Goal: Task Accomplishment & Management: Manage account settings

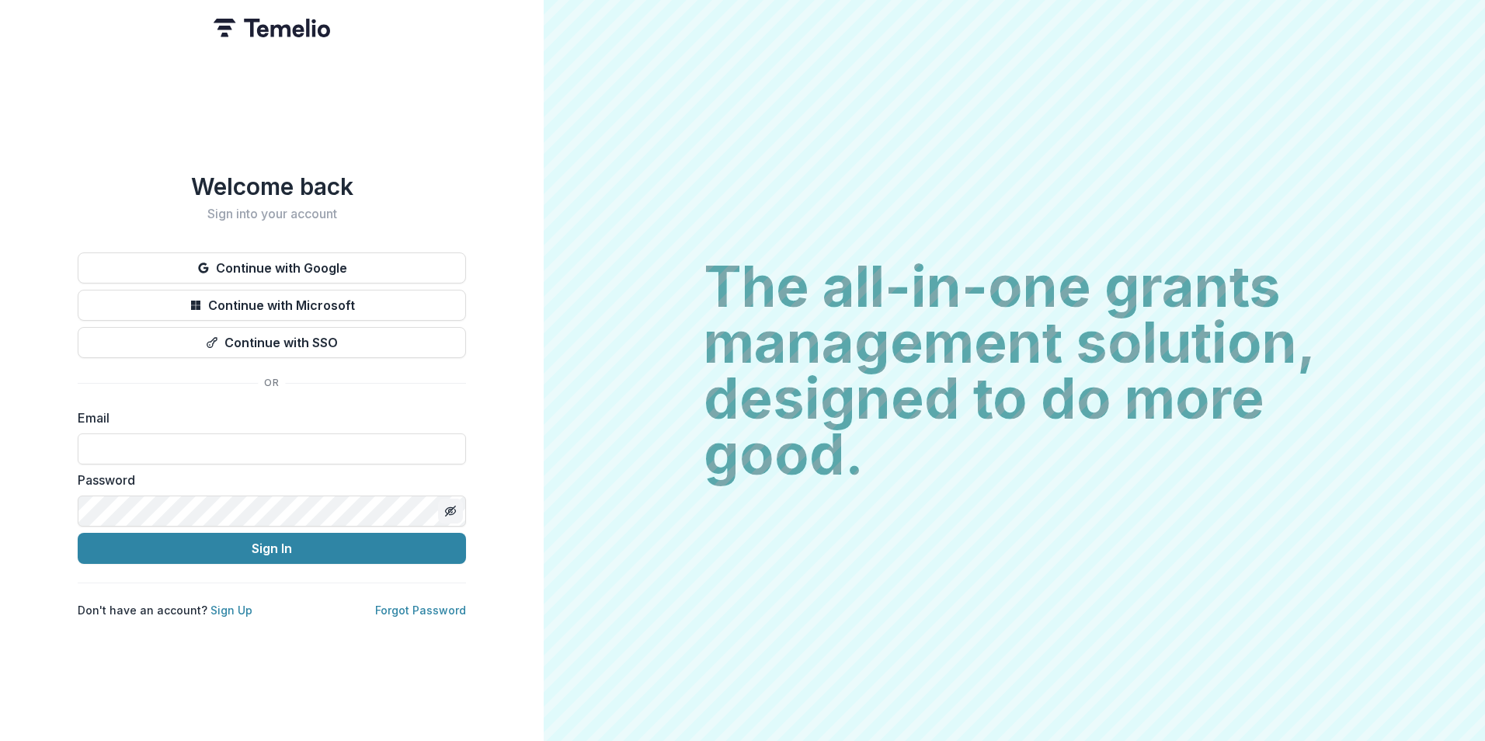
type input "**********"
click at [450, 506] on line "Toggle password visibility" at bounding box center [450, 510] width 9 height 9
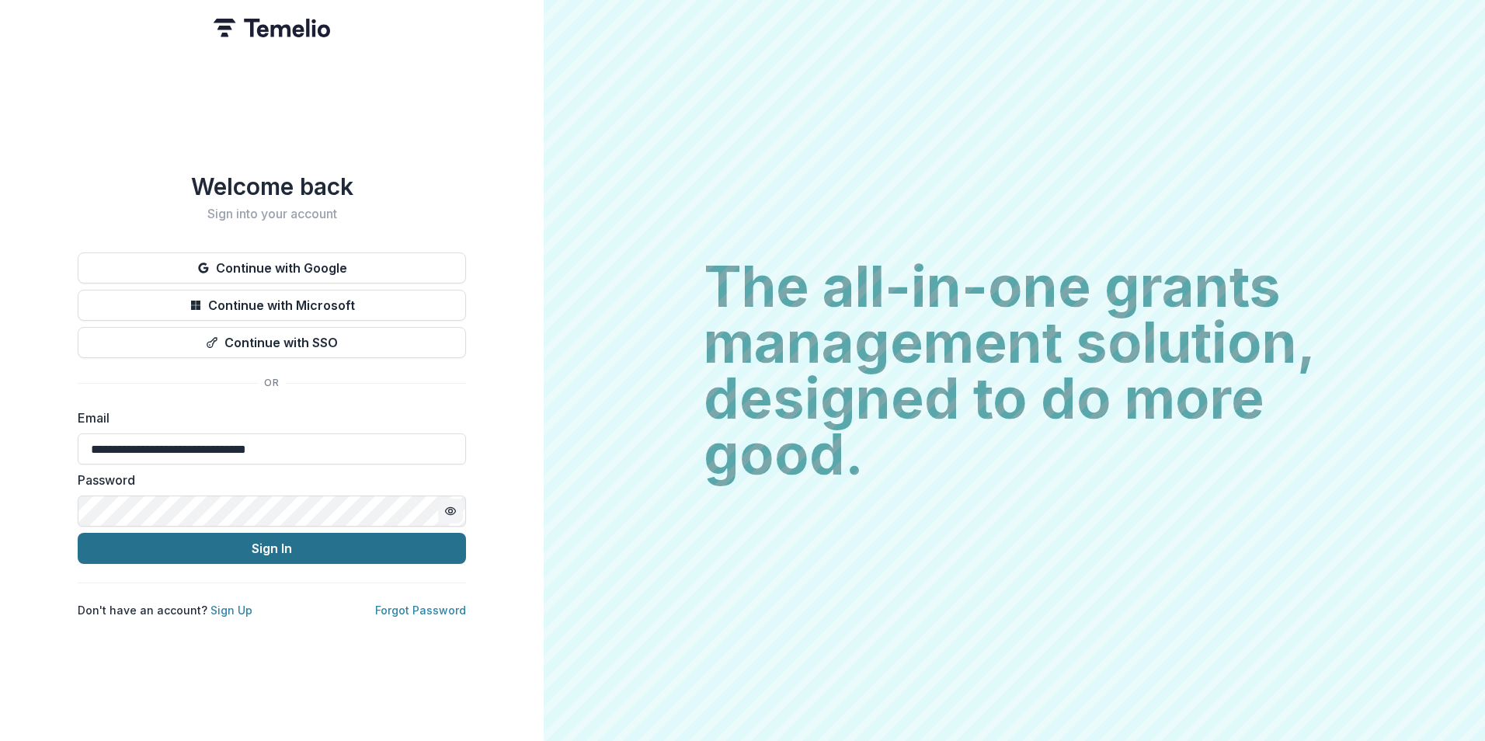
click at [287, 539] on button "Sign In" at bounding box center [272, 548] width 388 height 31
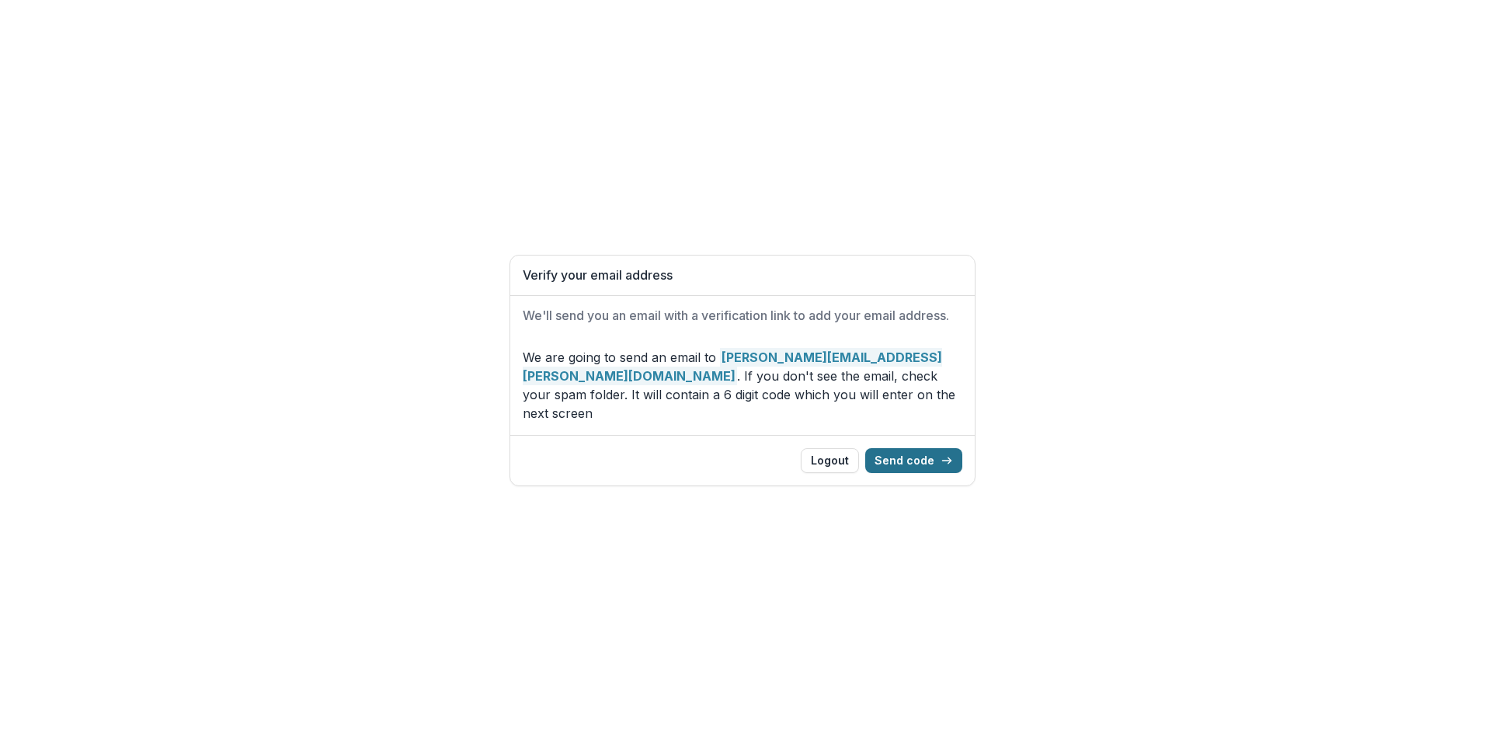
click at [921, 448] on button "Send code" at bounding box center [913, 460] width 97 height 25
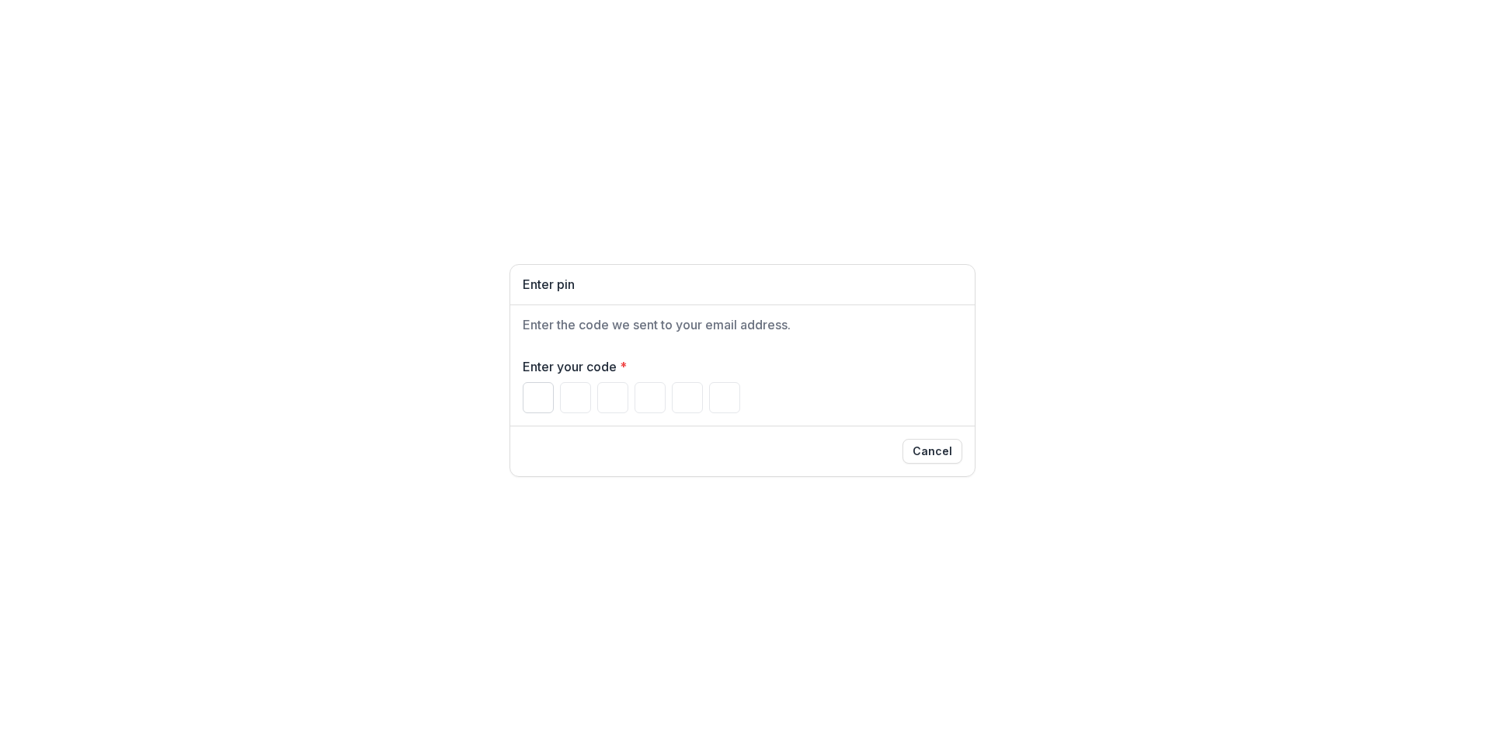
click at [543, 401] on input "Please enter your pin code" at bounding box center [538, 397] width 31 height 31
type input "*"
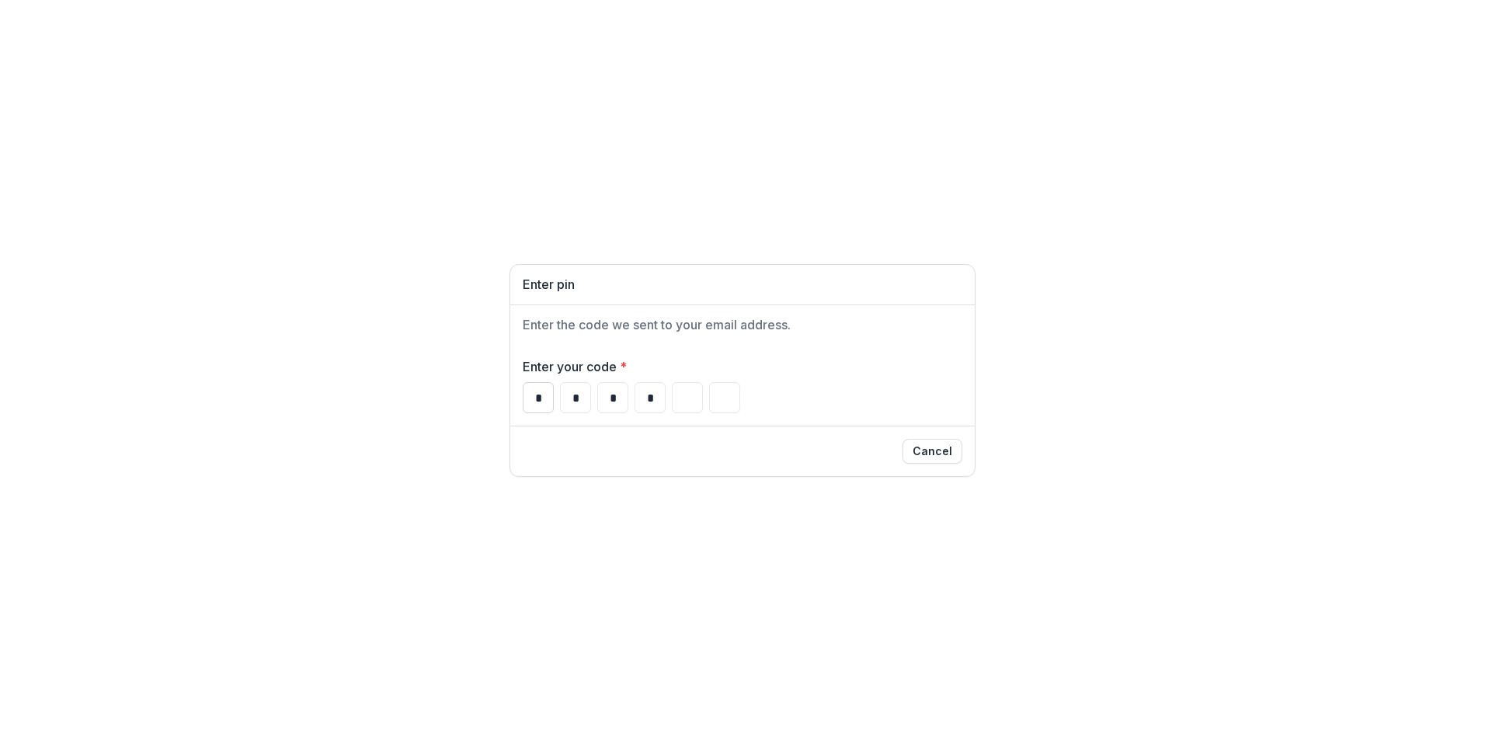
type input "*"
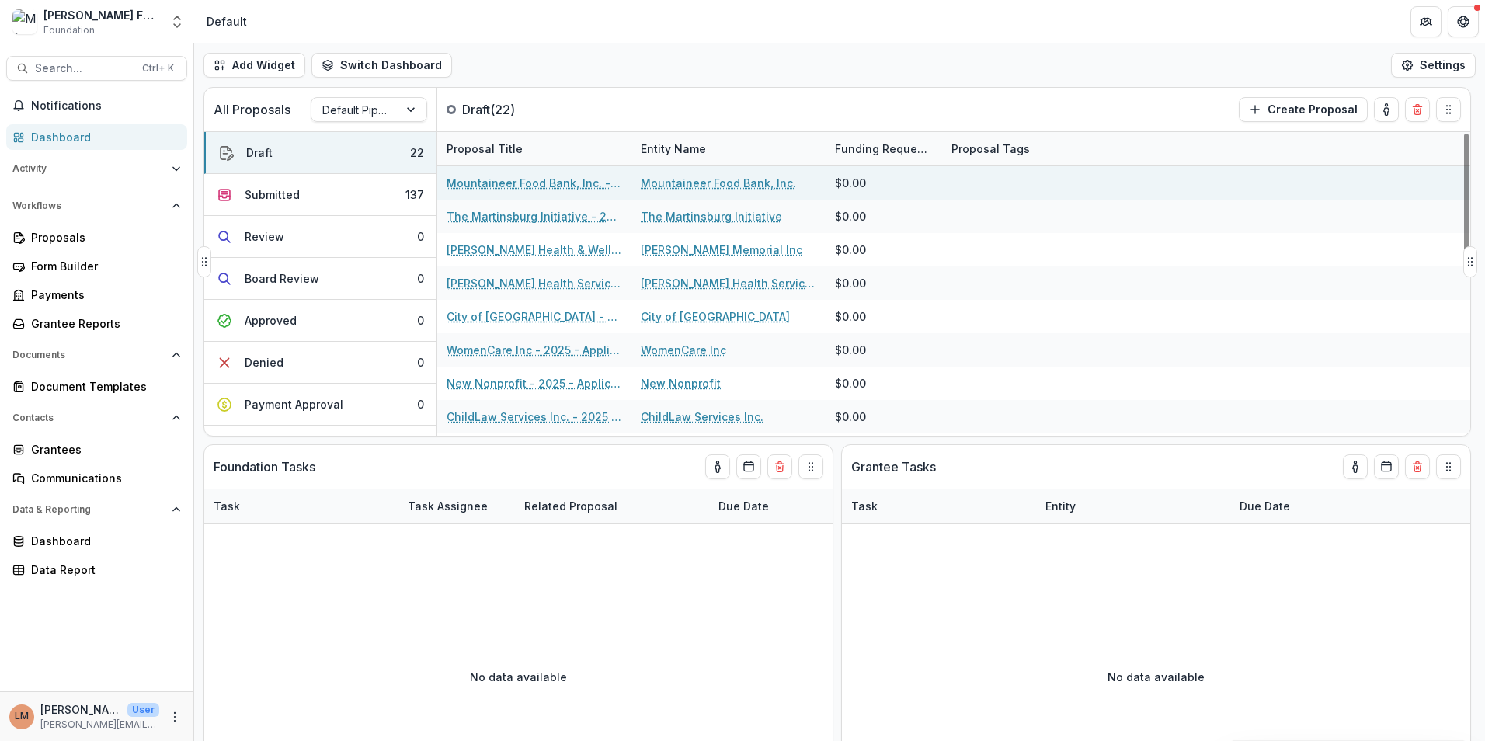
click at [516, 190] on link "Mountaineer Food Bank, Inc. - 2025 - Application Form" at bounding box center [535, 183] width 176 height 16
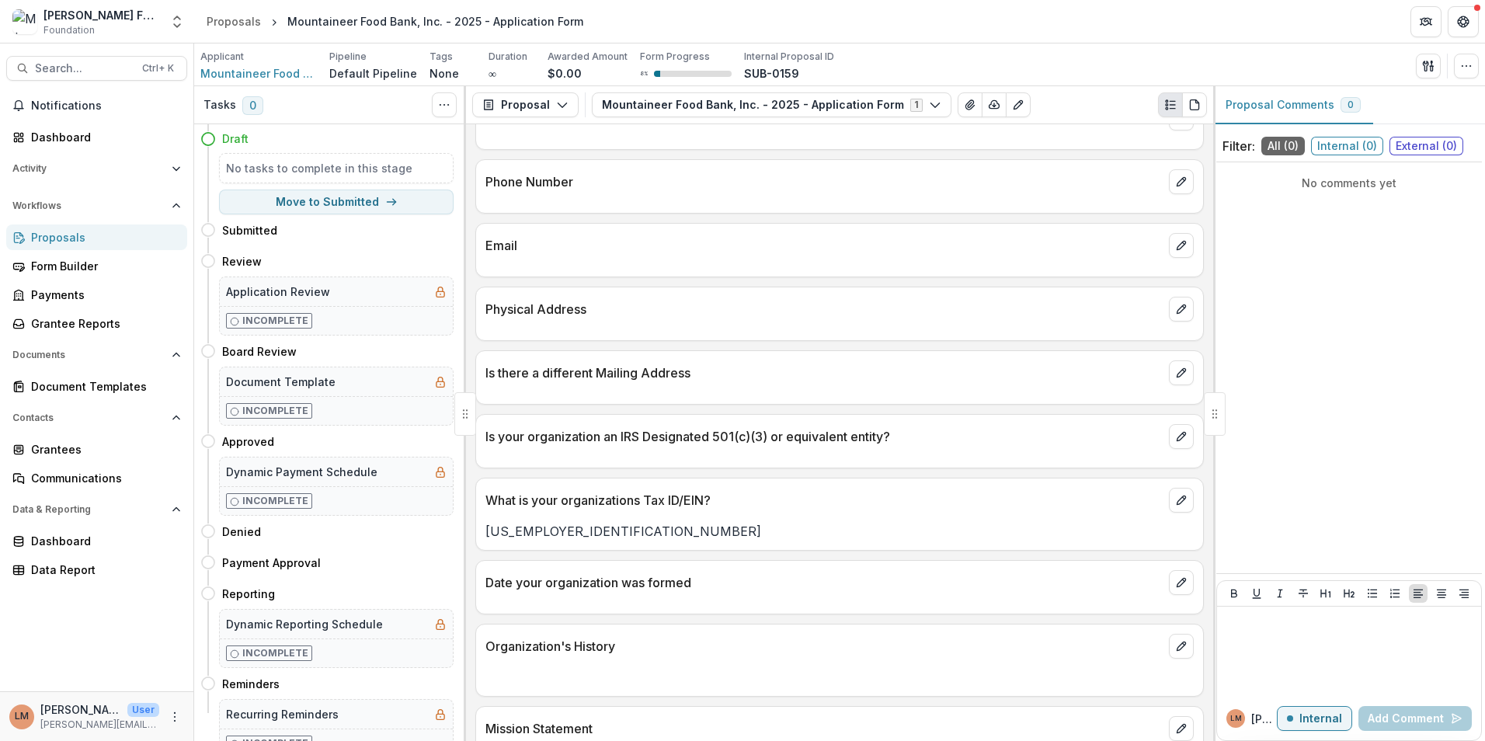
scroll to position [466, 0]
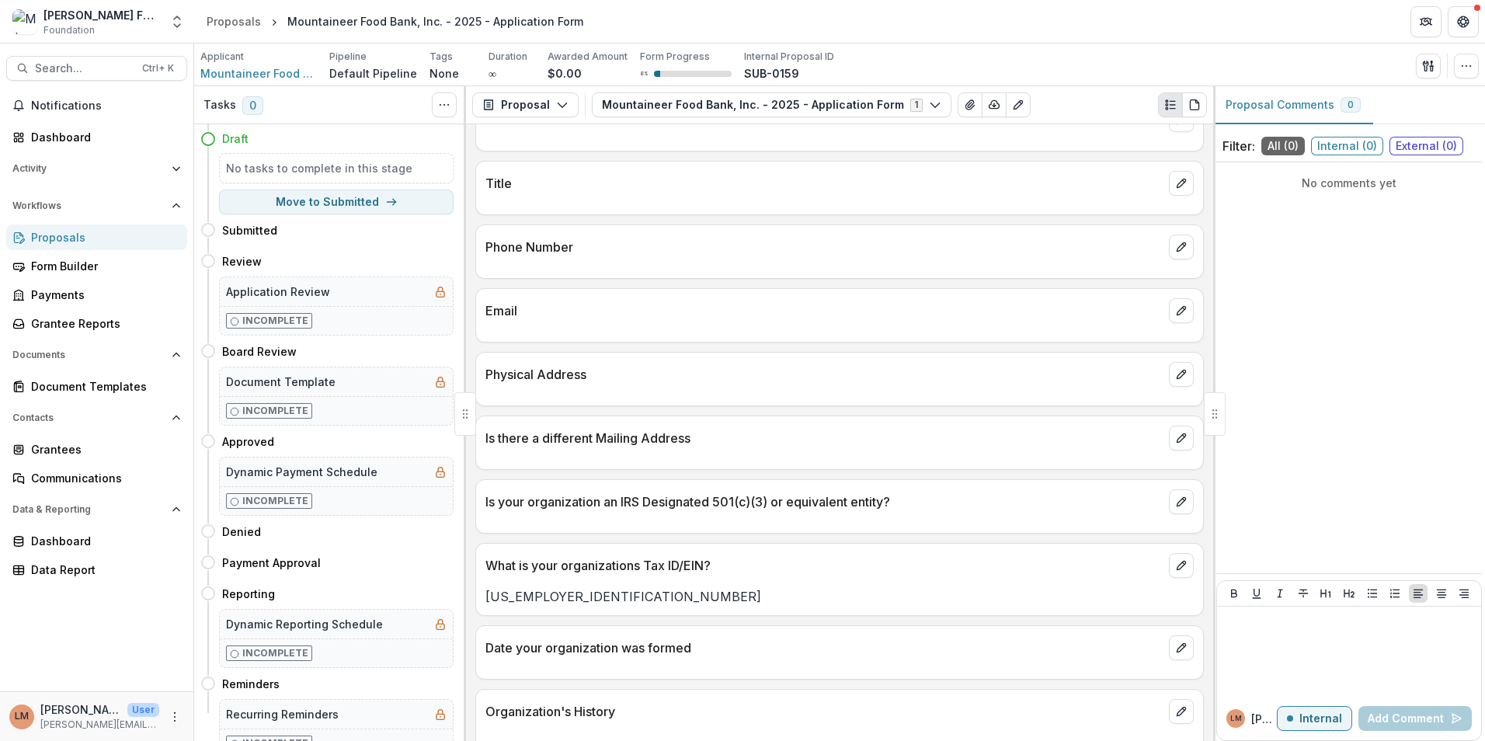
click at [647, 374] on p "Physical Address" at bounding box center [823, 374] width 677 height 19
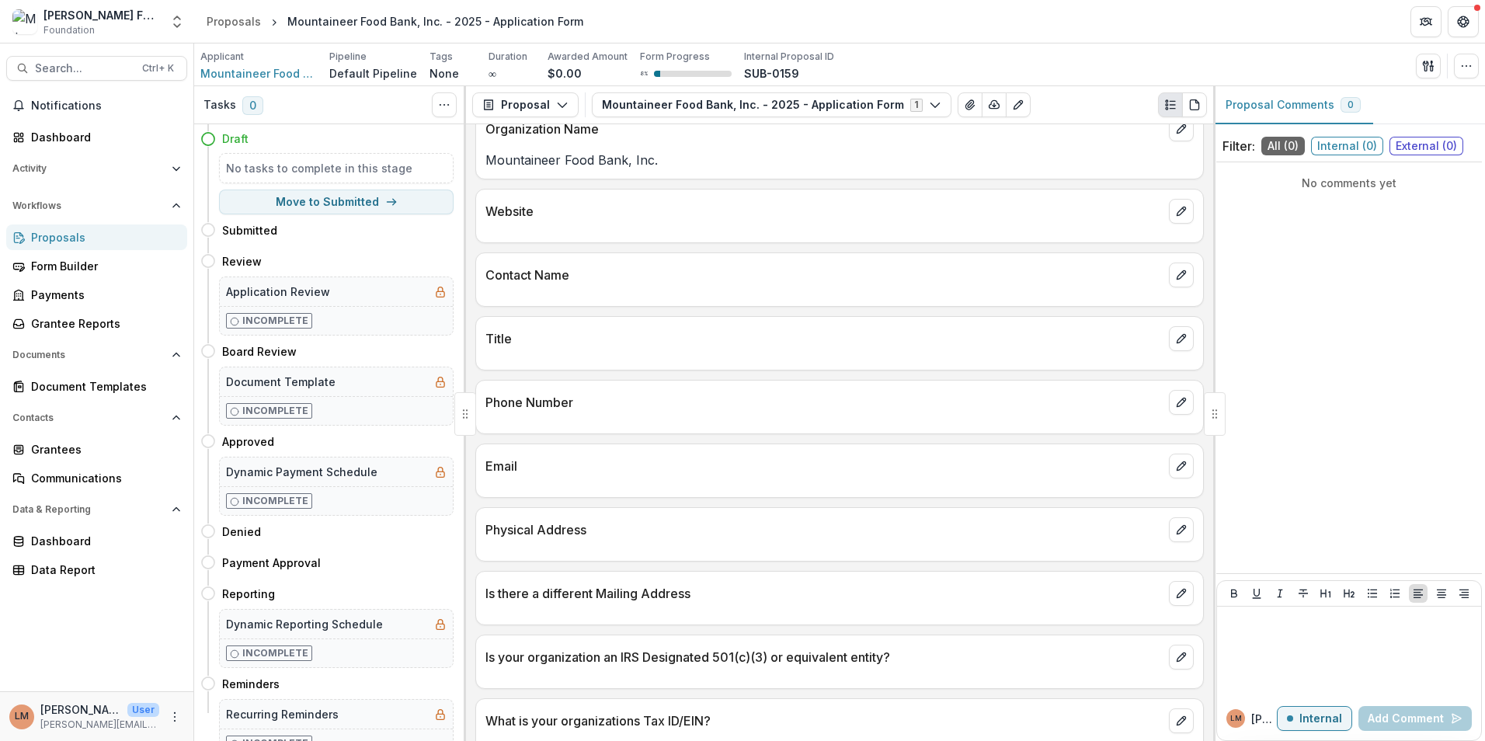
scroll to position [0, 0]
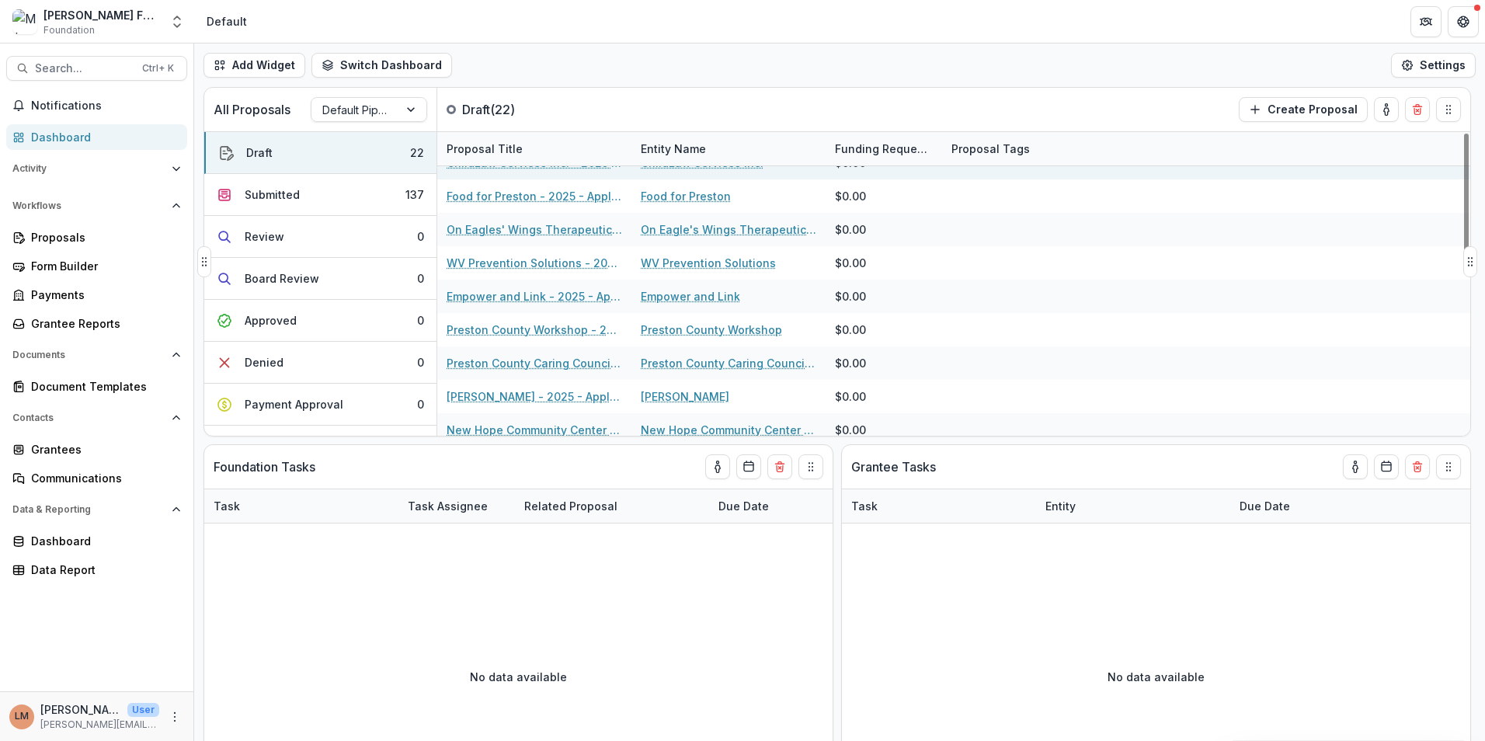
scroll to position [465, 0]
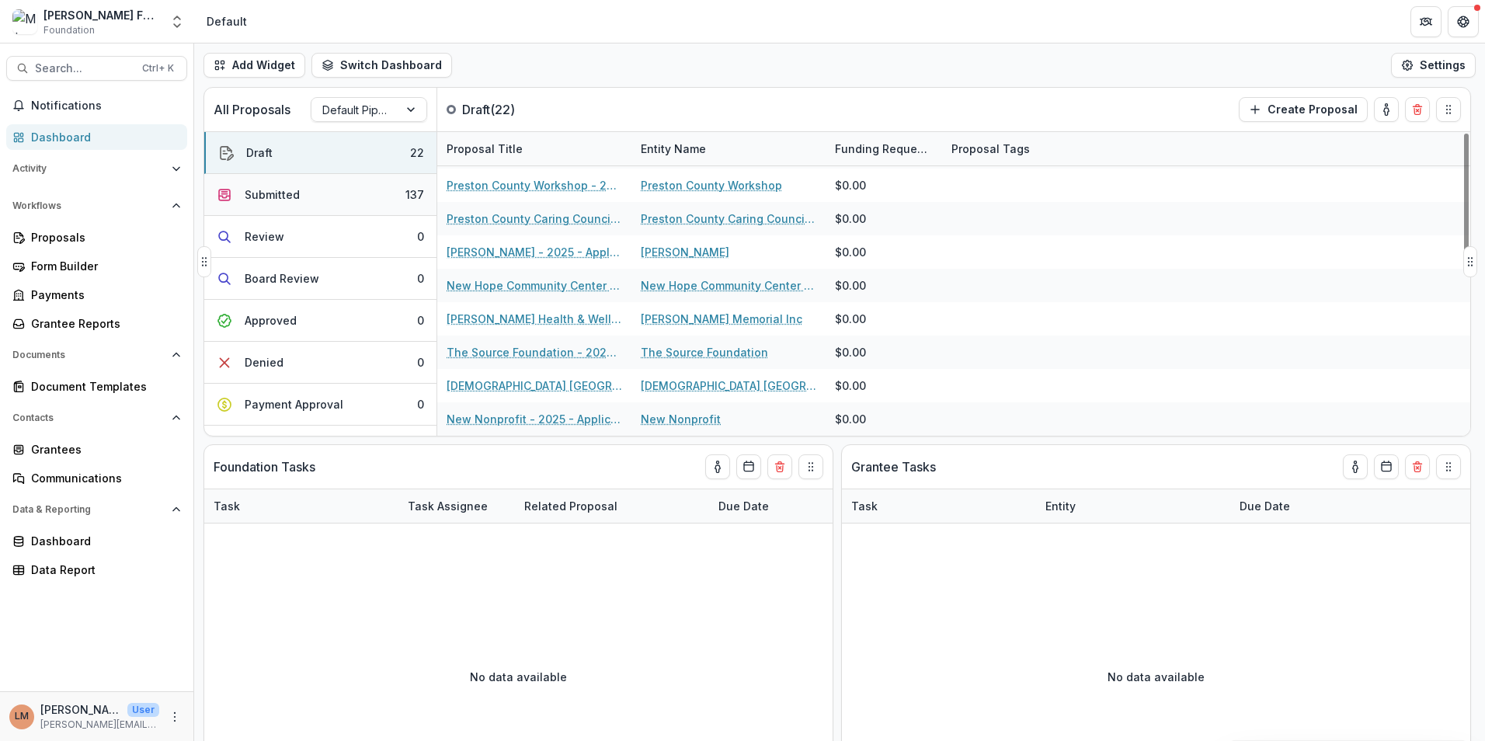
click at [266, 192] on div "Submitted" at bounding box center [272, 194] width 55 height 16
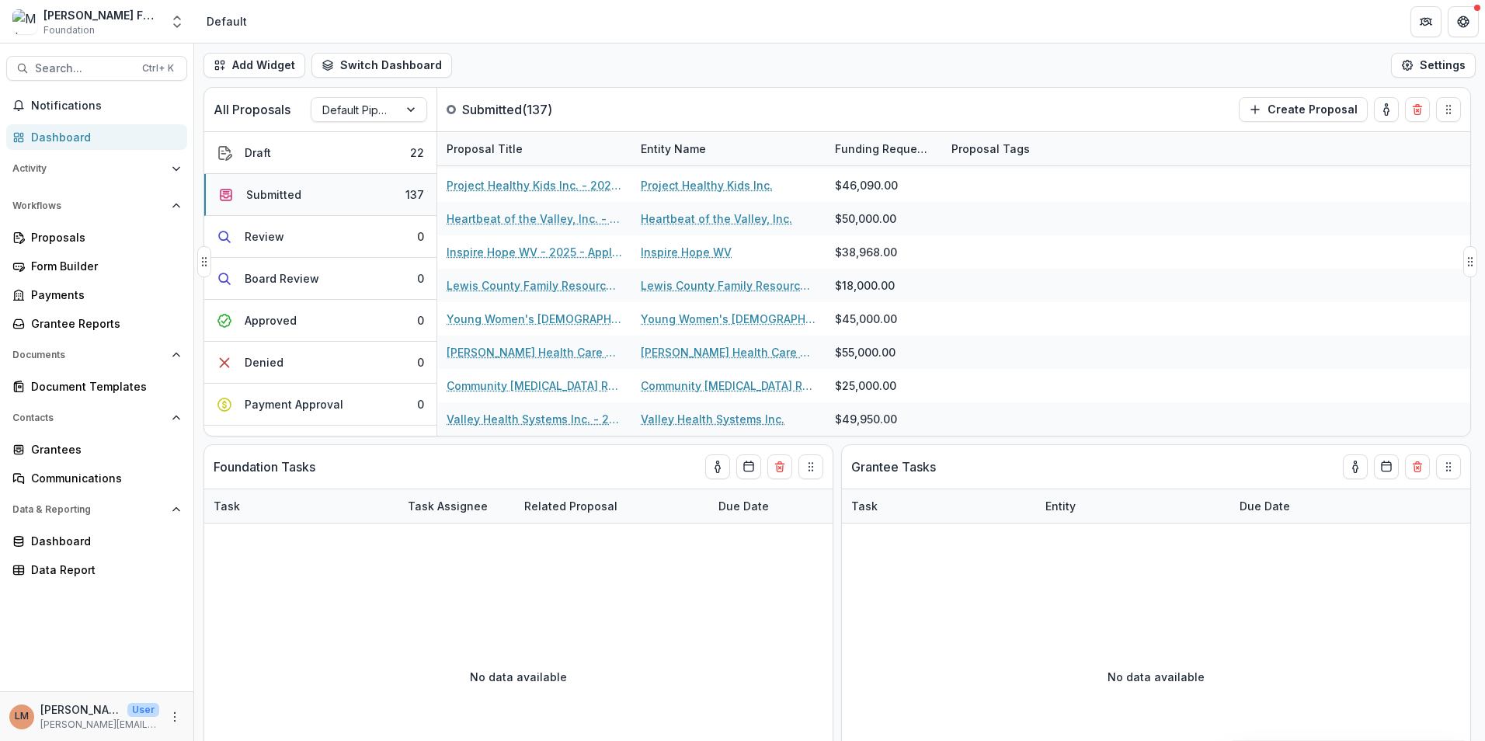
click at [269, 191] on div "Submitted" at bounding box center [273, 194] width 55 height 16
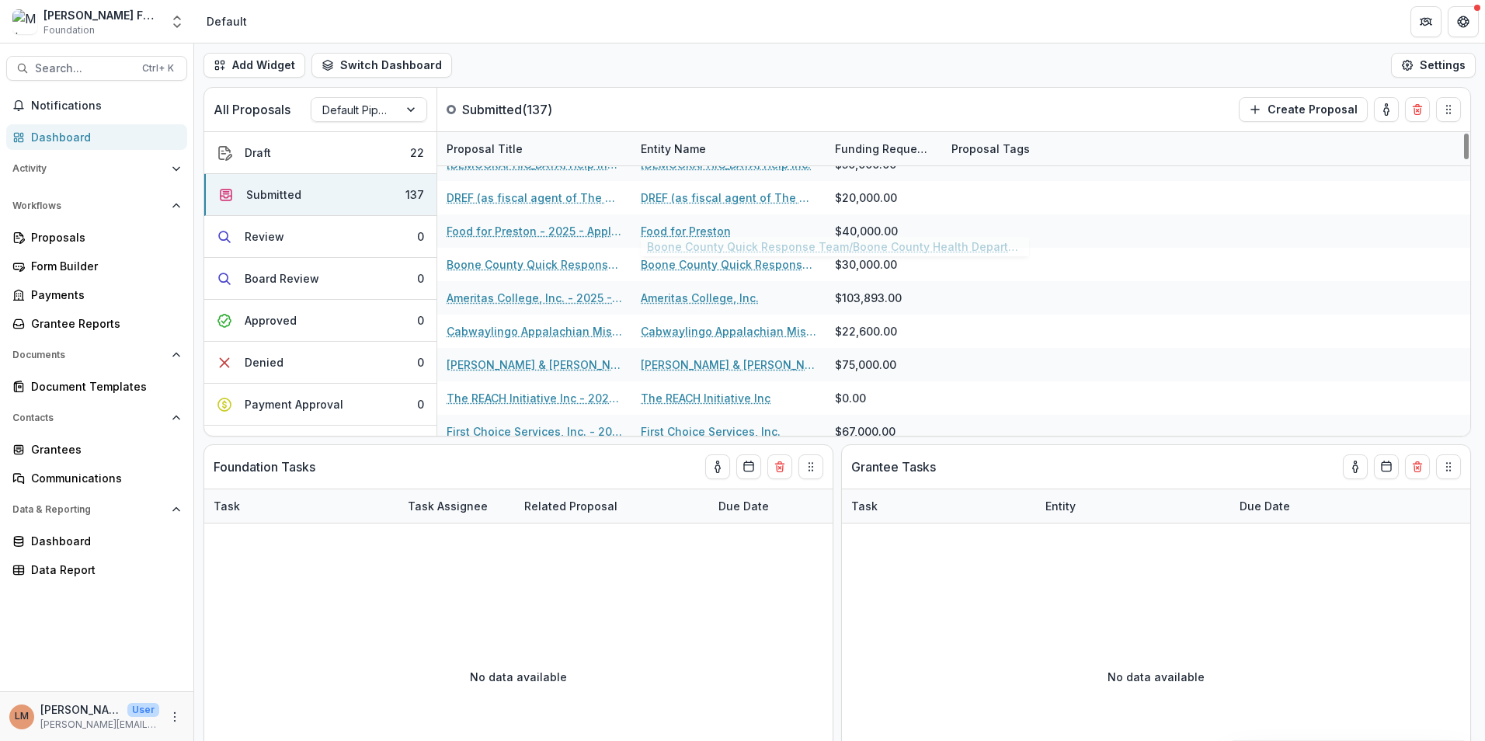
scroll to position [931, 0]
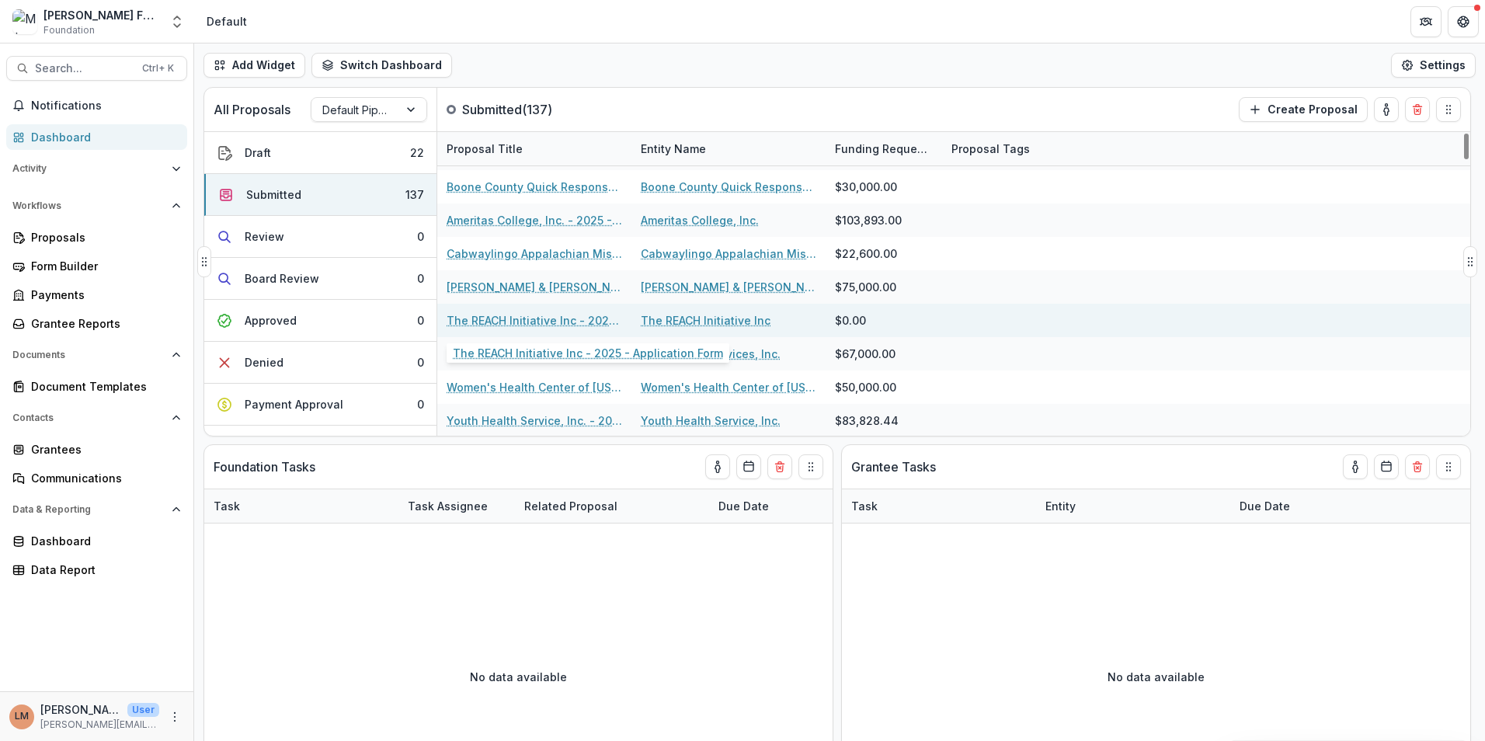
click at [533, 318] on link "The REACH Initiative Inc - 2025 - Application Form" at bounding box center [535, 320] width 176 height 16
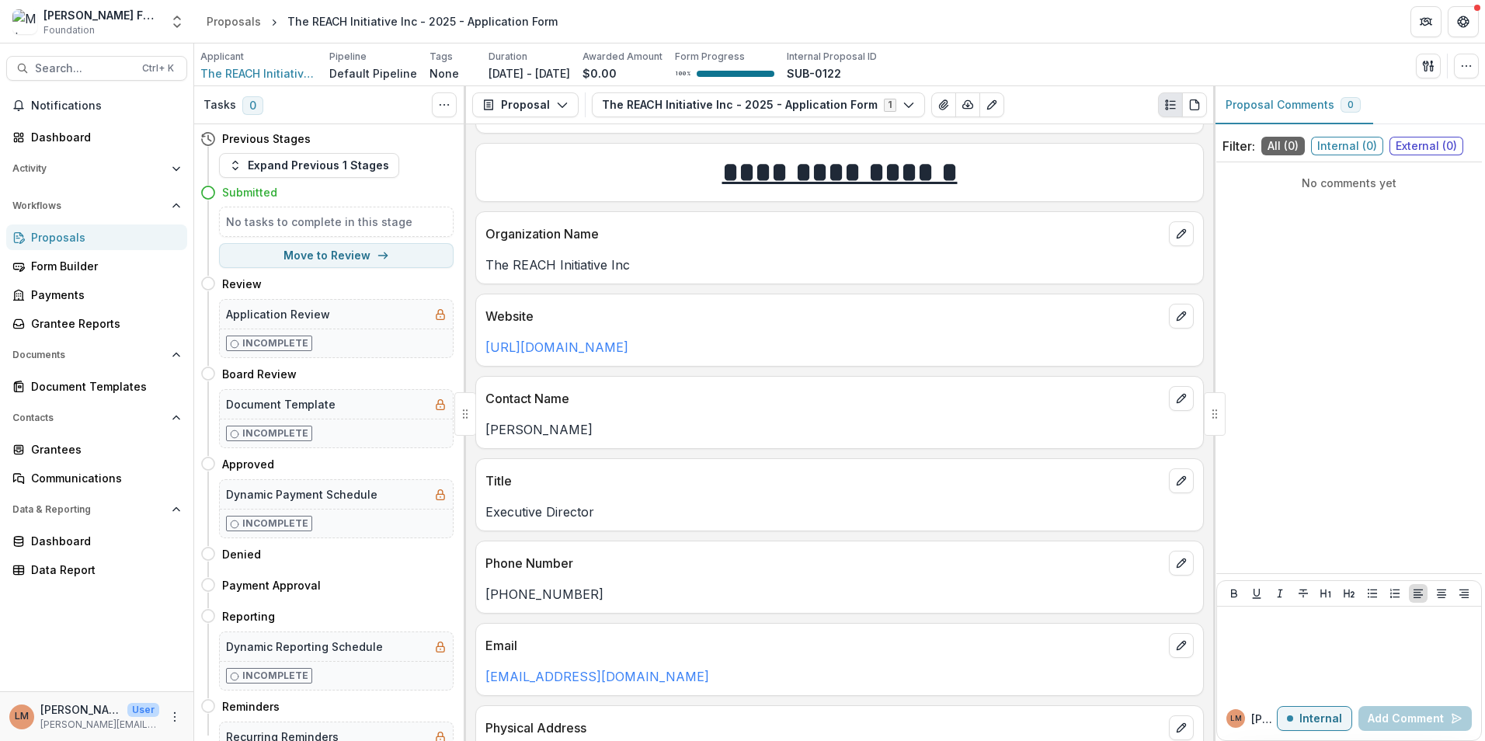
scroll to position [233, 0]
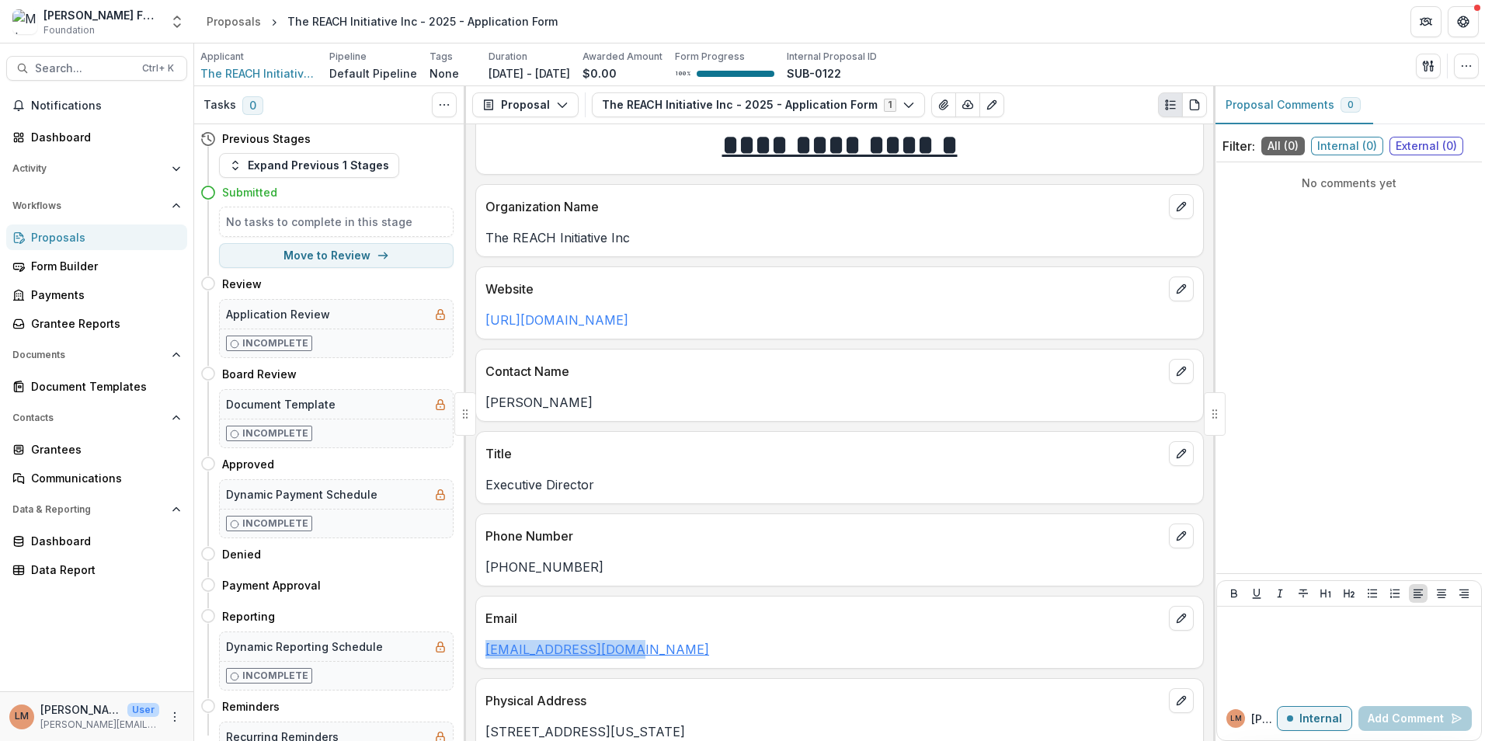
drag, startPoint x: 655, startPoint y: 655, endPoint x: 488, endPoint y: 655, distance: 167.7
click at [485, 655] on p "[EMAIL_ADDRESS][DOMAIN_NAME]" at bounding box center [839, 649] width 708 height 19
drag, startPoint x: 488, startPoint y: 655, endPoint x: 531, endPoint y: 652, distance: 43.6
copy link "[EMAIL_ADDRESS][DOMAIN_NAME]"
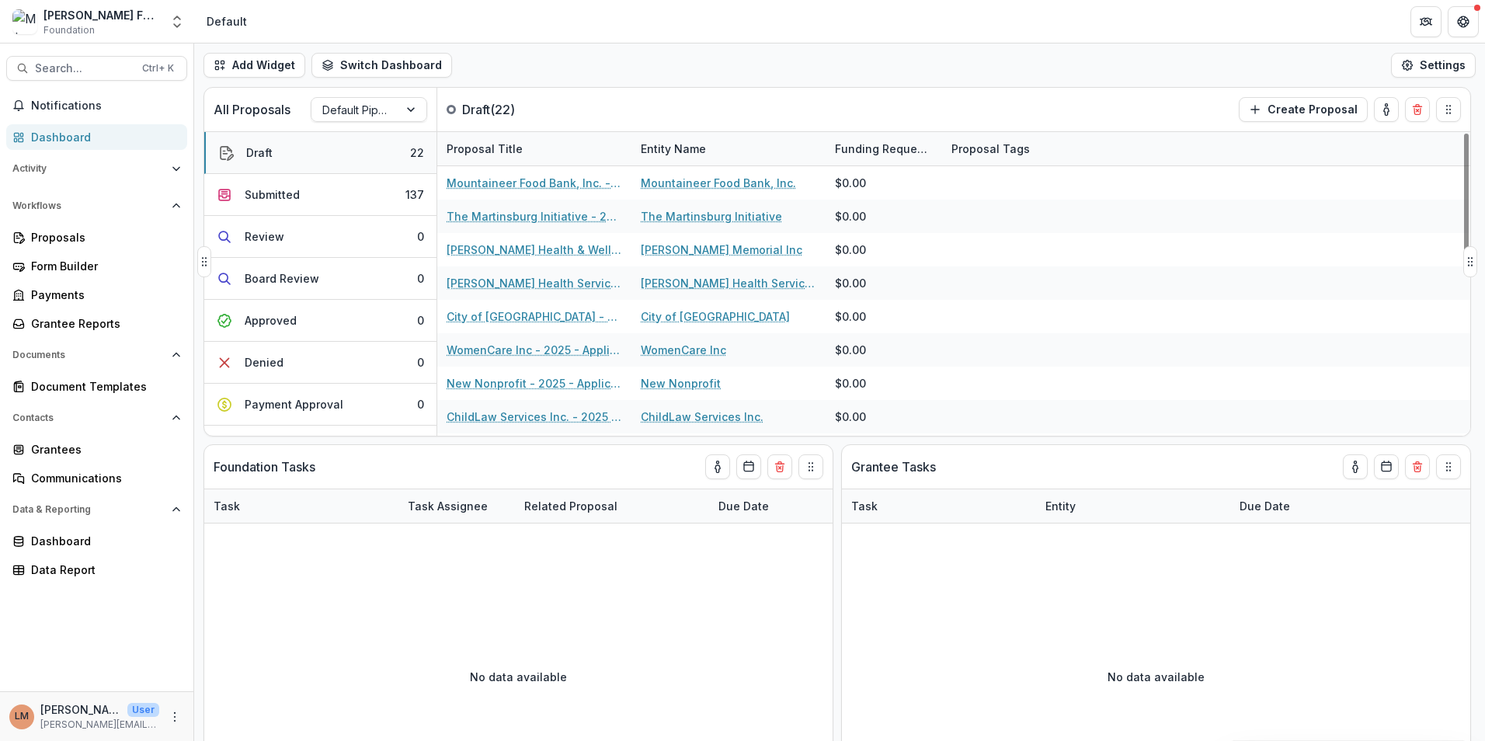
click at [260, 155] on div "Draft" at bounding box center [259, 152] width 26 height 16
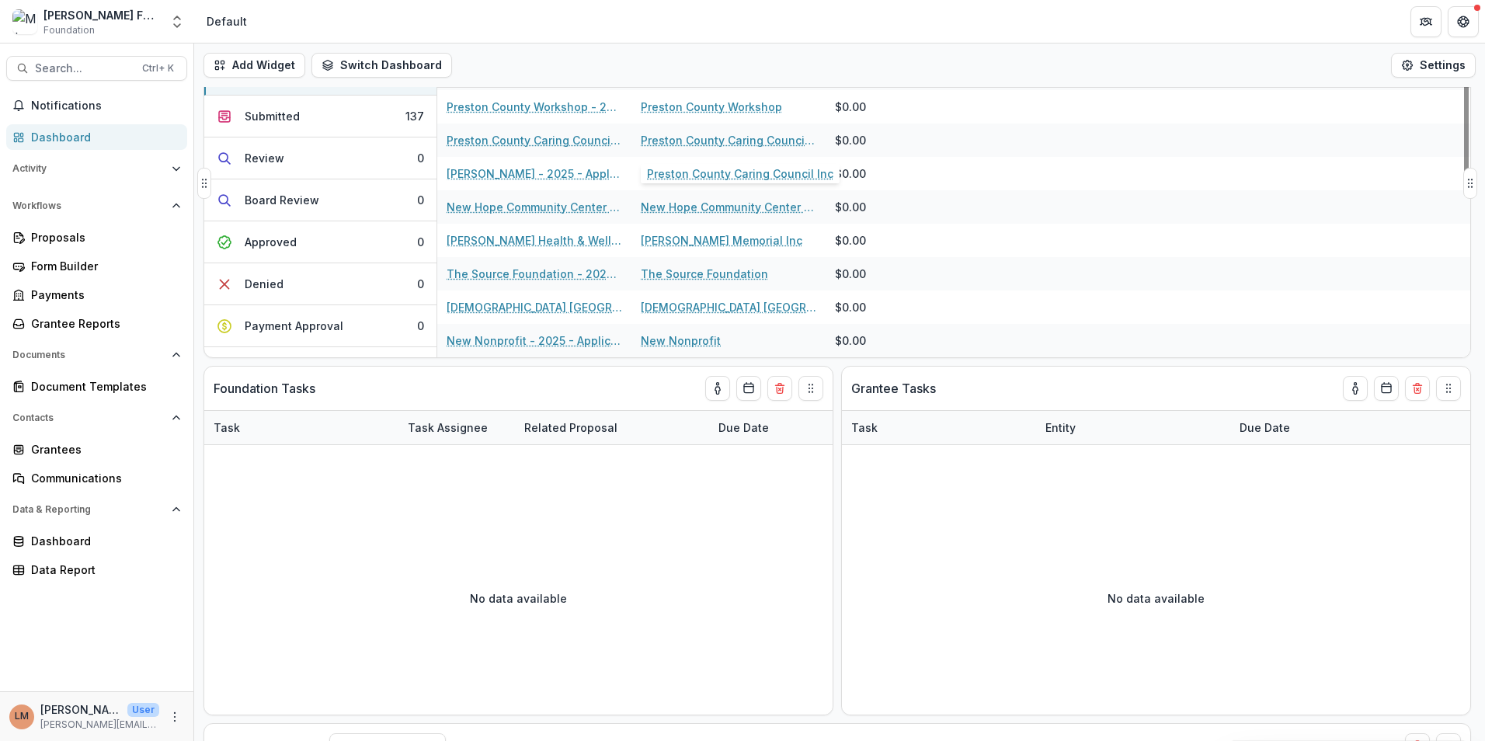
scroll to position [78, 0]
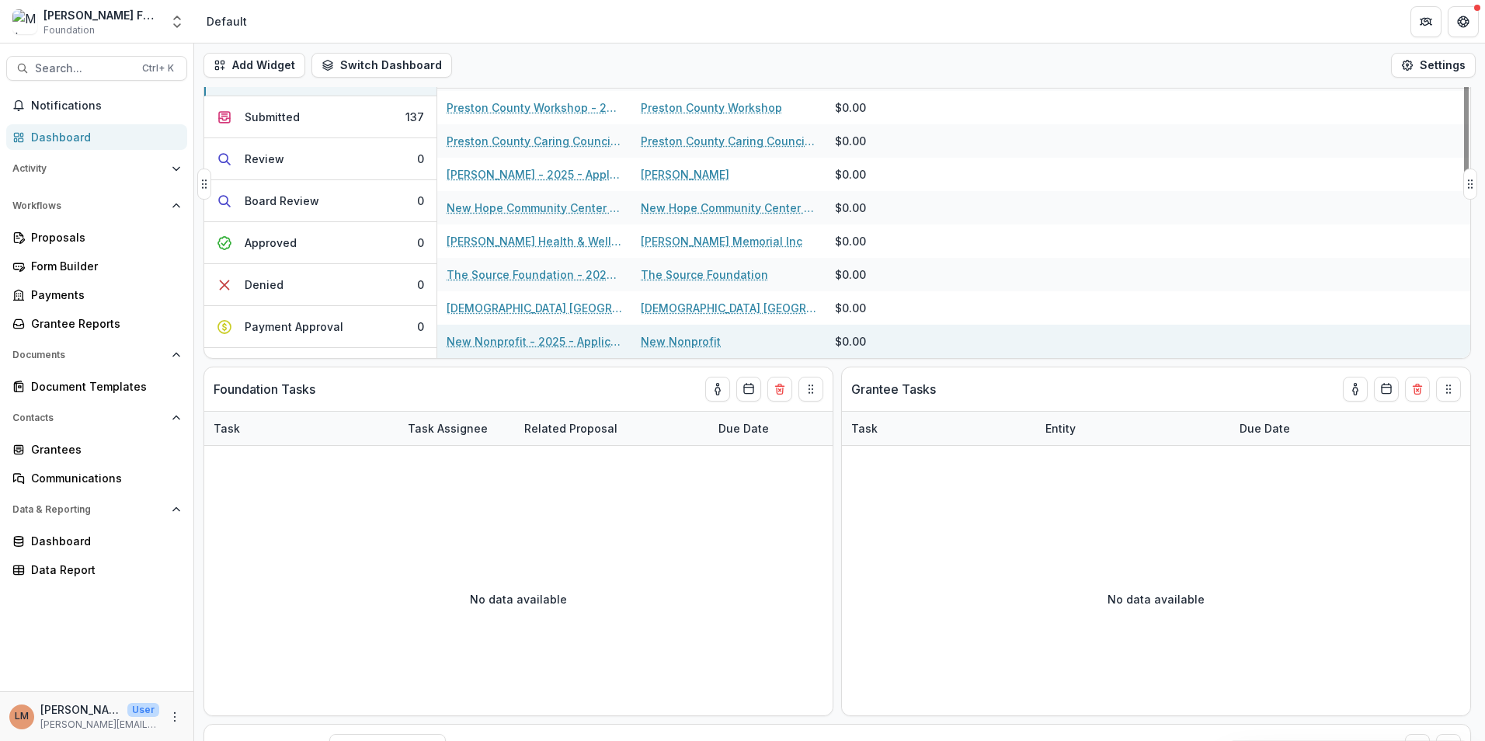
click at [506, 341] on link "New Nonprofit - 2025 - Application Form" at bounding box center [535, 341] width 176 height 16
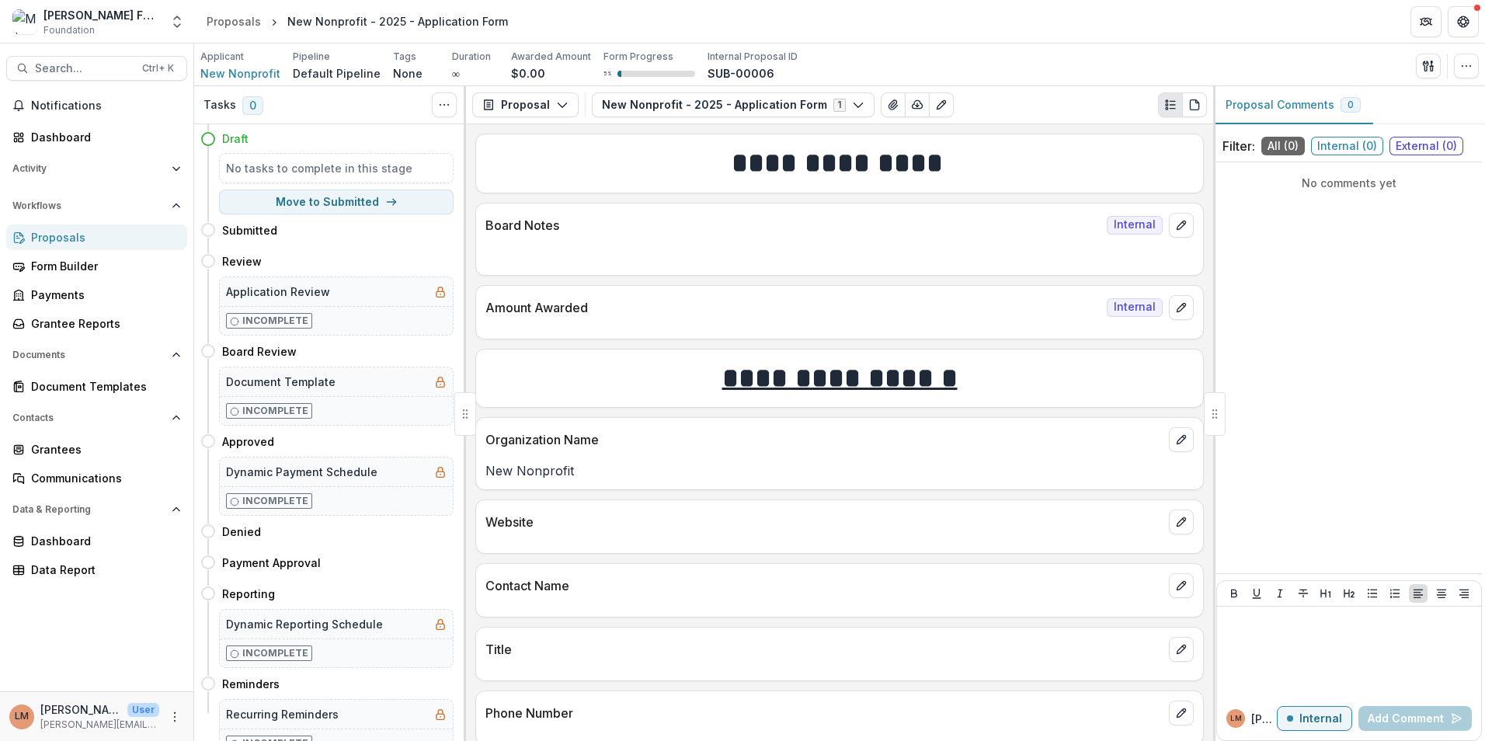
click at [1167, 103] on icon "Plaintext view" at bounding box center [1170, 105] width 12 height 12
click at [1476, 68] on button "button" at bounding box center [1466, 66] width 25 height 25
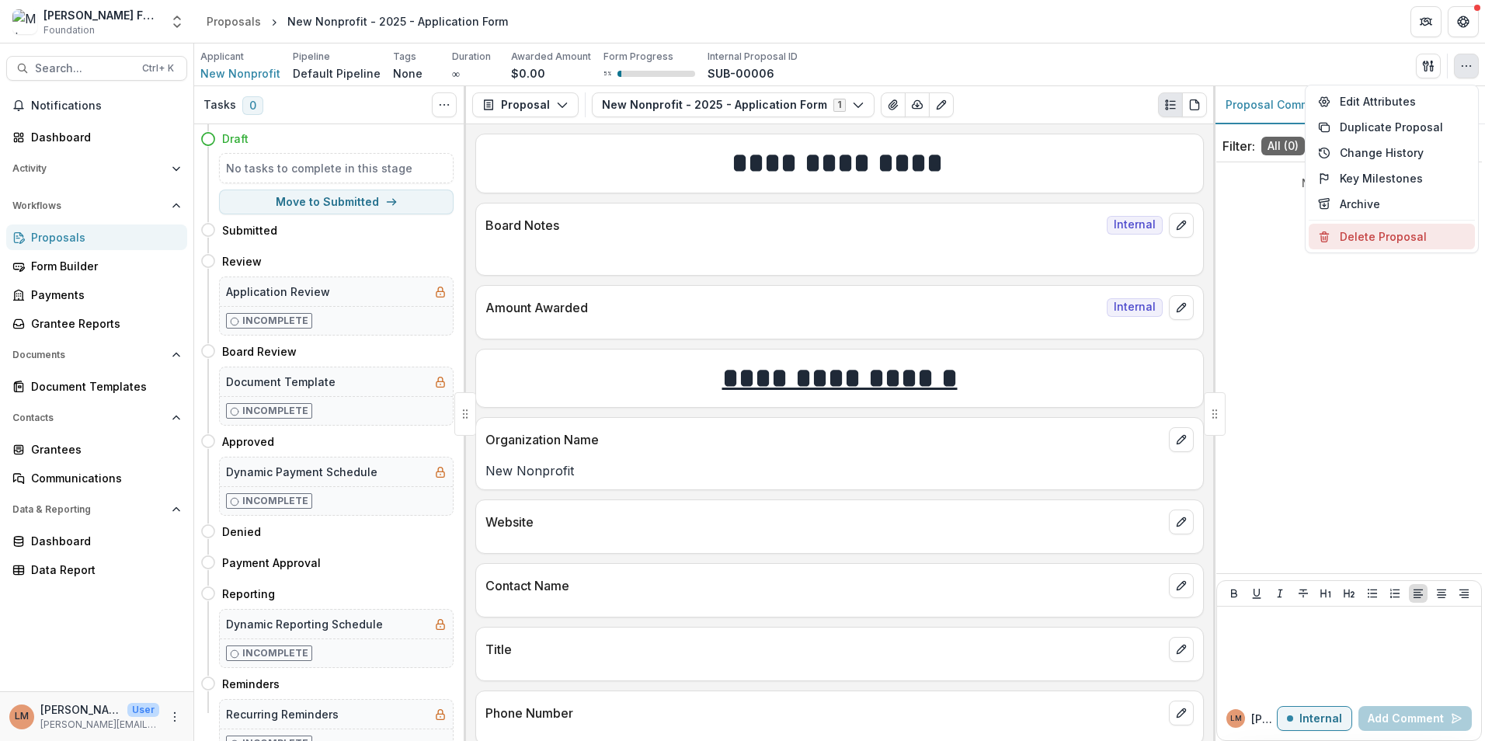
click at [1399, 231] on button "Delete Proposal" at bounding box center [1392, 237] width 166 height 26
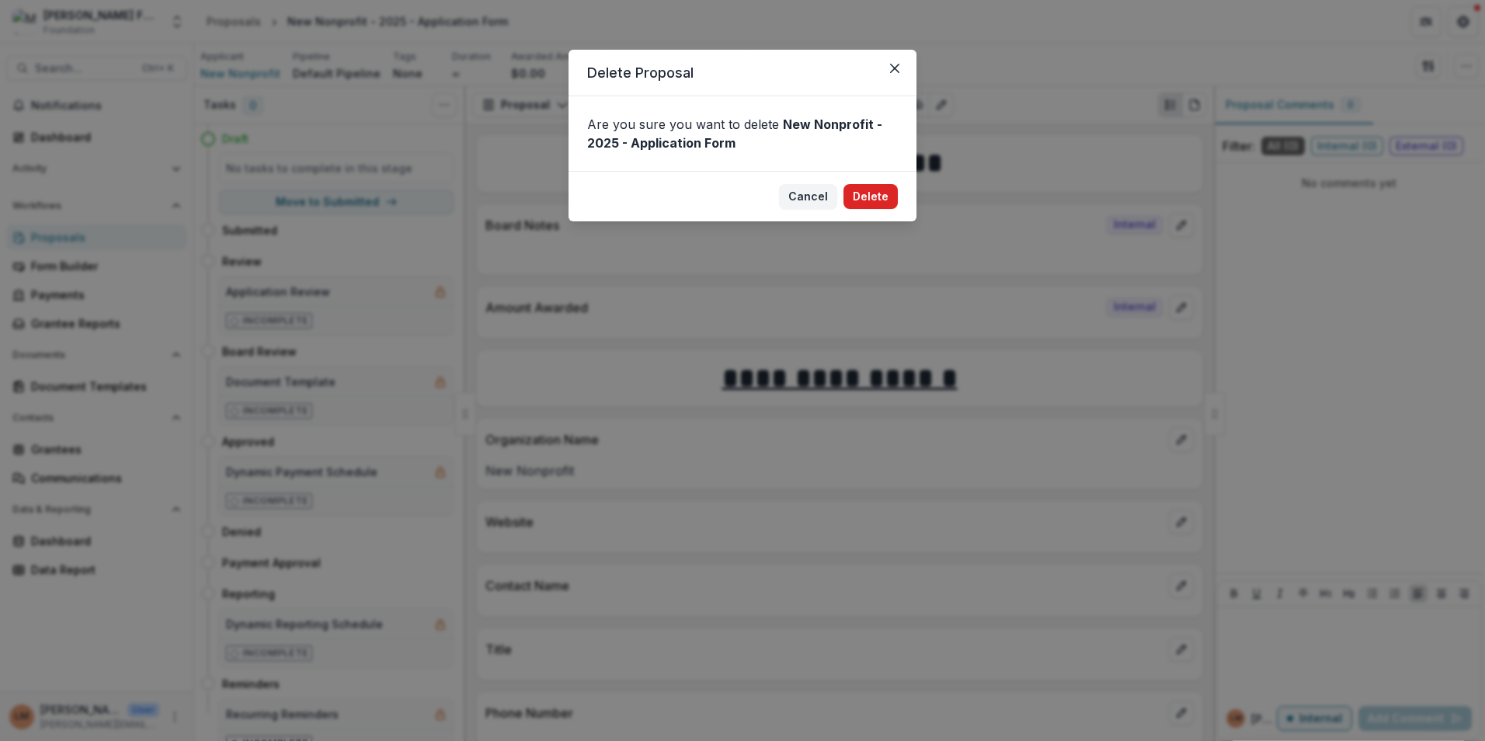
click at [881, 193] on button "Delete" at bounding box center [870, 196] width 54 height 25
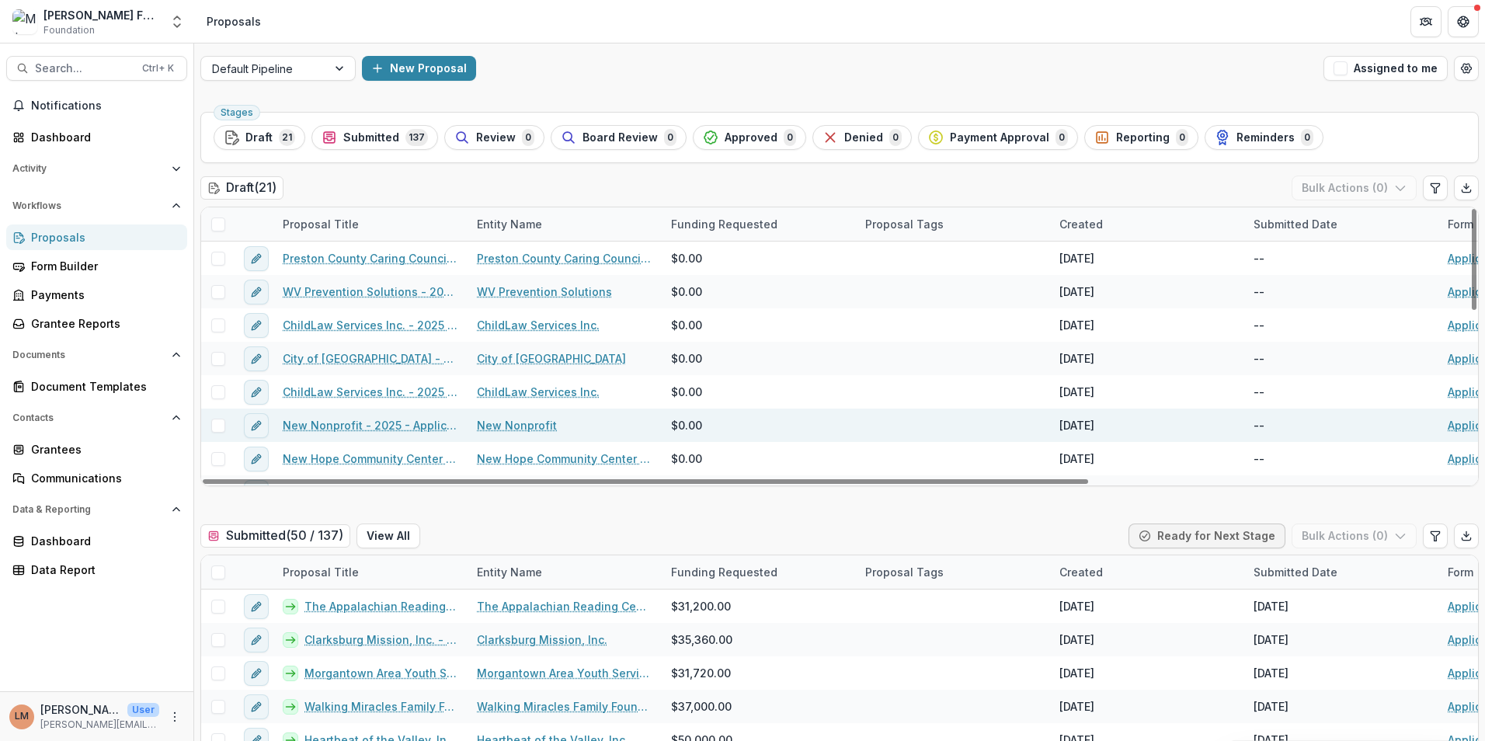
click at [340, 426] on link "New Nonprofit - 2025 - Application Form" at bounding box center [371, 425] width 176 height 16
click at [381, 423] on link "New Nonprofit - 2025 - Application Form" at bounding box center [371, 425] width 176 height 16
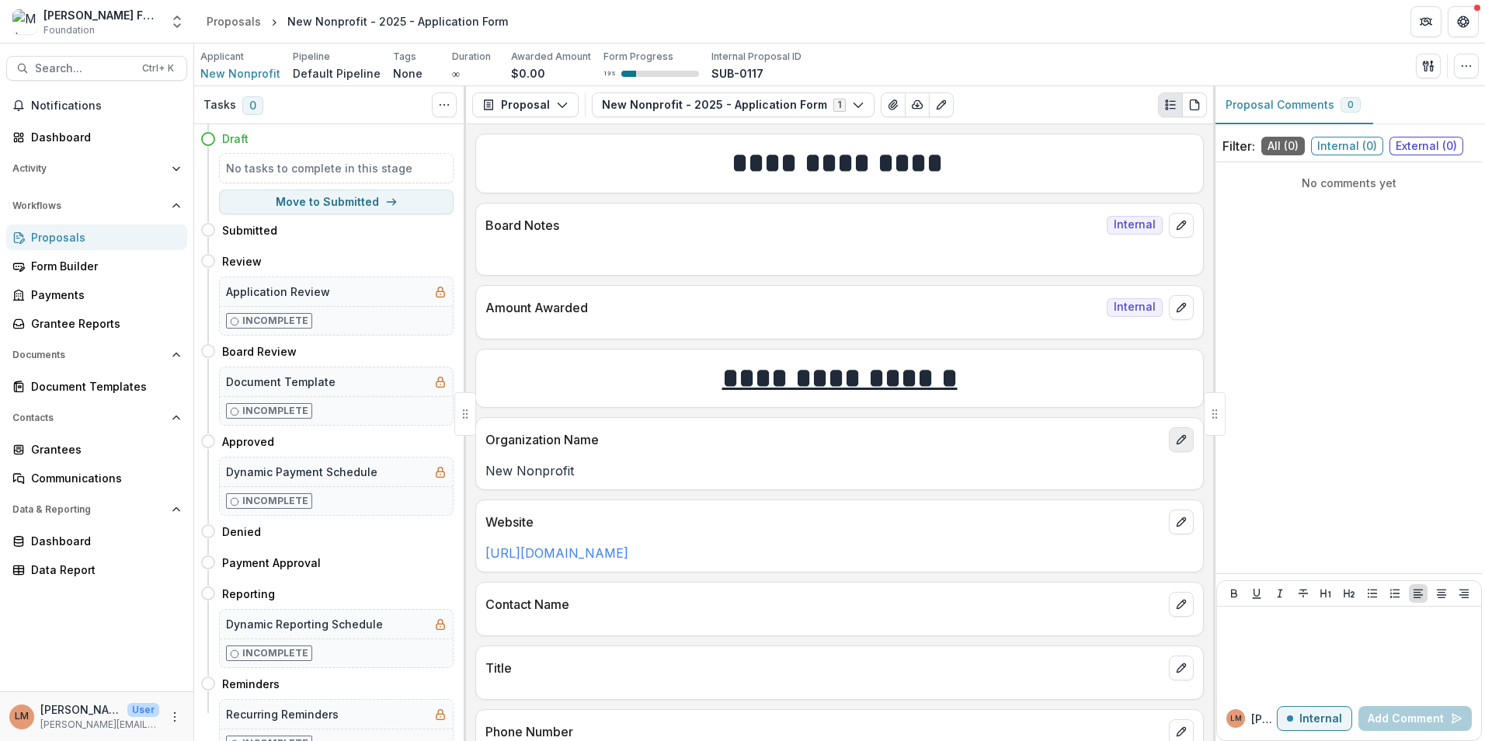
click at [1180, 443] on icon "edit" at bounding box center [1181, 439] width 12 height 12
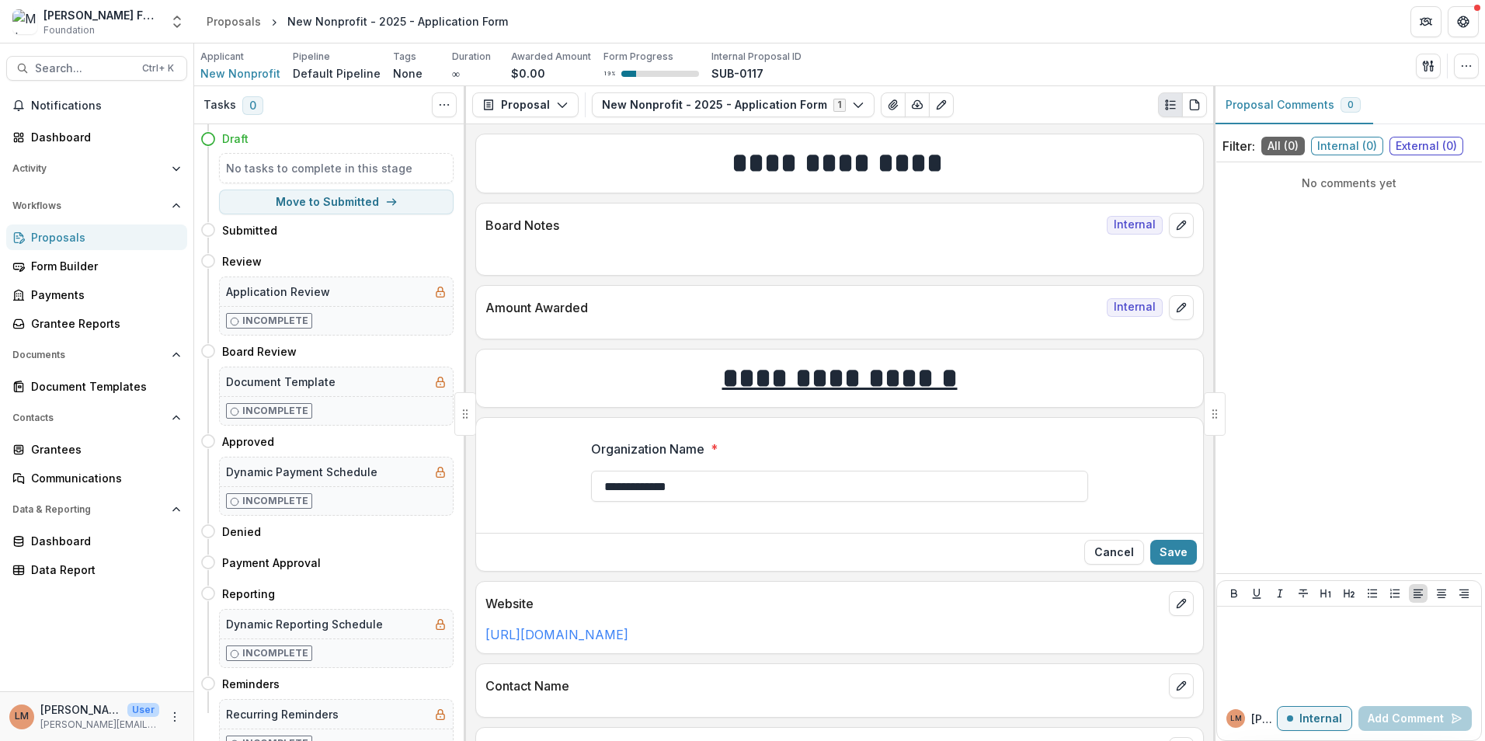
drag, startPoint x: 754, startPoint y: 485, endPoint x: 505, endPoint y: 467, distance: 249.9
click at [510, 468] on div "**********" at bounding box center [839, 476] width 727 height 99
click at [1172, 549] on button "Save" at bounding box center [1173, 552] width 47 height 25
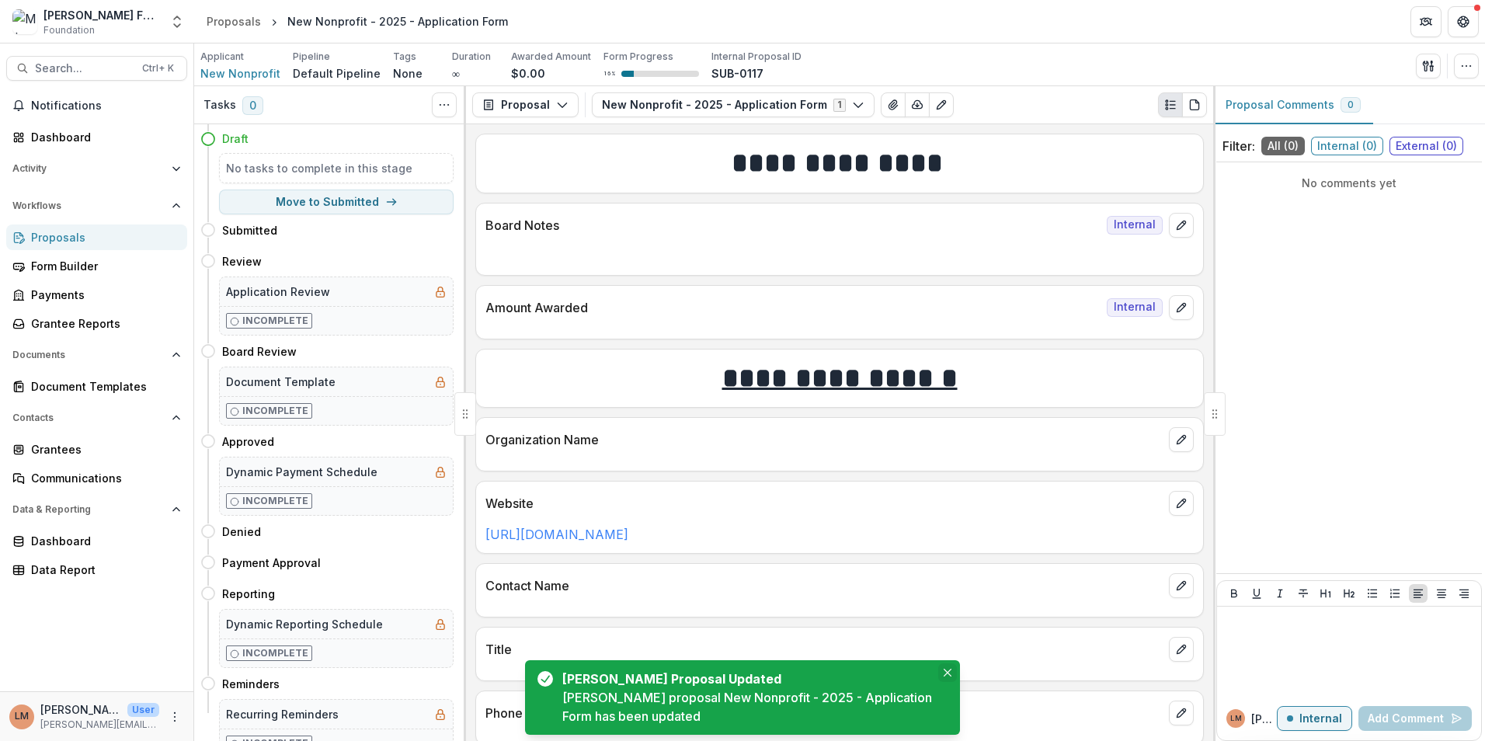
click at [948, 674] on icon "Close" at bounding box center [948, 673] width 8 height 8
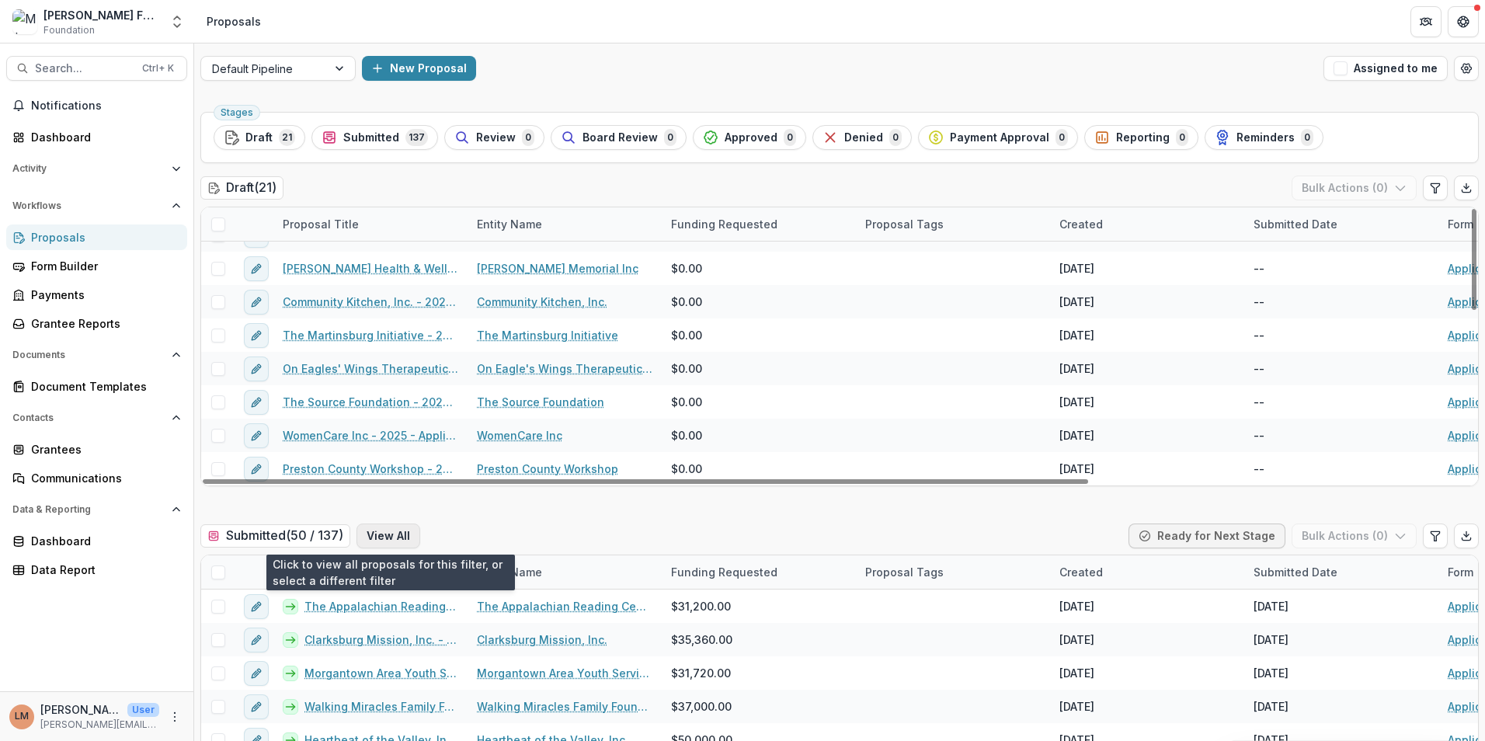
click at [396, 533] on button "View All" at bounding box center [388, 535] width 64 height 25
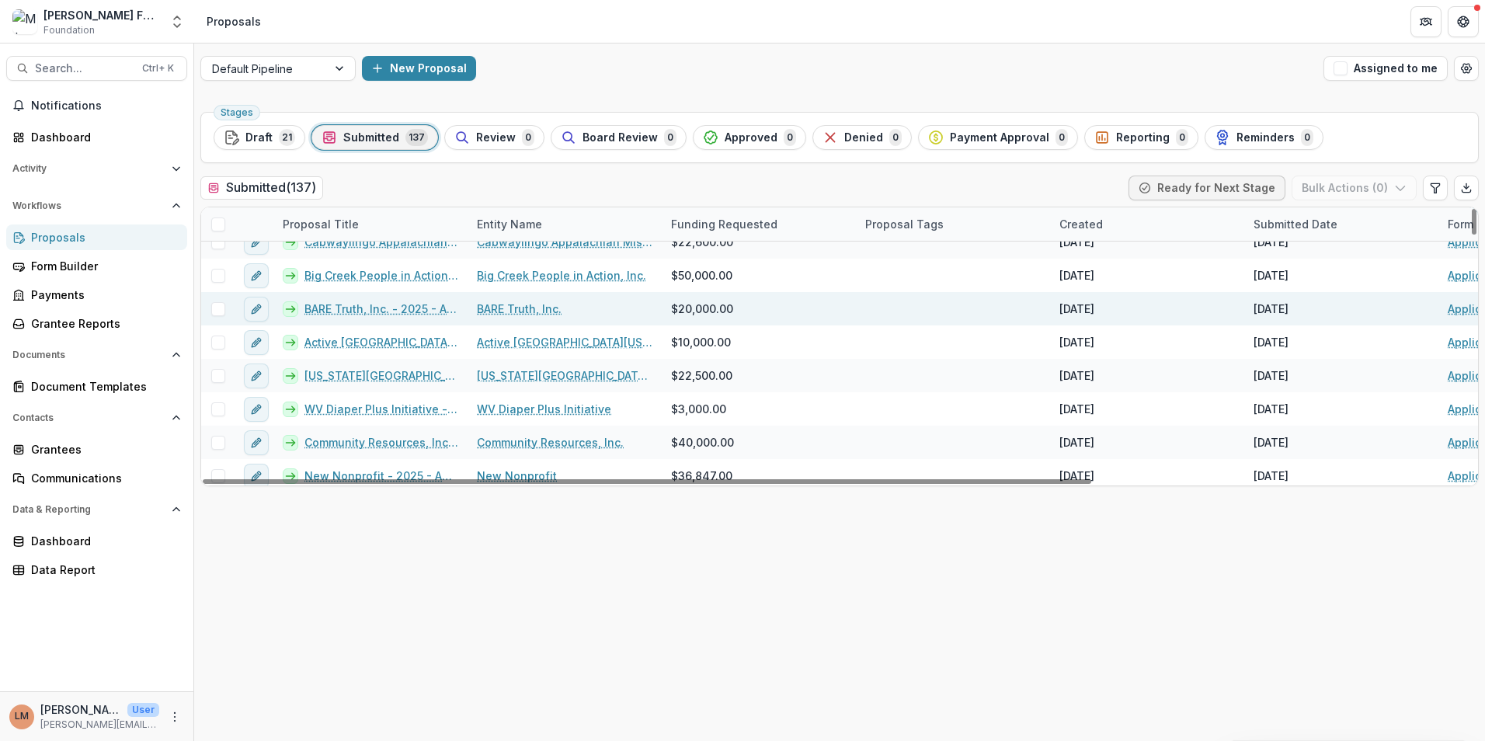
scroll to position [1941, 0]
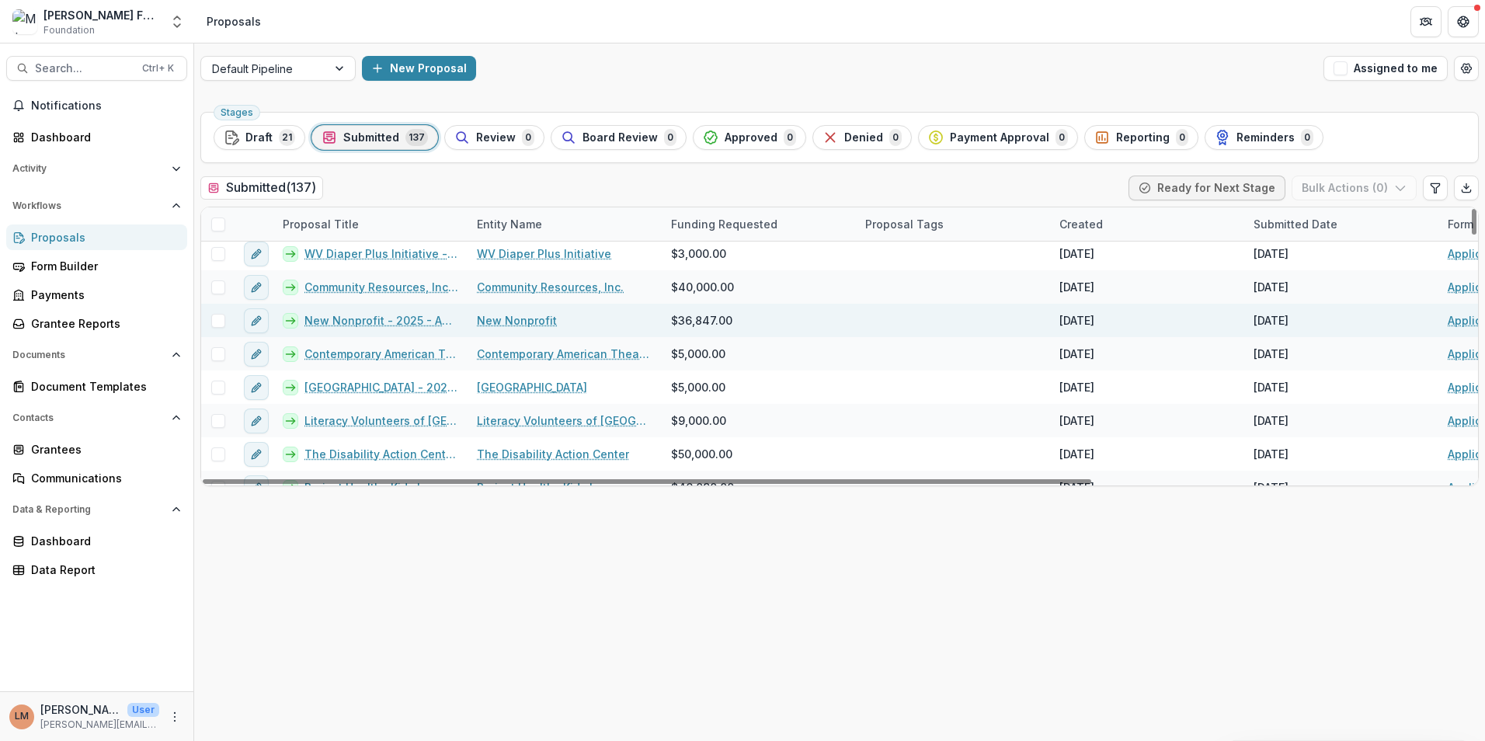
click at [355, 323] on link "New Nonprofit - 2025 - Application Form" at bounding box center [381, 320] width 154 height 16
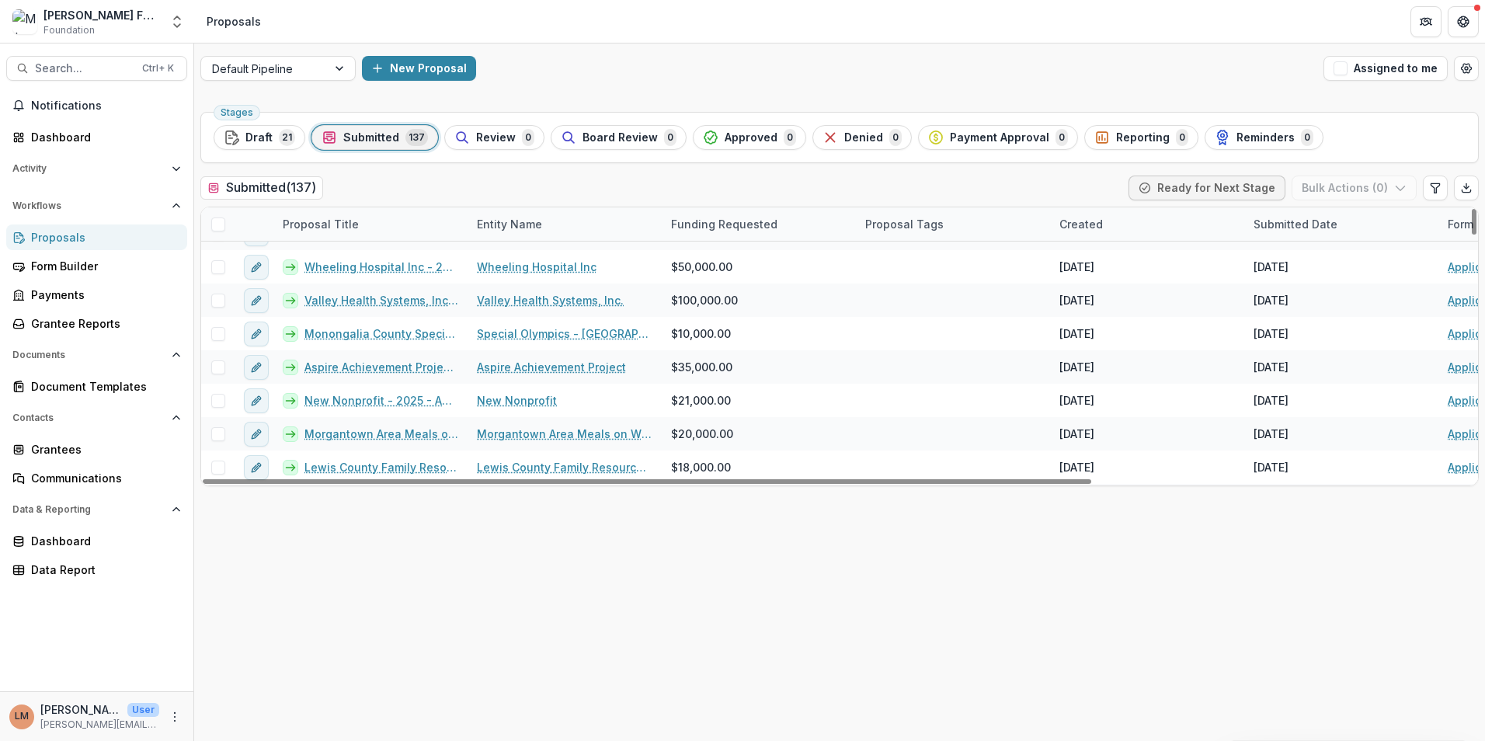
scroll to position [466, 0]
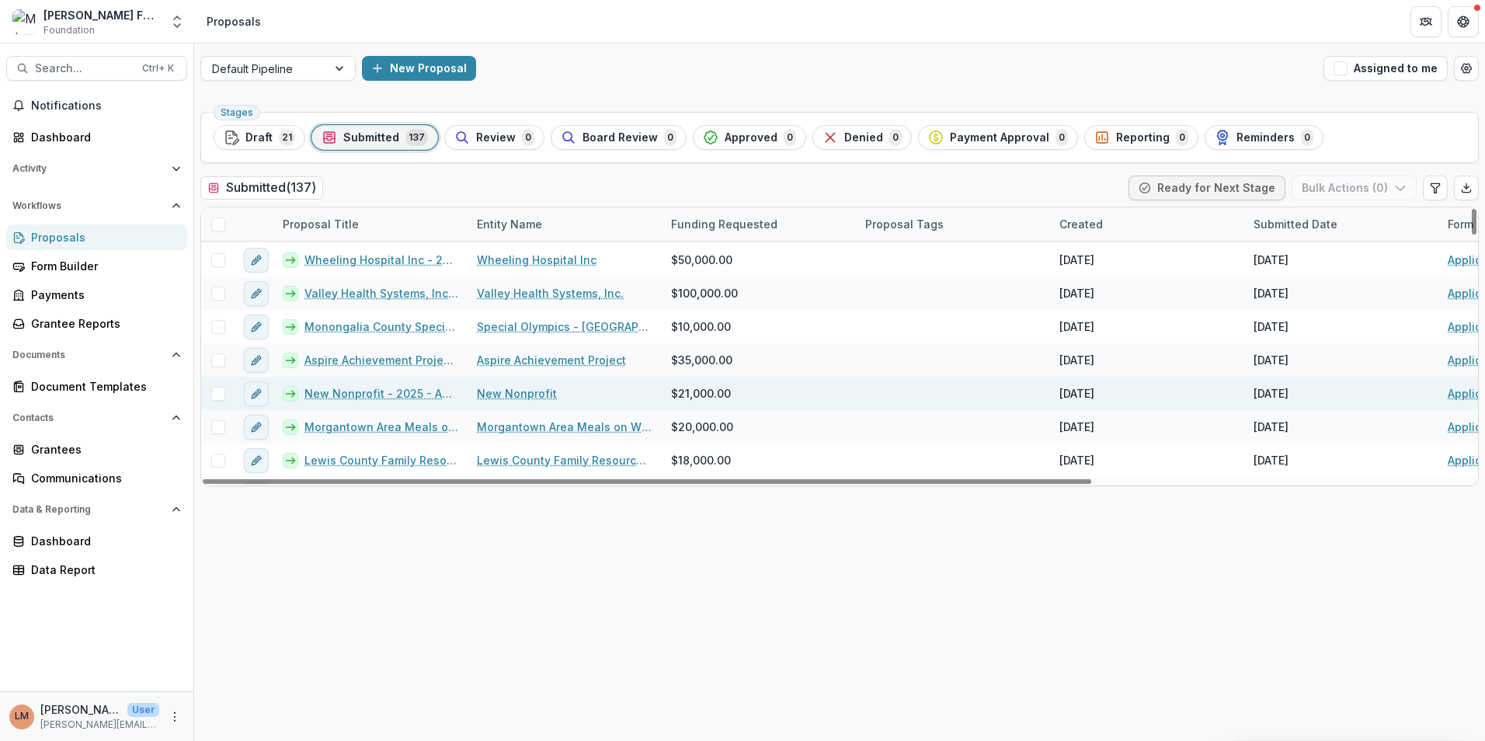
click at [364, 388] on link "New Nonprofit - 2025 - Application Form" at bounding box center [381, 393] width 154 height 16
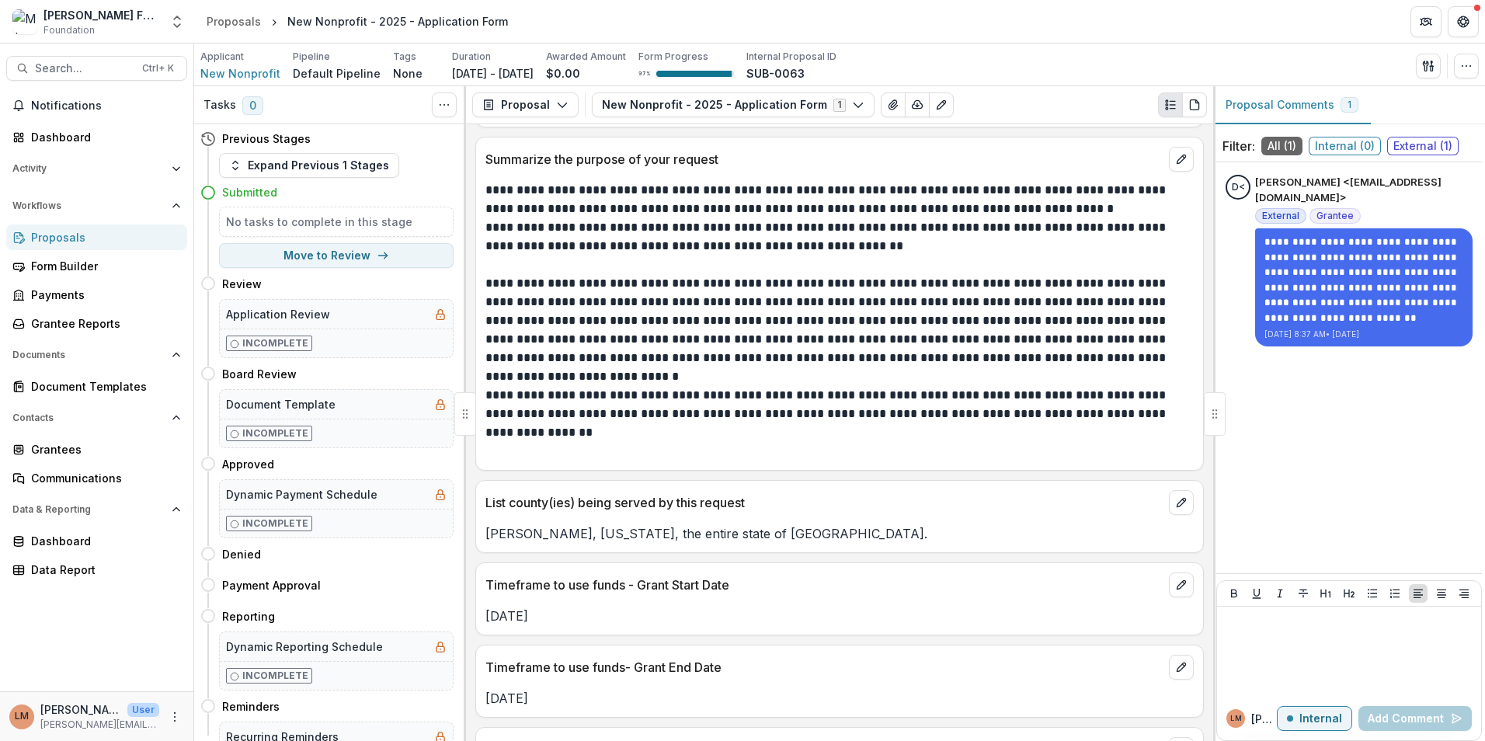
scroll to position [2563, 0]
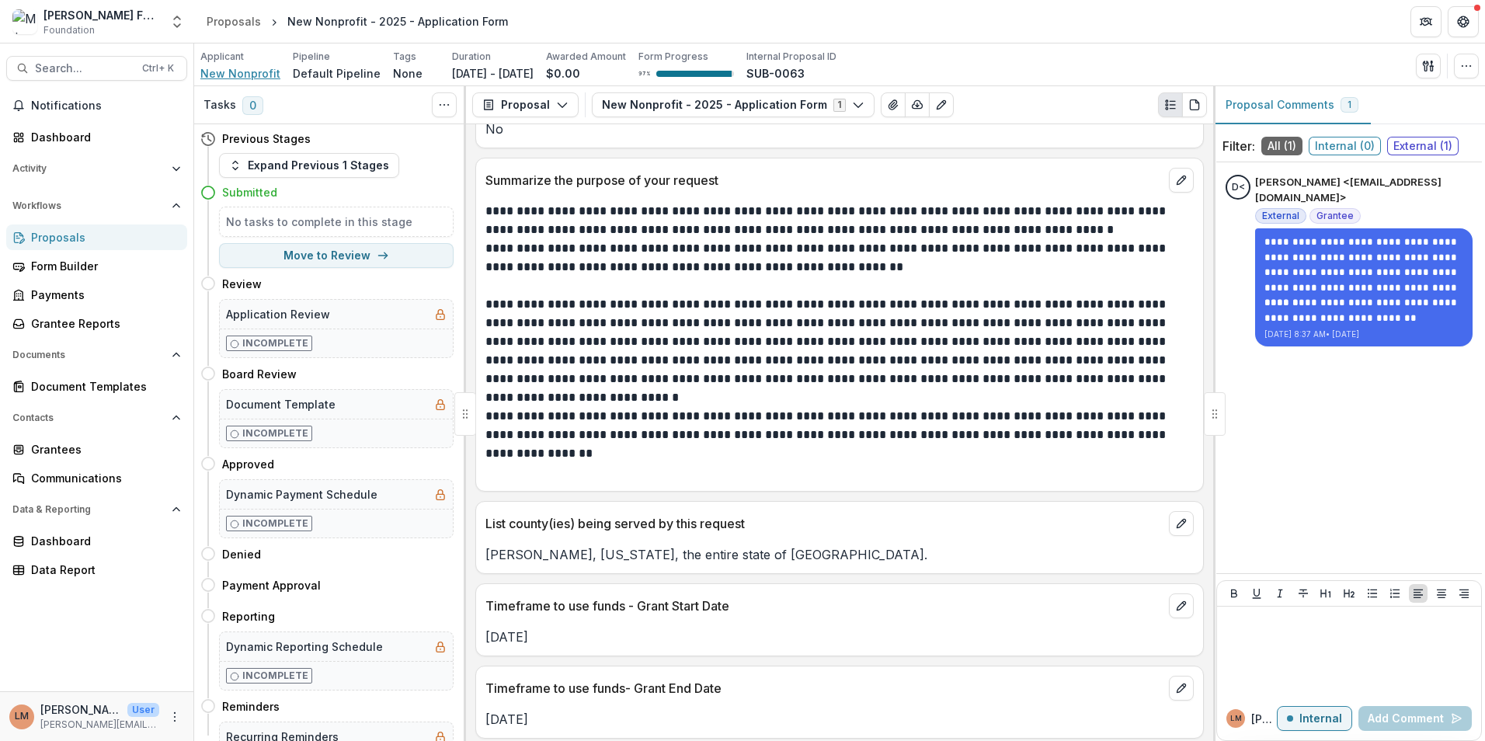
click at [214, 76] on span "New Nonprofit" at bounding box center [240, 73] width 80 height 16
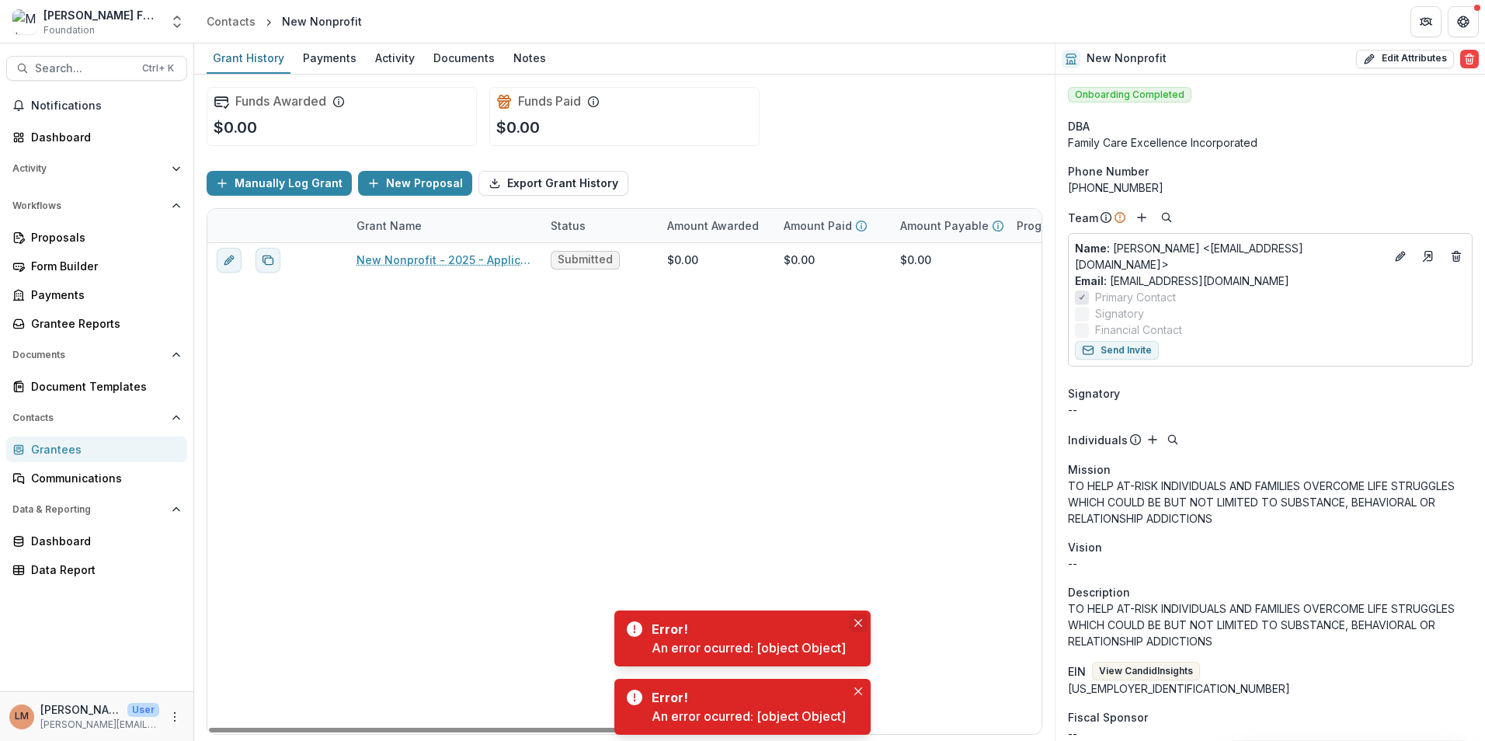
click at [853, 620] on button "Close" at bounding box center [858, 623] width 19 height 19
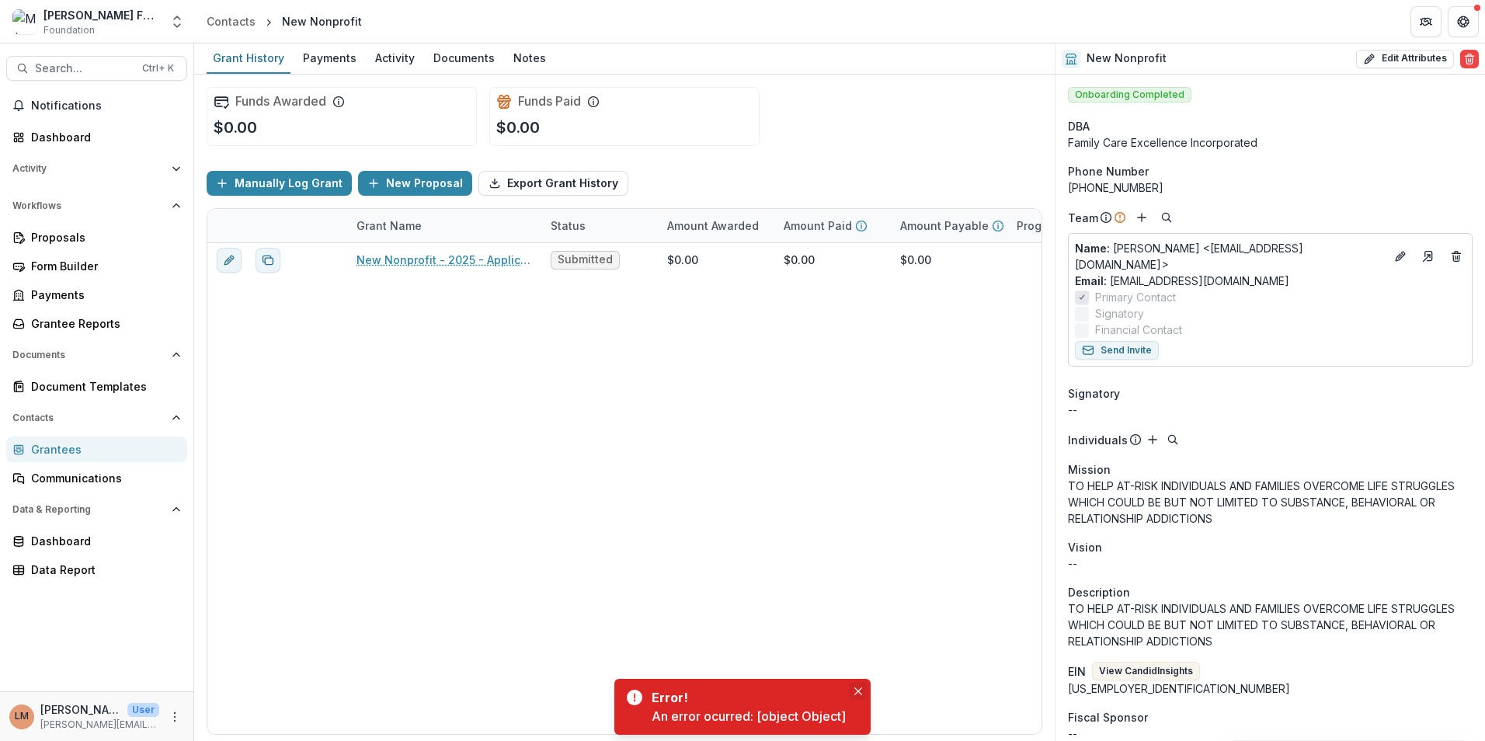
click at [857, 693] on icon "Close" at bounding box center [858, 691] width 8 height 8
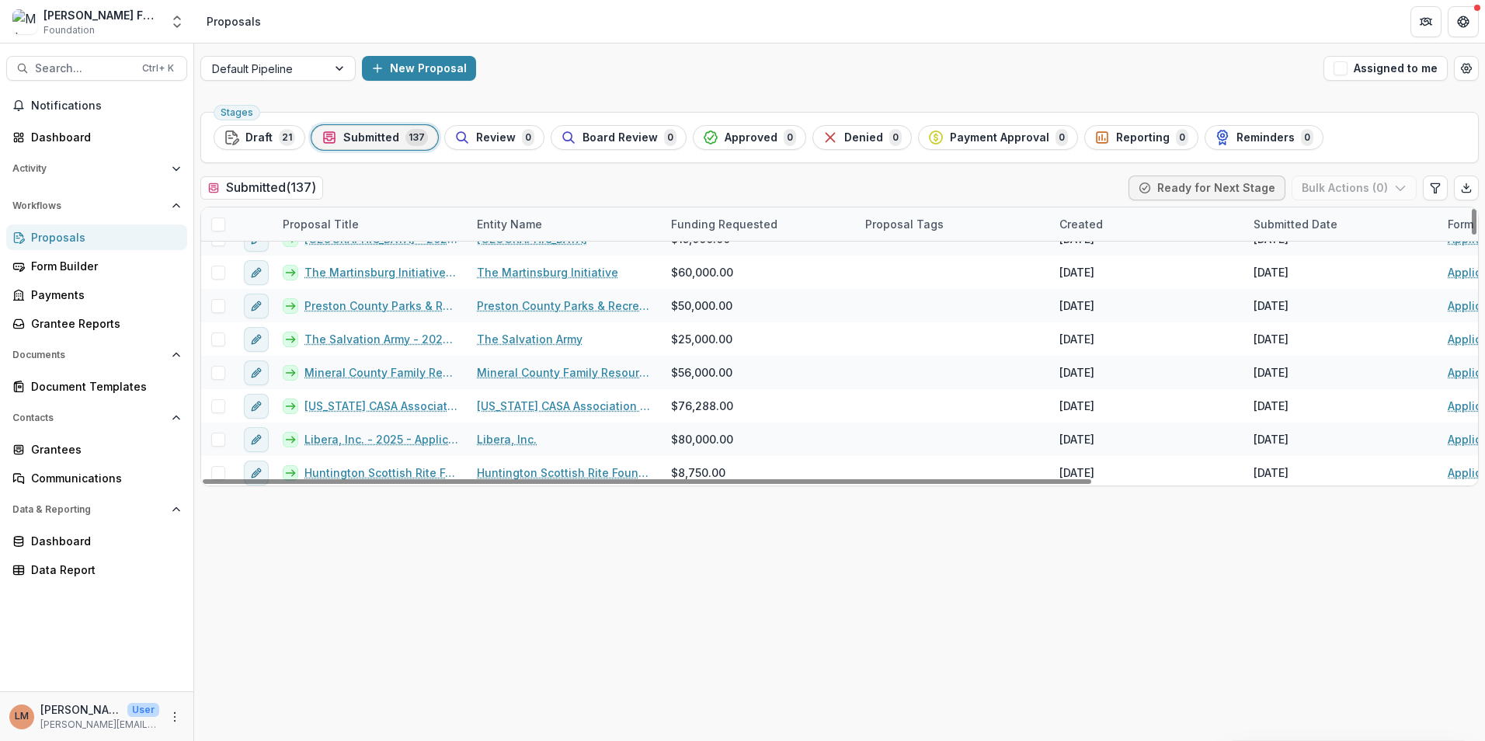
scroll to position [932, 0]
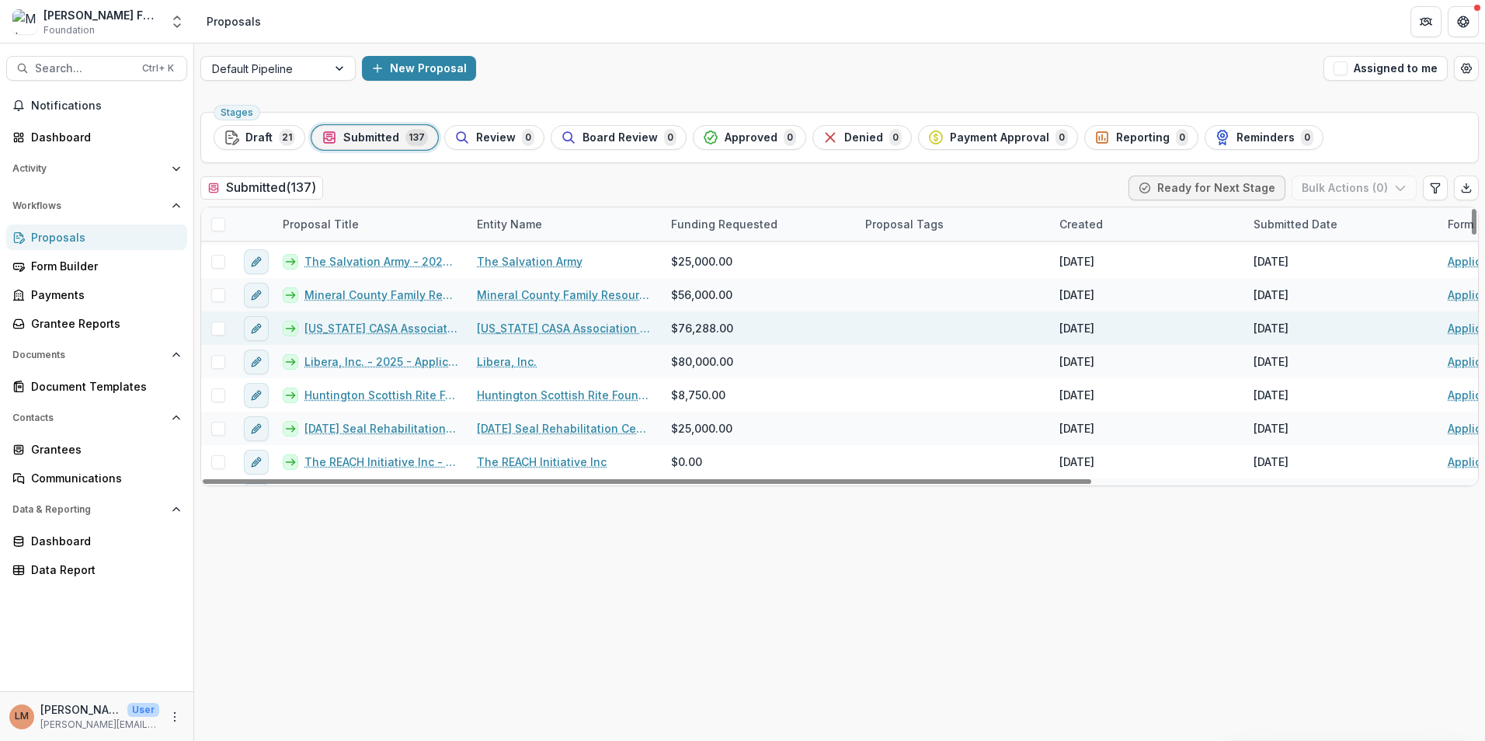
click at [369, 331] on link "[US_STATE] CASA Association Inc. - 2025 - Application Form" at bounding box center [381, 328] width 154 height 16
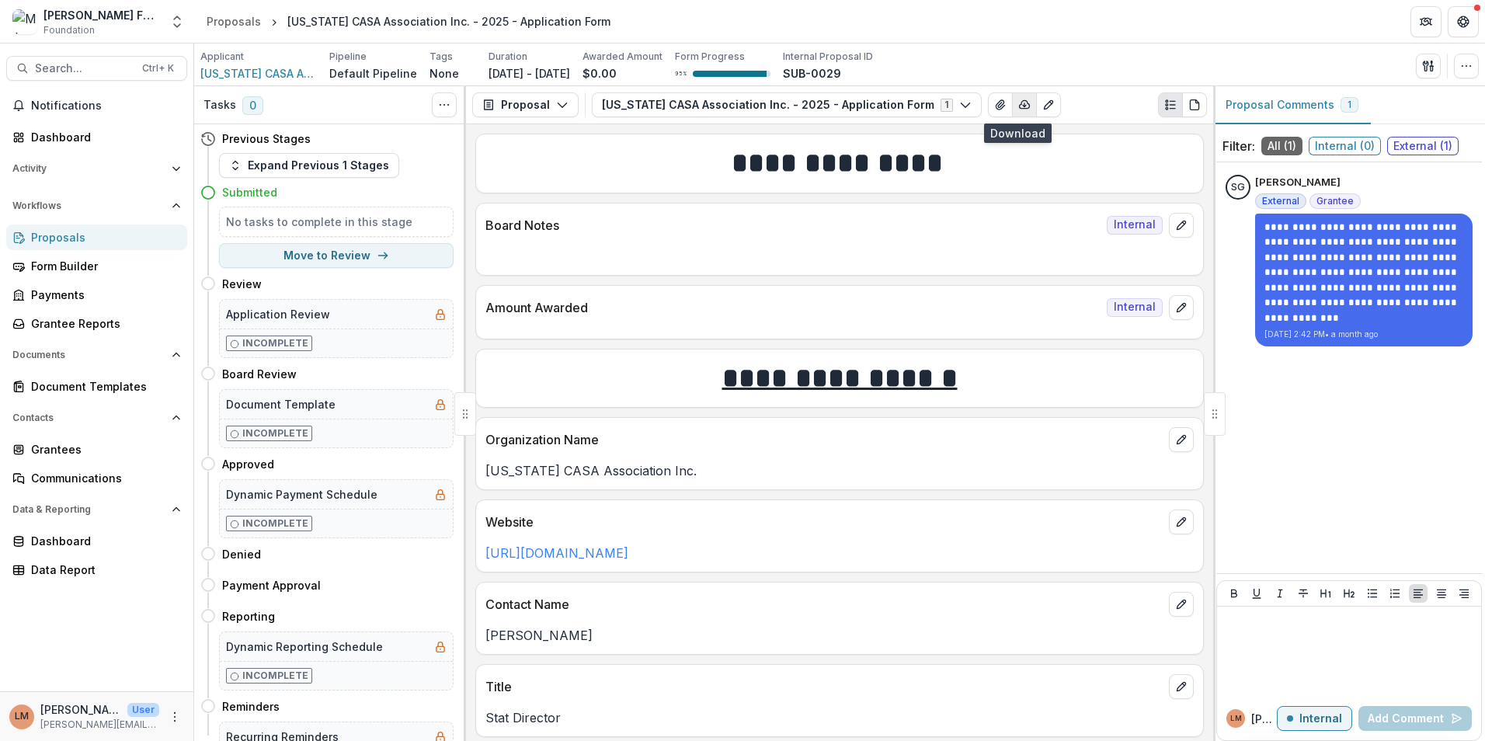
click at [1018, 103] on icon "button" at bounding box center [1024, 105] width 12 height 12
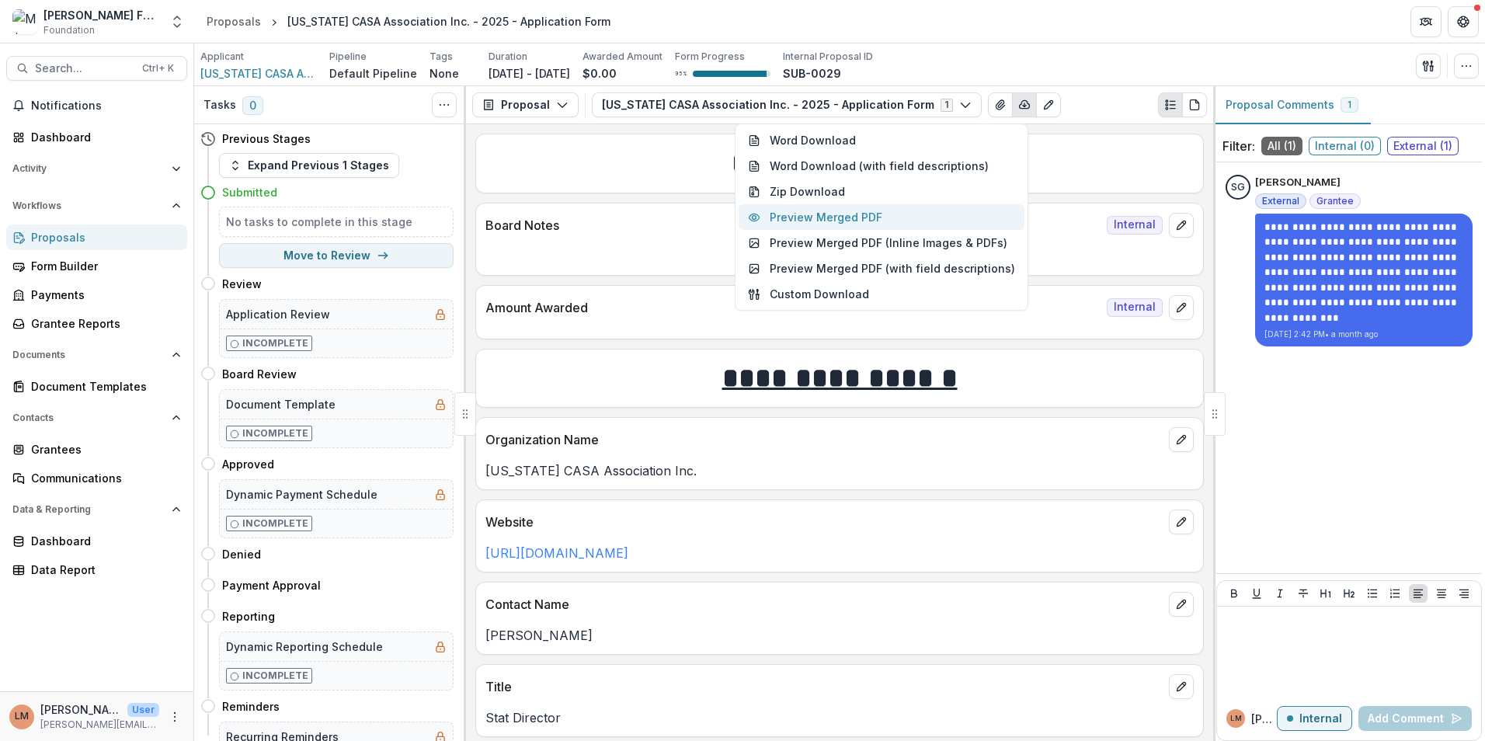
click at [899, 211] on button "Preview Merged PDF" at bounding box center [882, 217] width 286 height 26
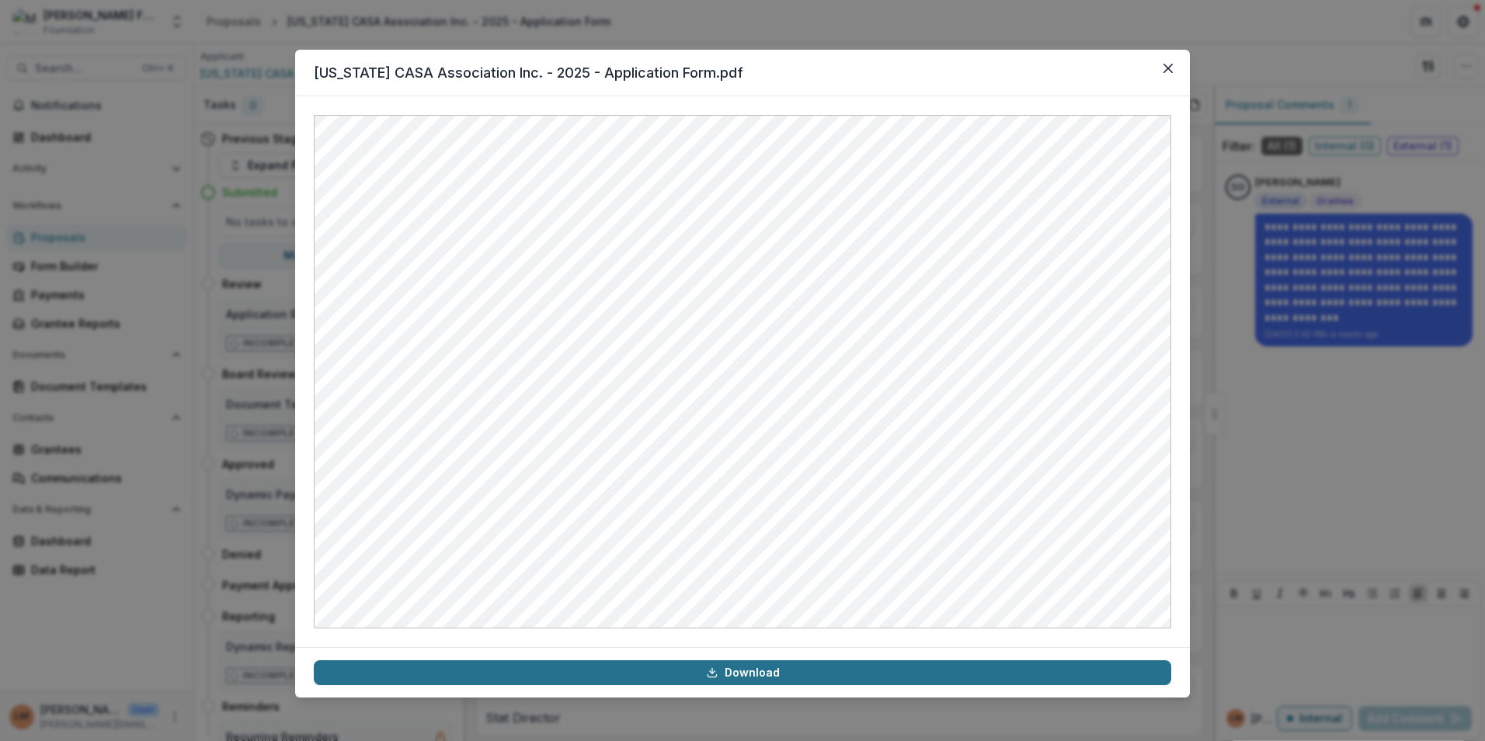
click at [734, 676] on link "Download" at bounding box center [742, 672] width 857 height 25
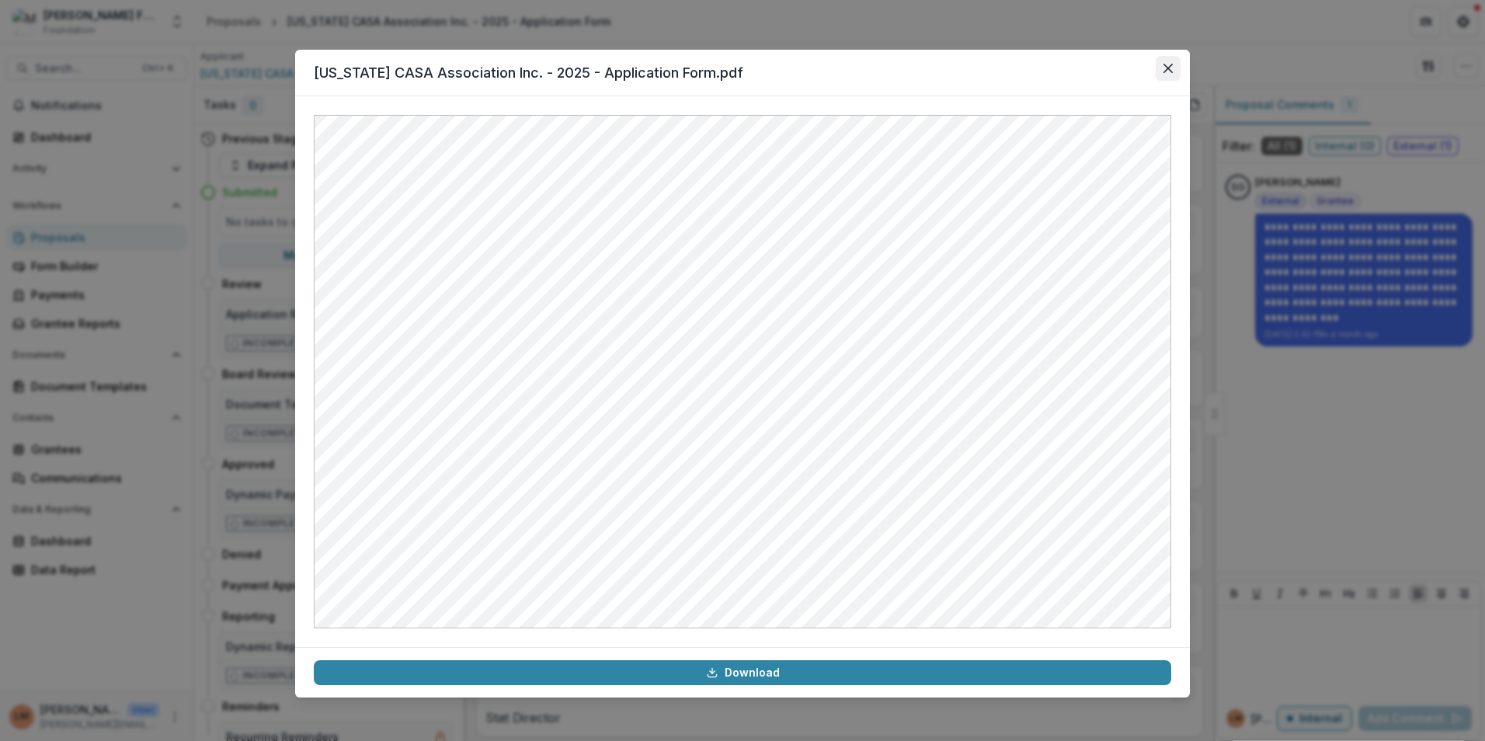
click at [1165, 65] on icon "Close" at bounding box center [1167, 68] width 9 height 9
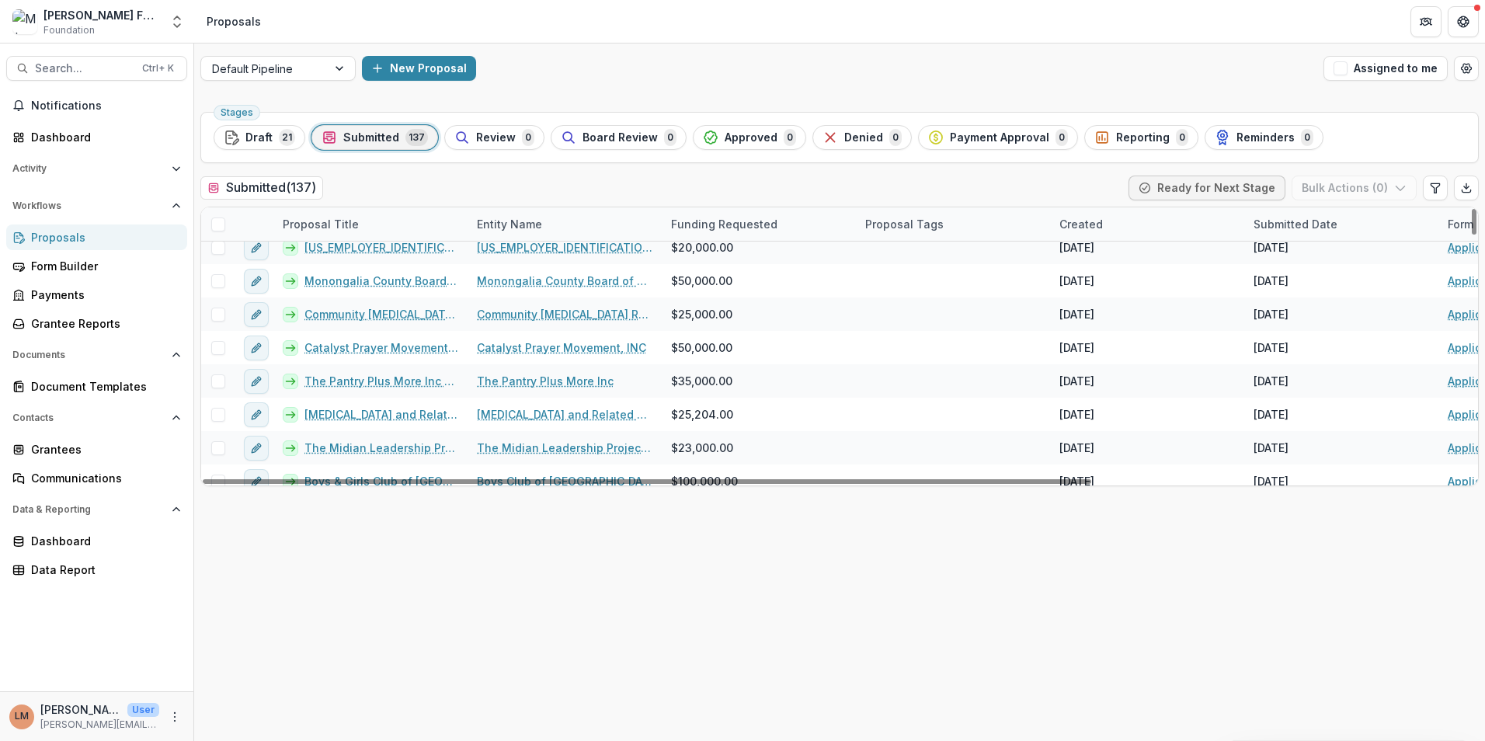
scroll to position [2856, 0]
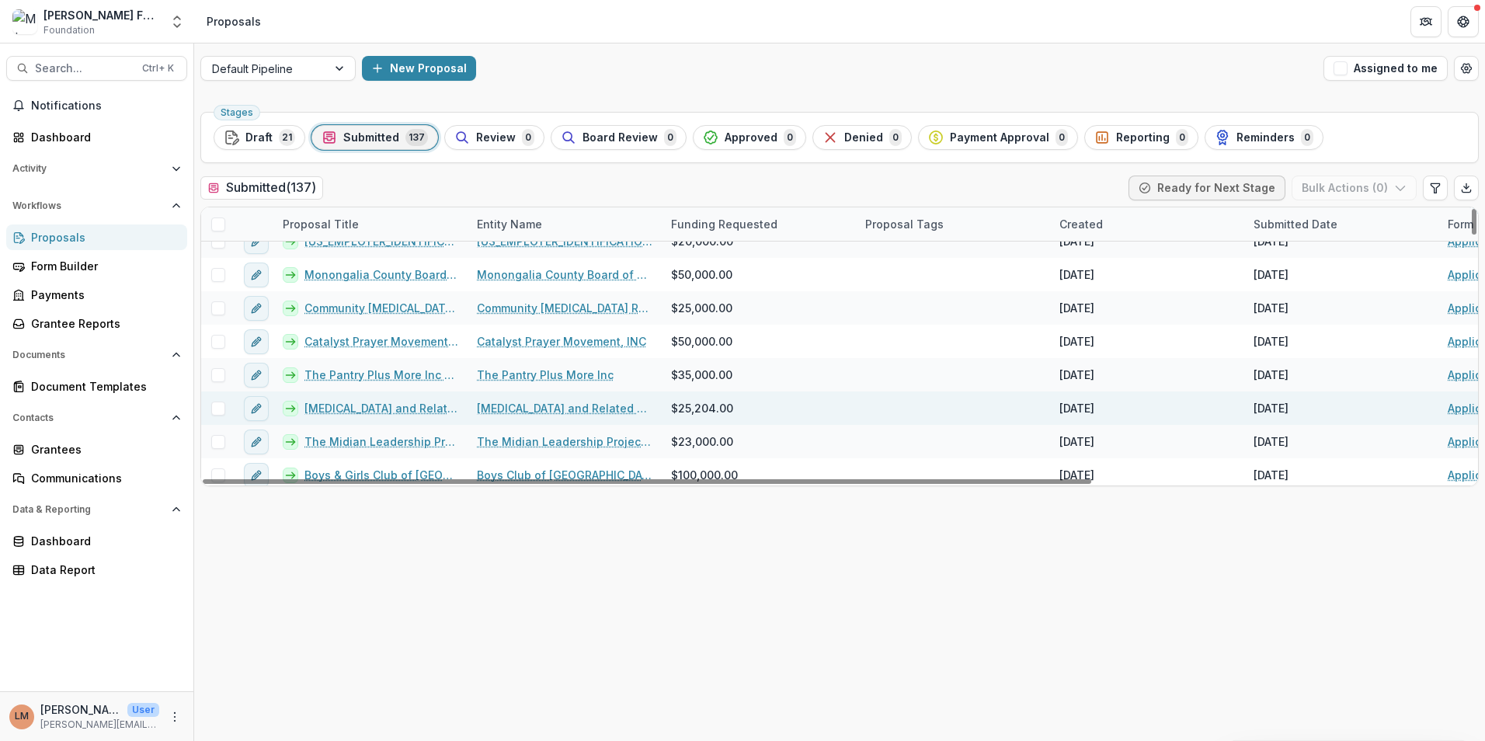
click at [393, 407] on link "[MEDICAL_DATA] and Related Disorders Association, Inc - 2025 - Application Form" at bounding box center [381, 408] width 154 height 16
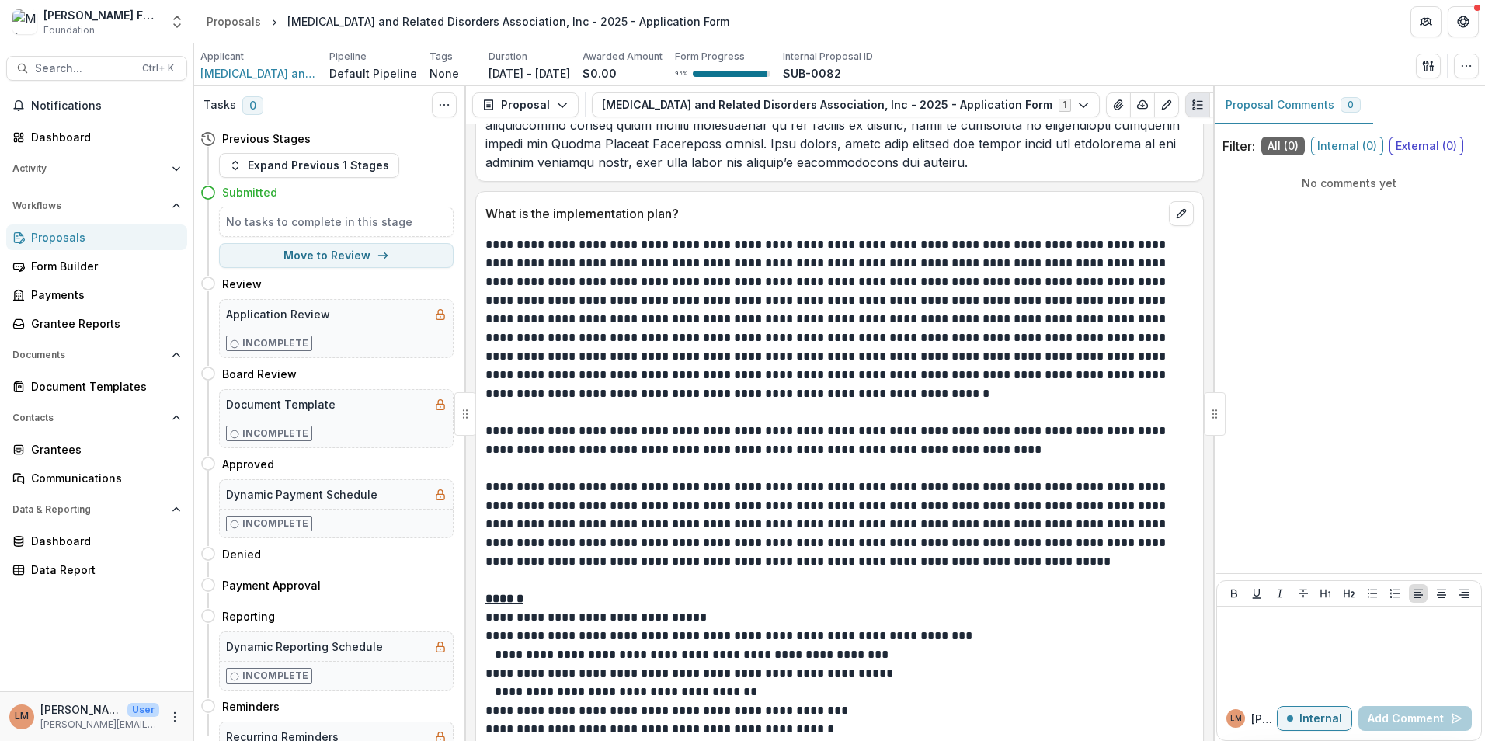
scroll to position [5591, 0]
click at [1160, 99] on icon "Edit as form" at bounding box center [1166, 105] width 12 height 12
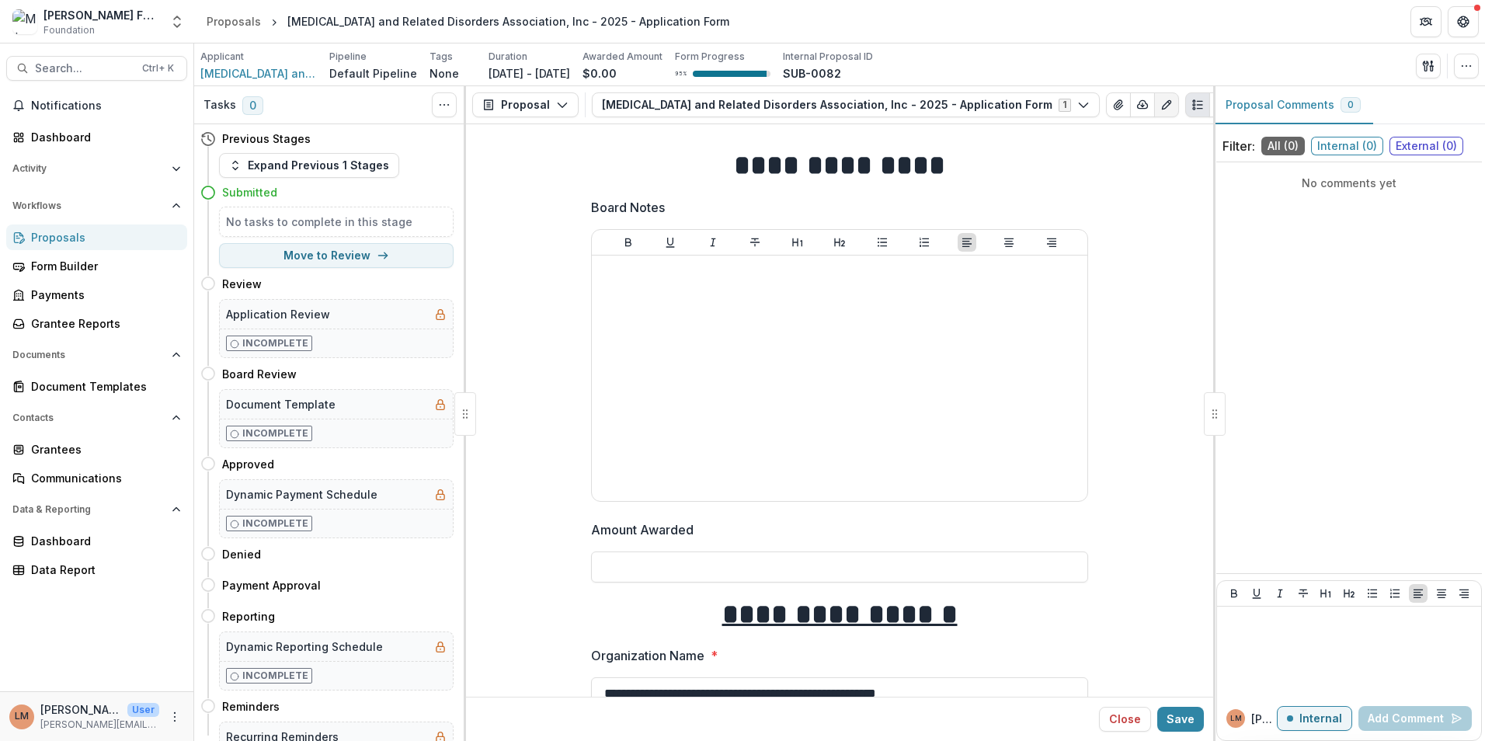
type input "**********"
type input "*******"
type input "********"
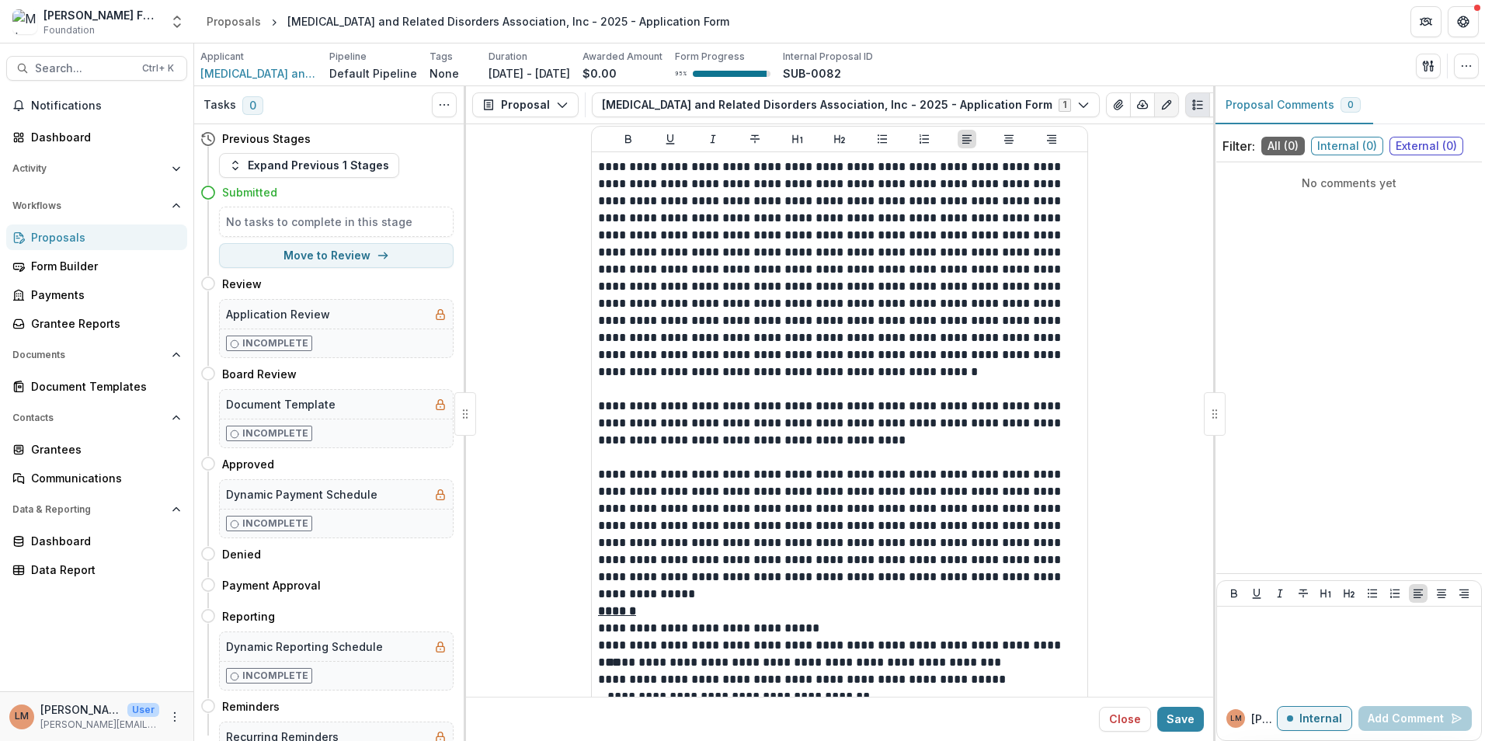
scroll to position [6679, 0]
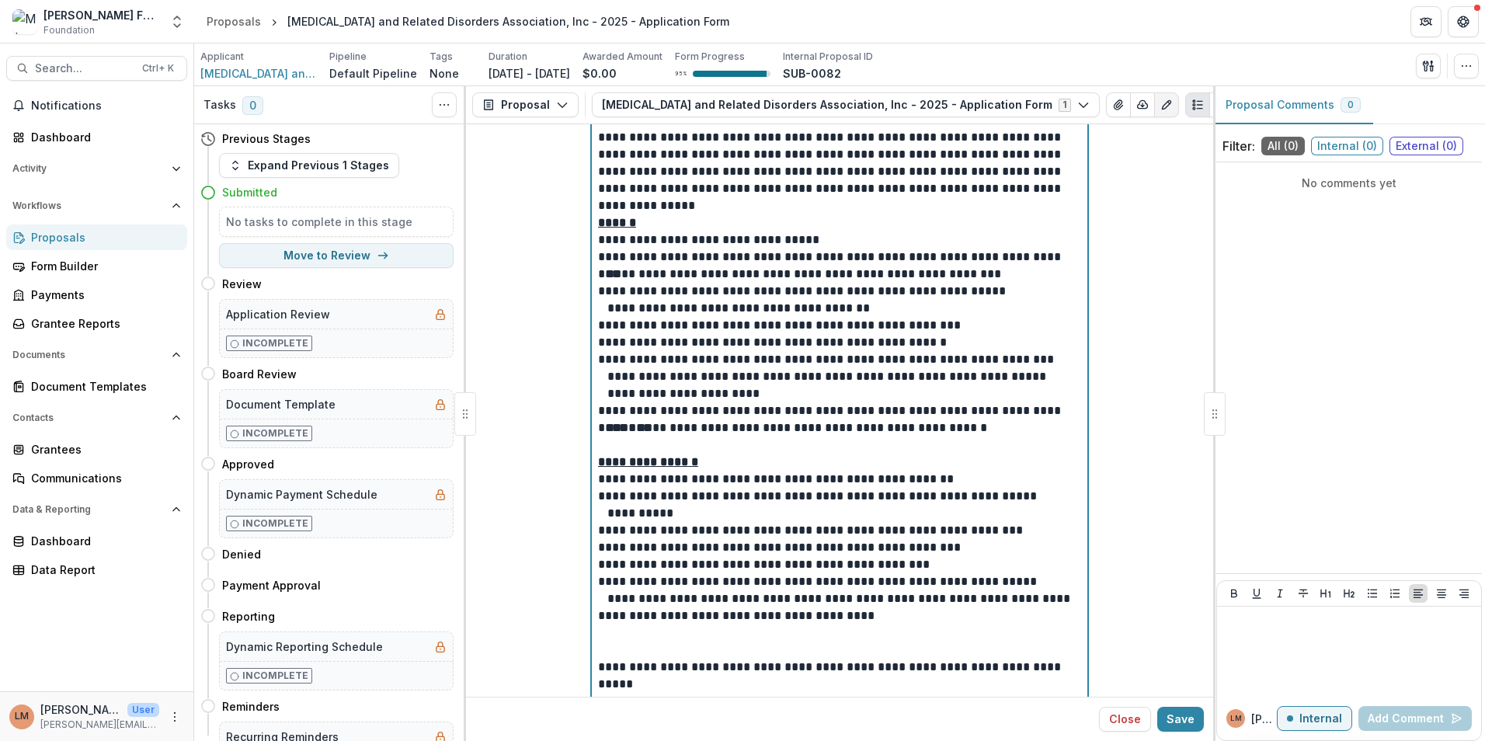
click at [666, 294] on div "**********" at bounding box center [839, 351] width 483 height 1162
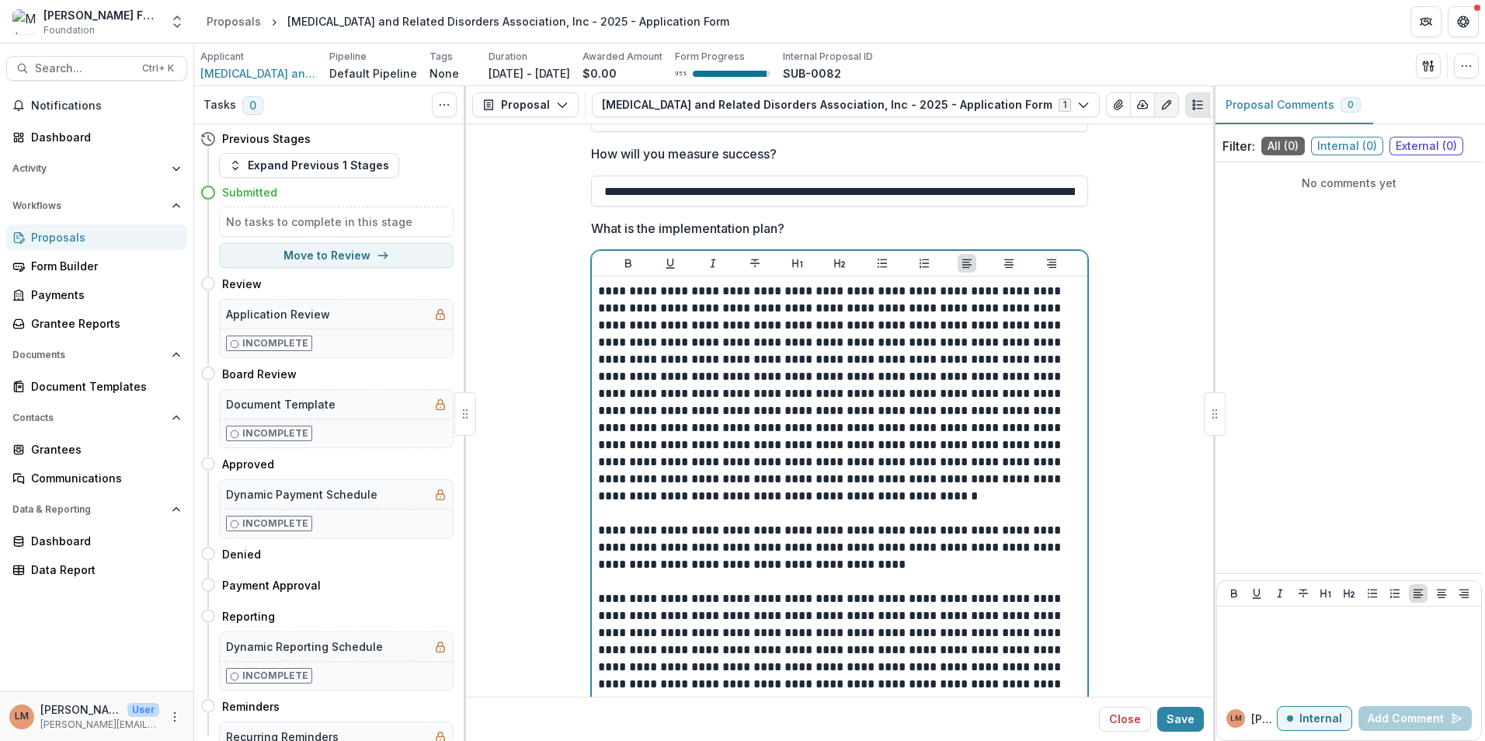
scroll to position [6477, 0]
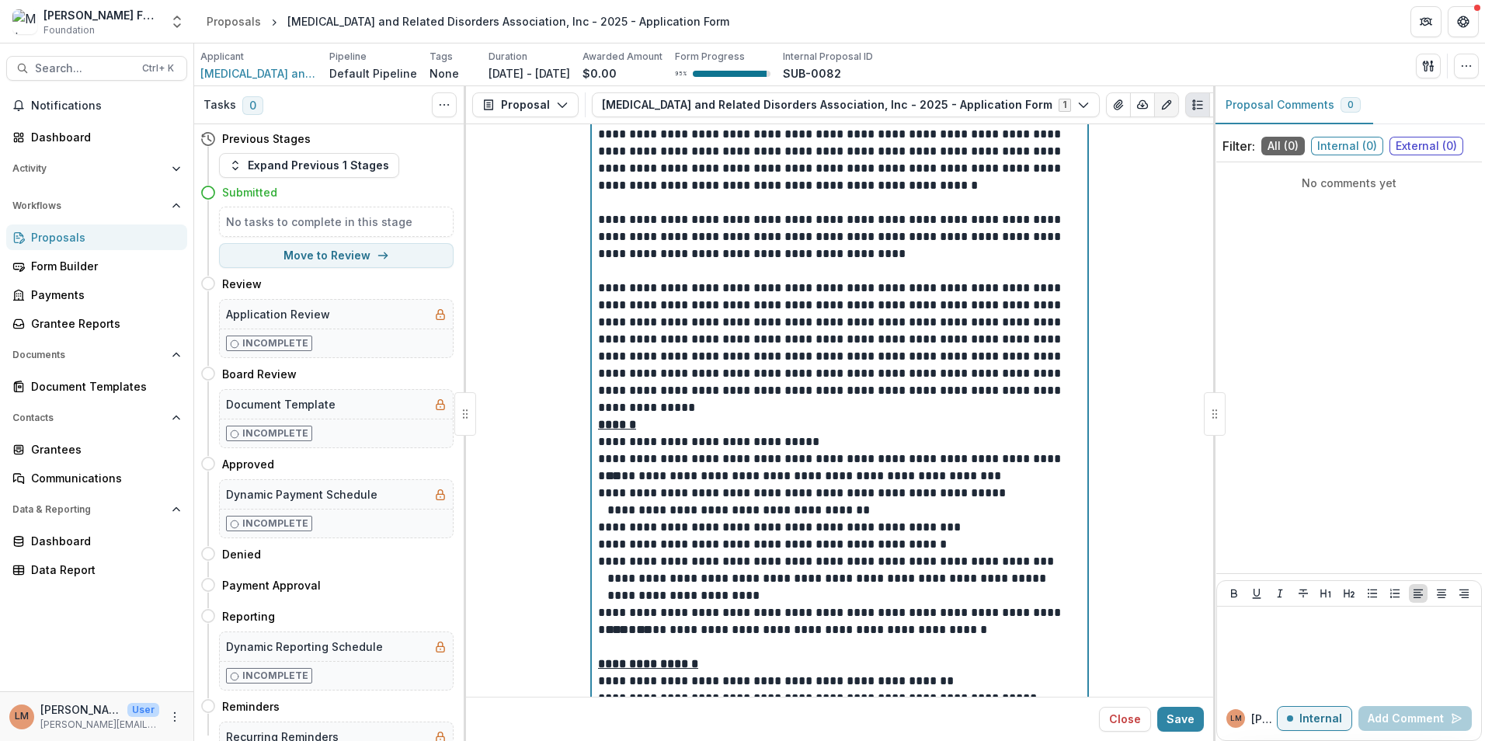
click at [661, 495] on p "**********" at bounding box center [839, 493] width 483 height 17
click at [975, 480] on p "**********" at bounding box center [839, 476] width 483 height 17
click at [854, 513] on p "**********" at bounding box center [839, 510] width 483 height 17
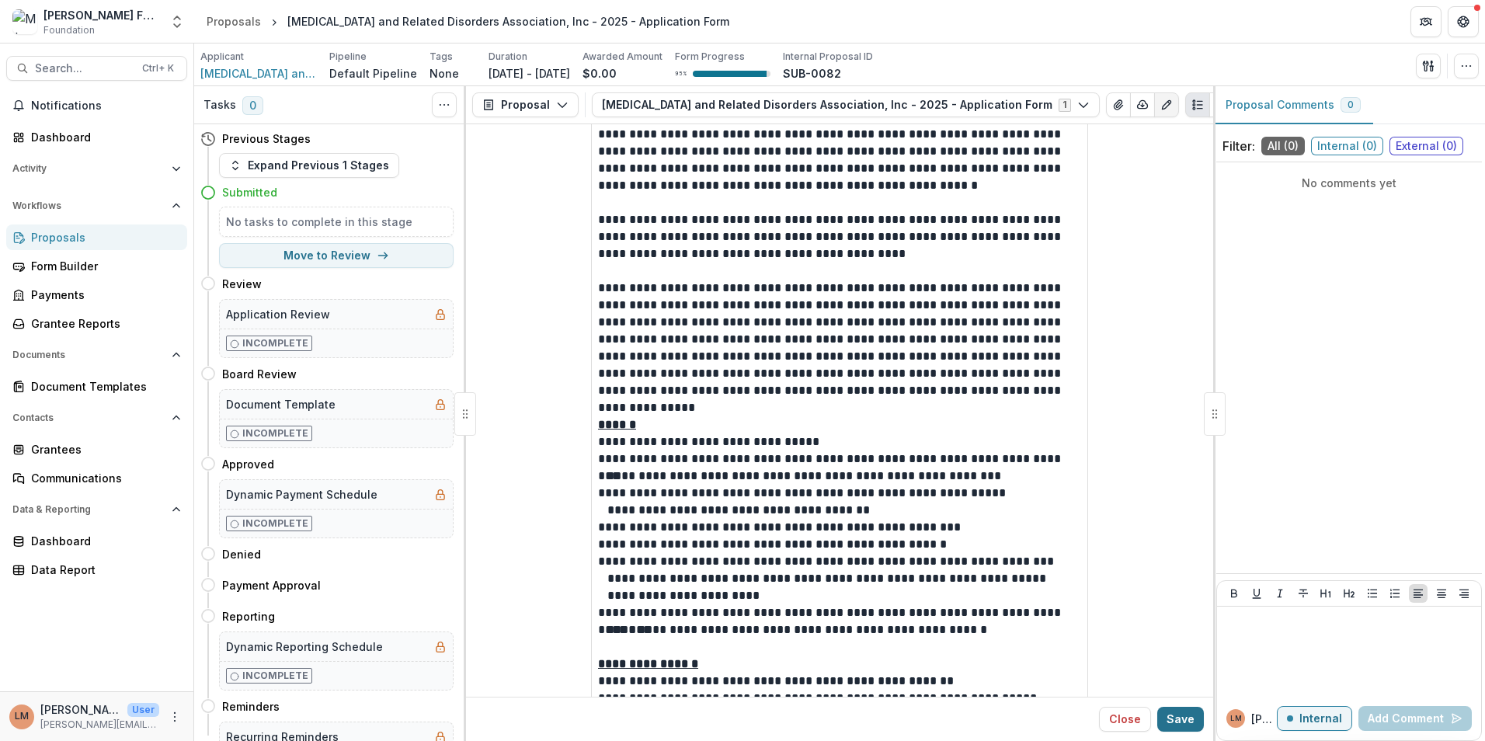
click at [1184, 725] on button "Save" at bounding box center [1180, 719] width 47 height 25
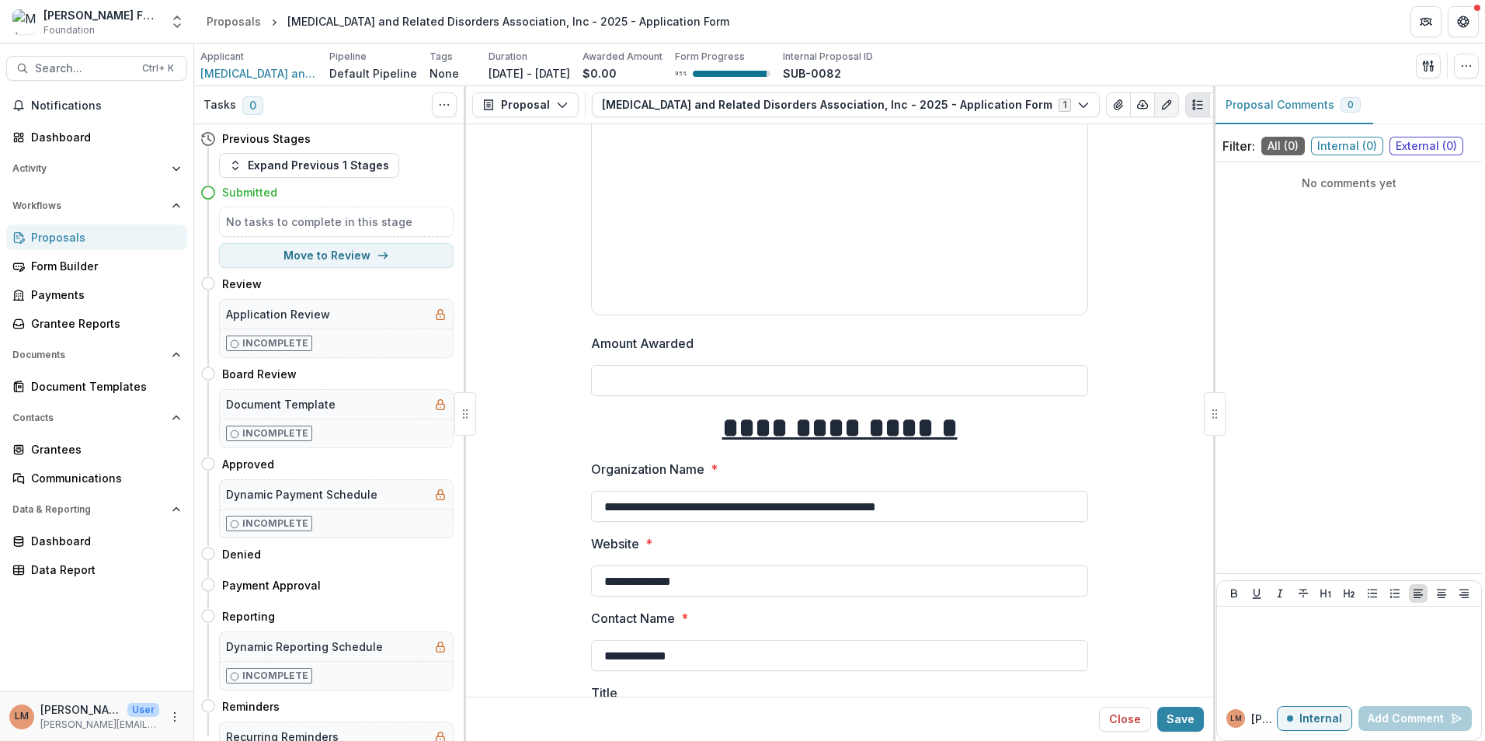
scroll to position [264, 0]
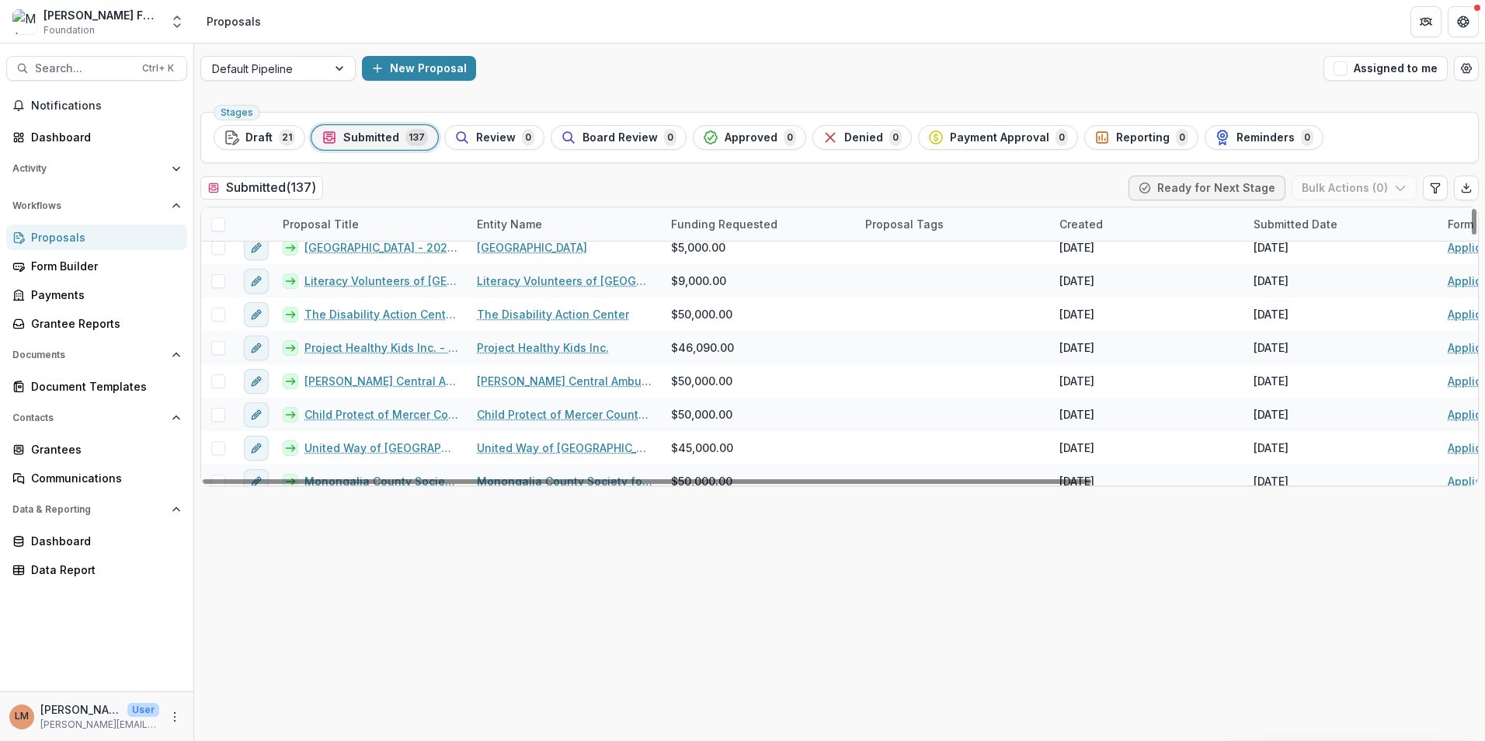
scroll to position [2174, 0]
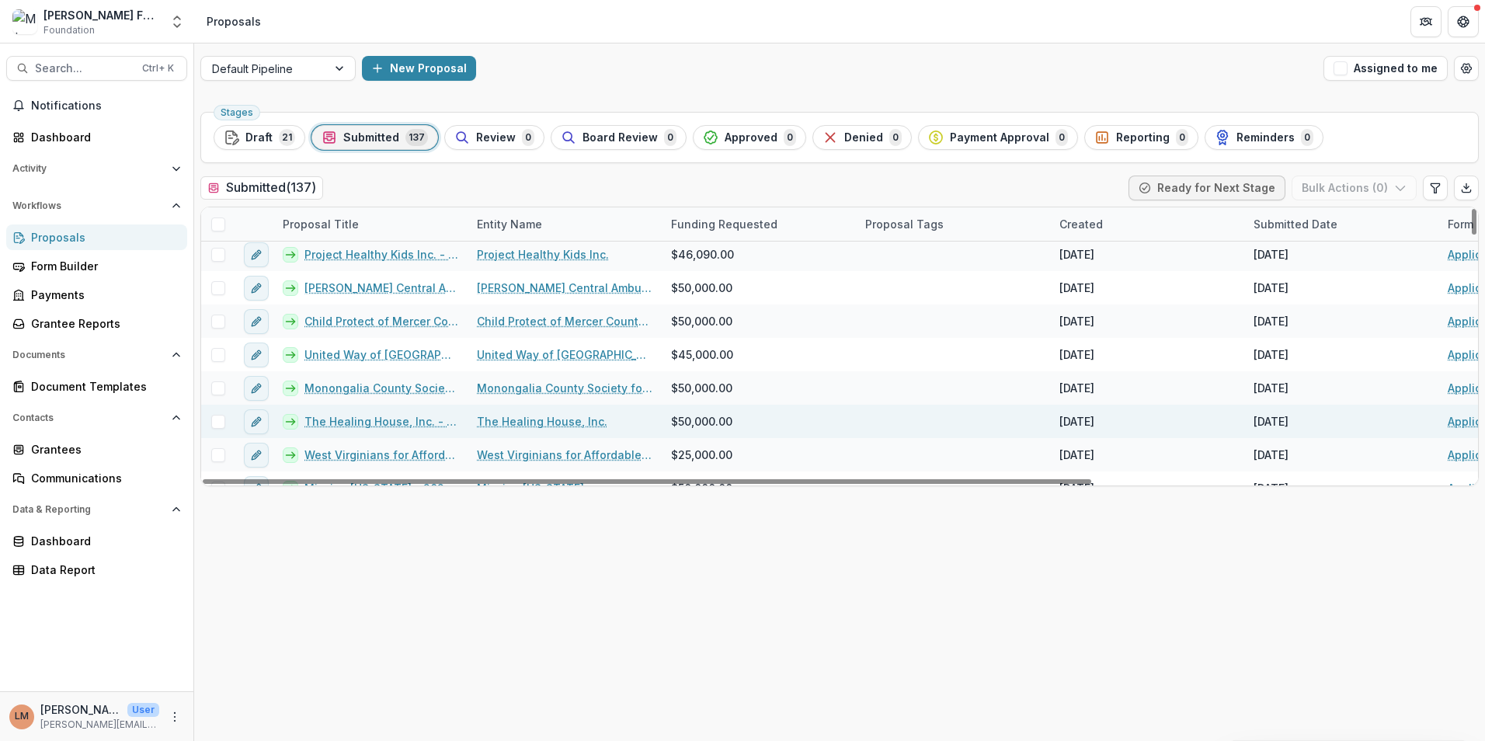
click at [339, 419] on link "The Healing House, Inc. - 2025 - Application Form" at bounding box center [381, 421] width 154 height 16
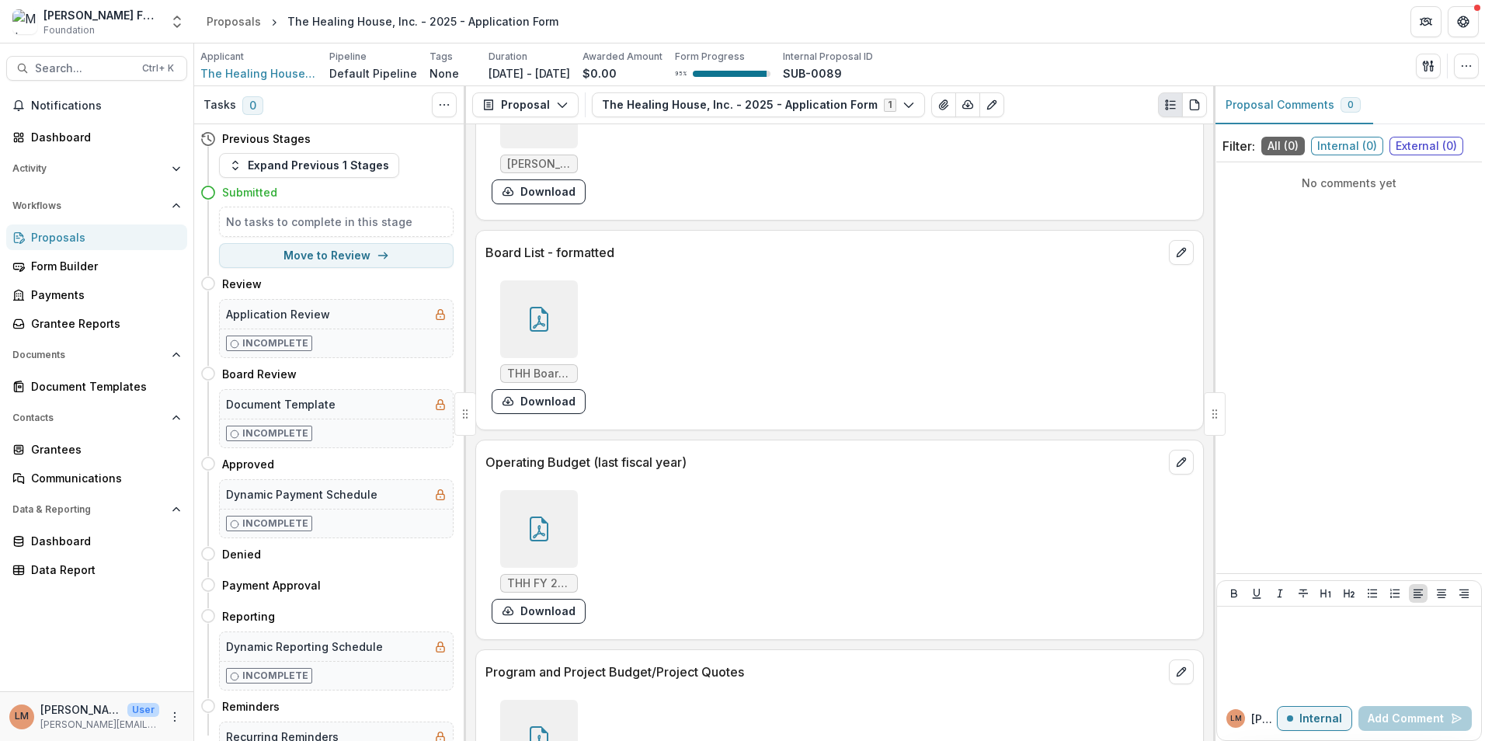
scroll to position [5812, 0]
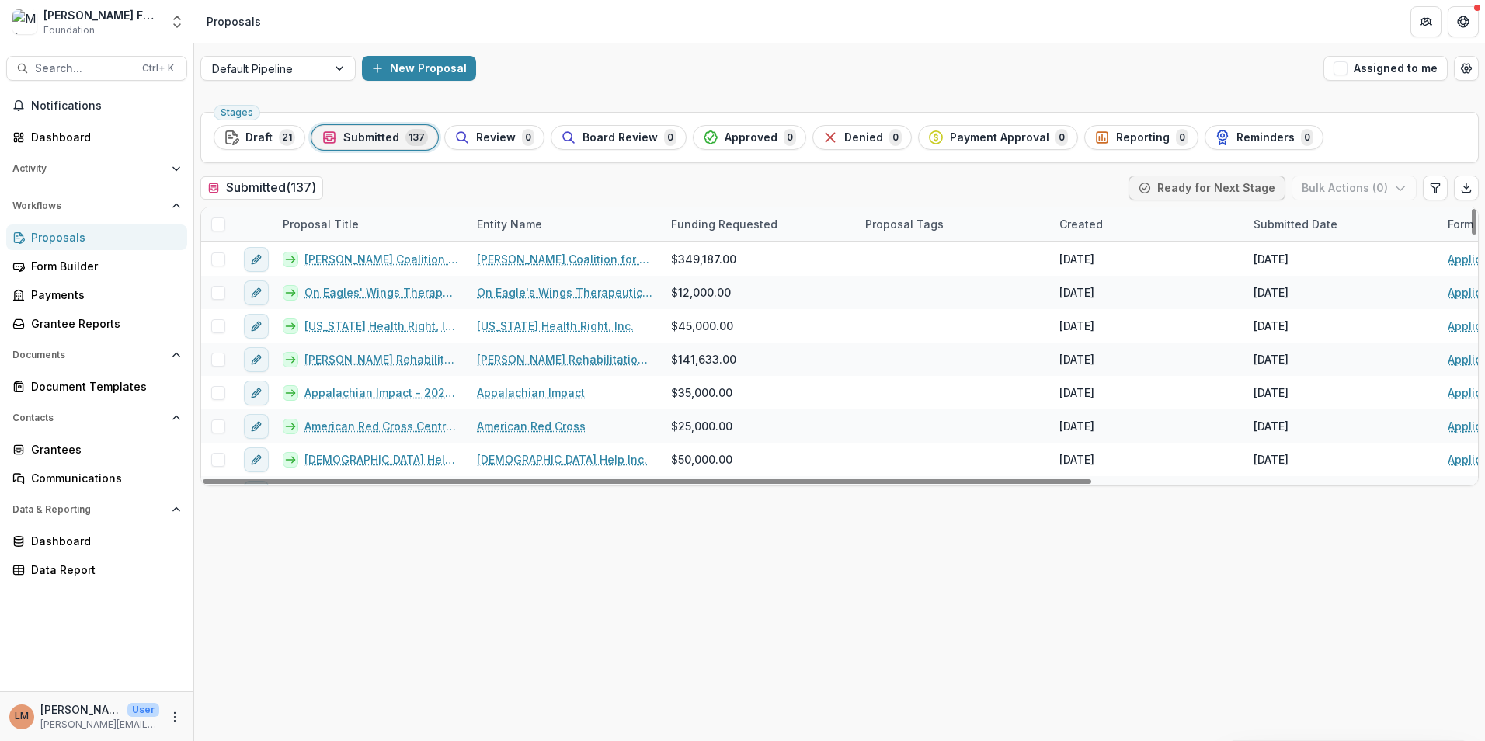
scroll to position [1458, 0]
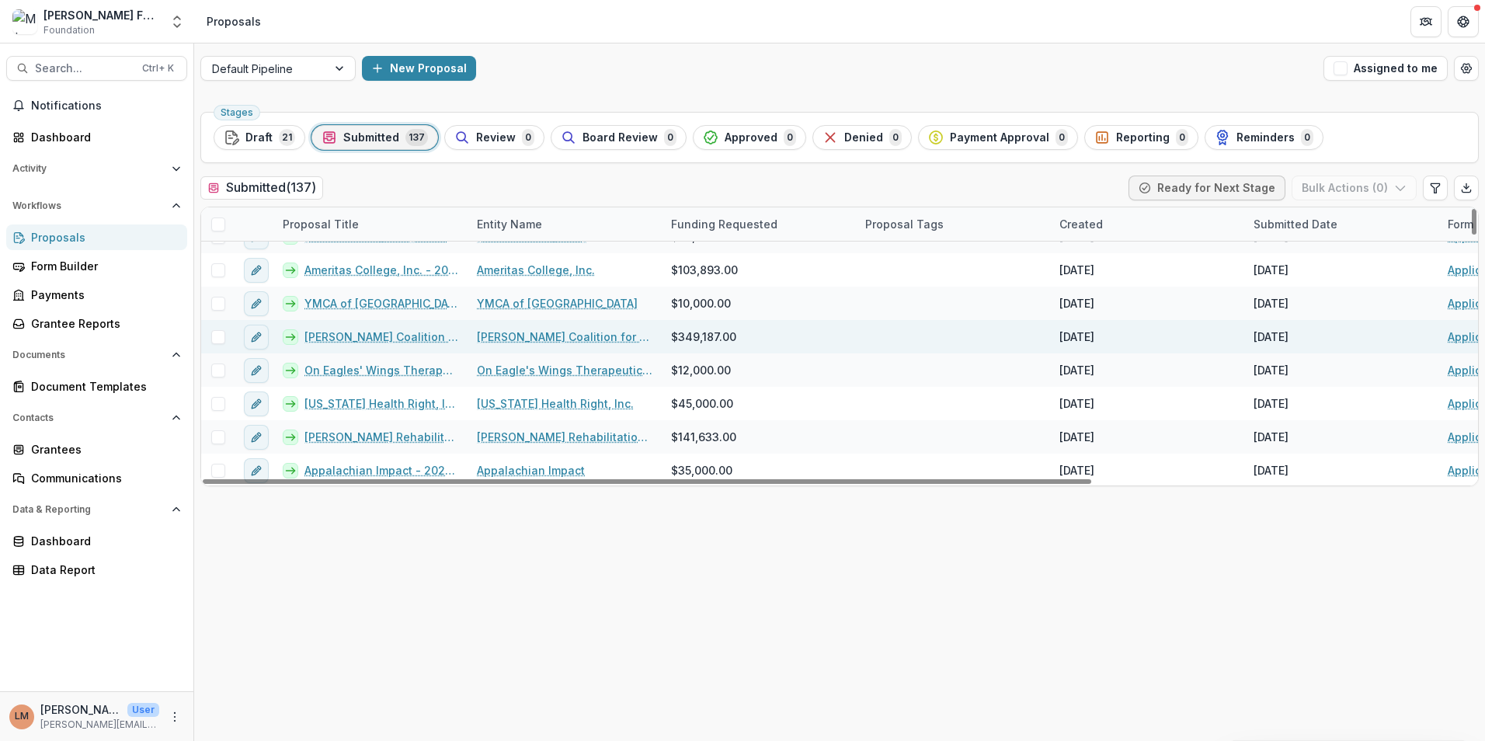
click at [395, 340] on link "[PERSON_NAME] Coalition for the Homeless - 2025 - Application Form" at bounding box center [381, 336] width 154 height 16
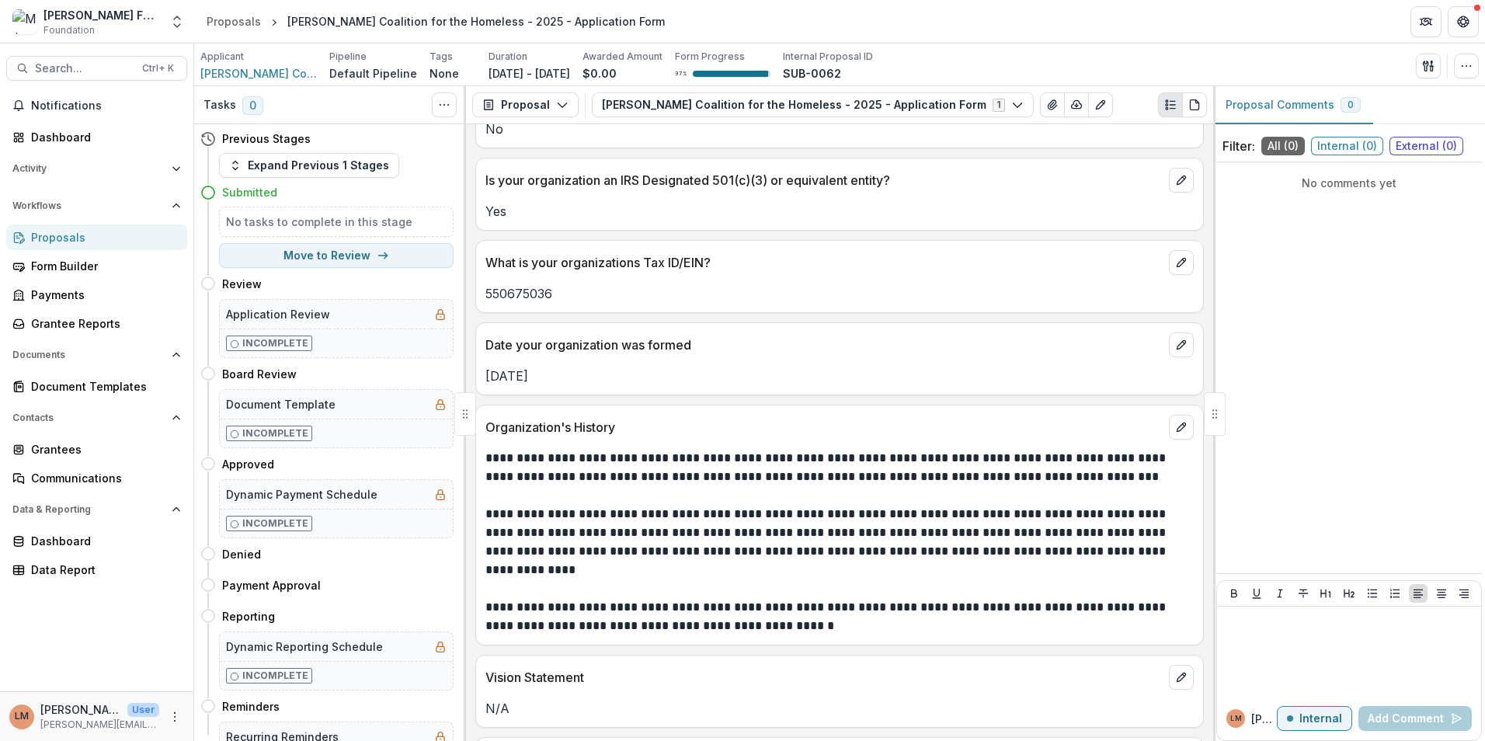
scroll to position [932, 0]
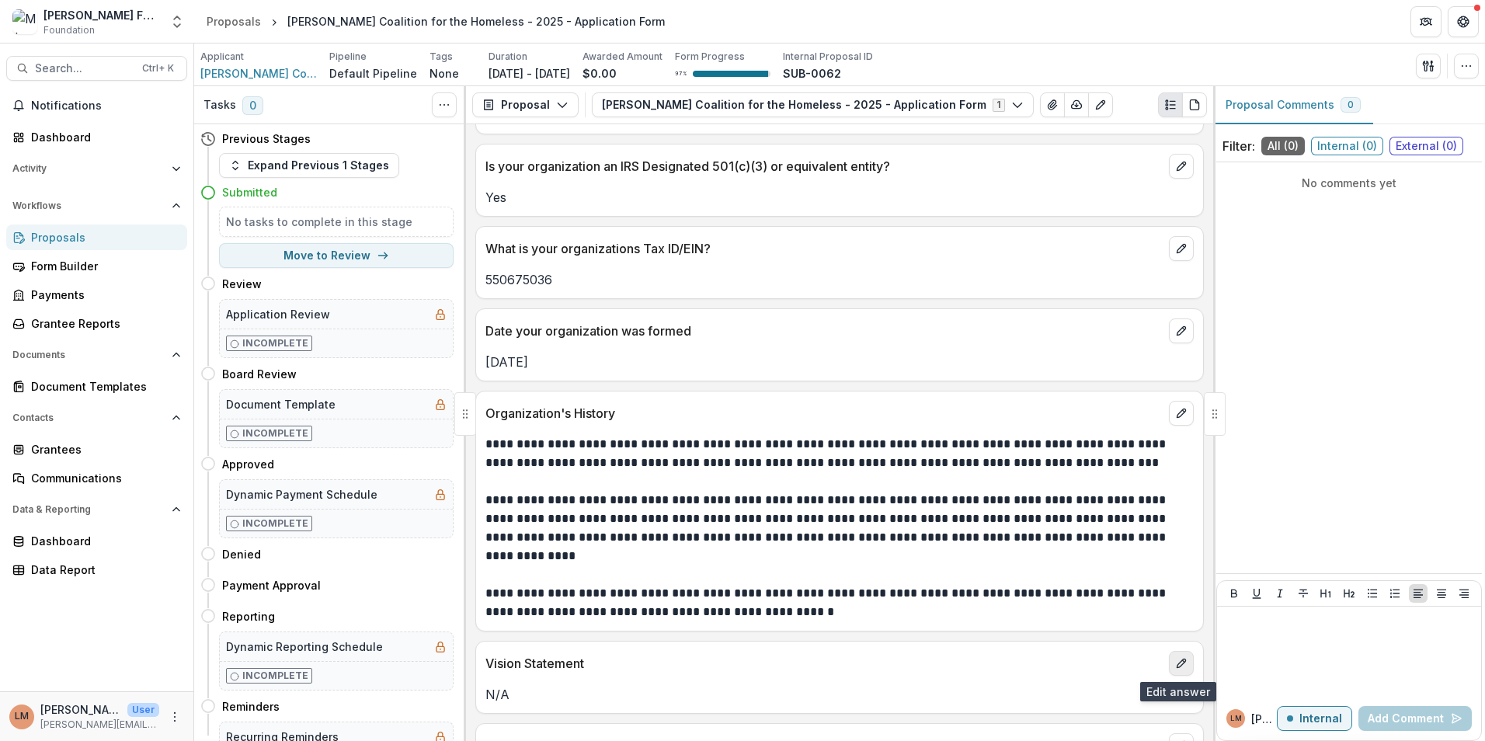
click at [1177, 663] on icon "edit" at bounding box center [1181, 663] width 12 height 12
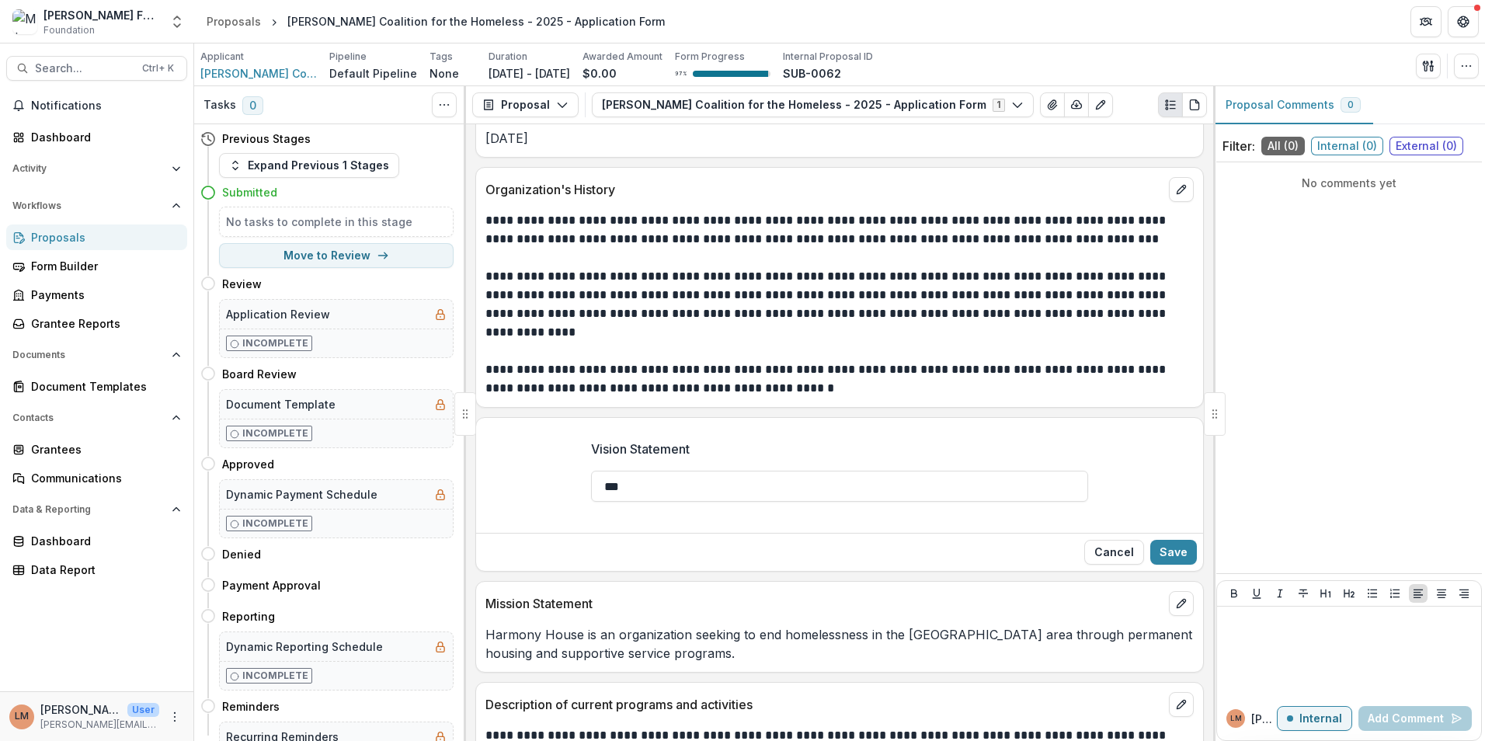
scroll to position [1165, 0]
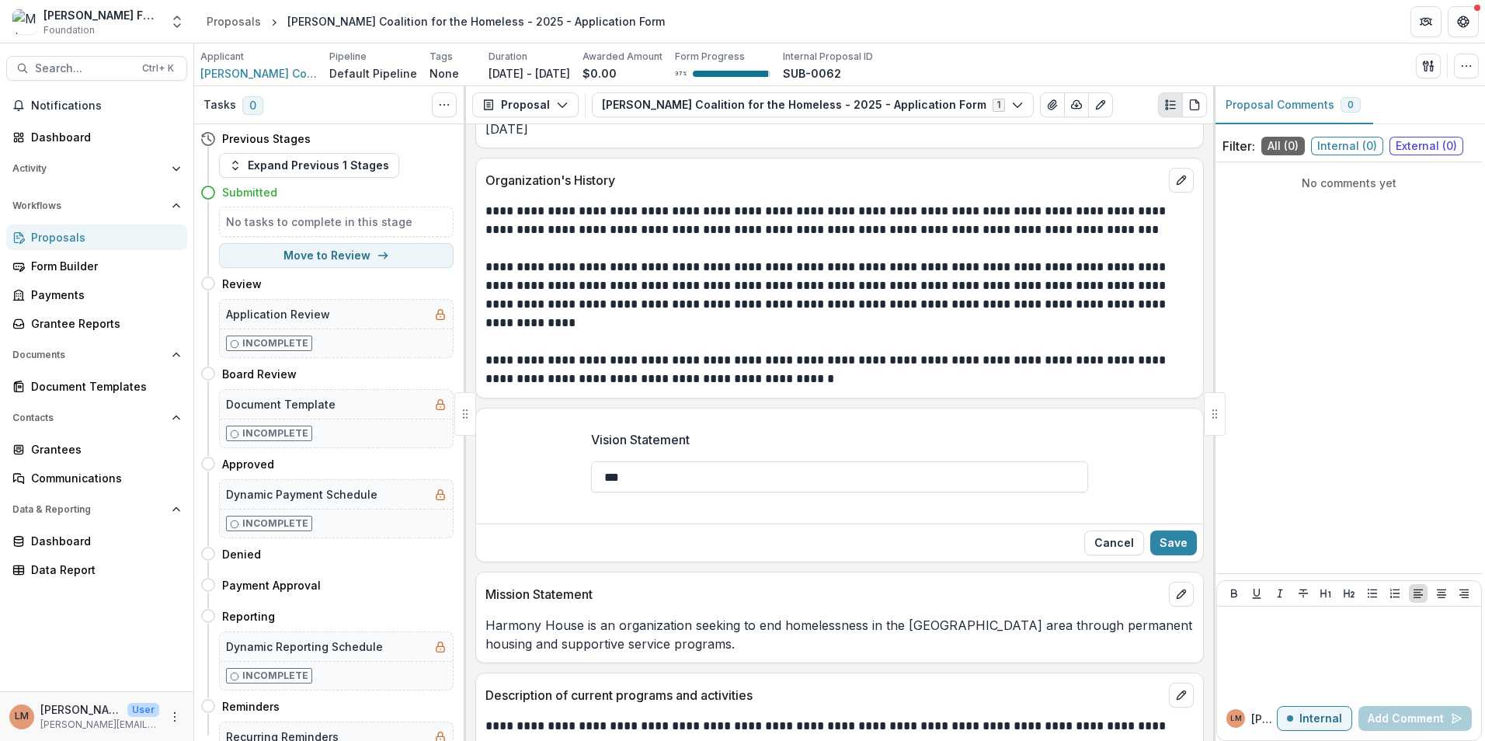
click at [1090, 543] on button "Cancel" at bounding box center [1114, 542] width 60 height 25
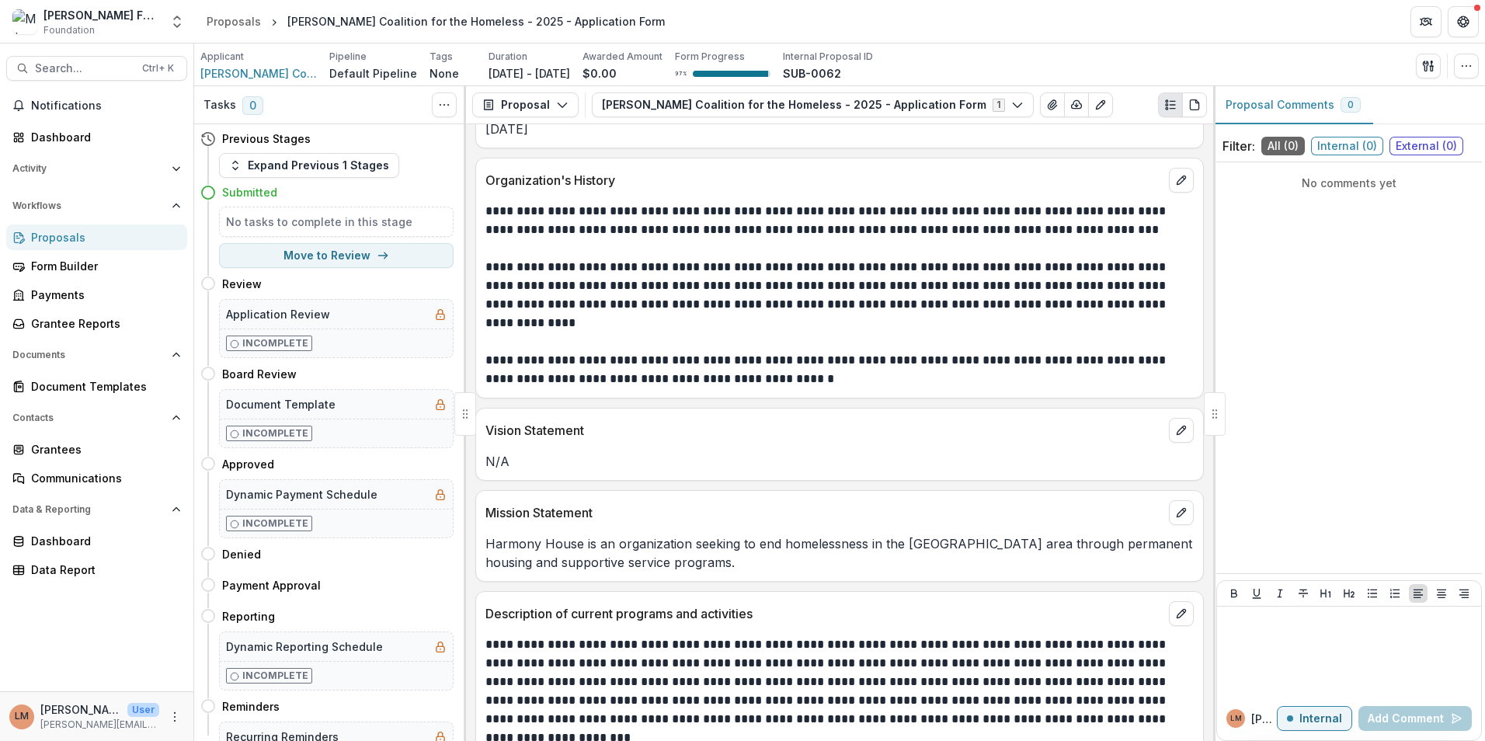
click at [1215, 415] on div at bounding box center [1215, 413] width 22 height 43
drag, startPoint x: 1215, startPoint y: 416, endPoint x: 616, endPoint y: 440, distance: 599.2
click at [616, 440] on p "Vision Statement" at bounding box center [823, 430] width 677 height 19
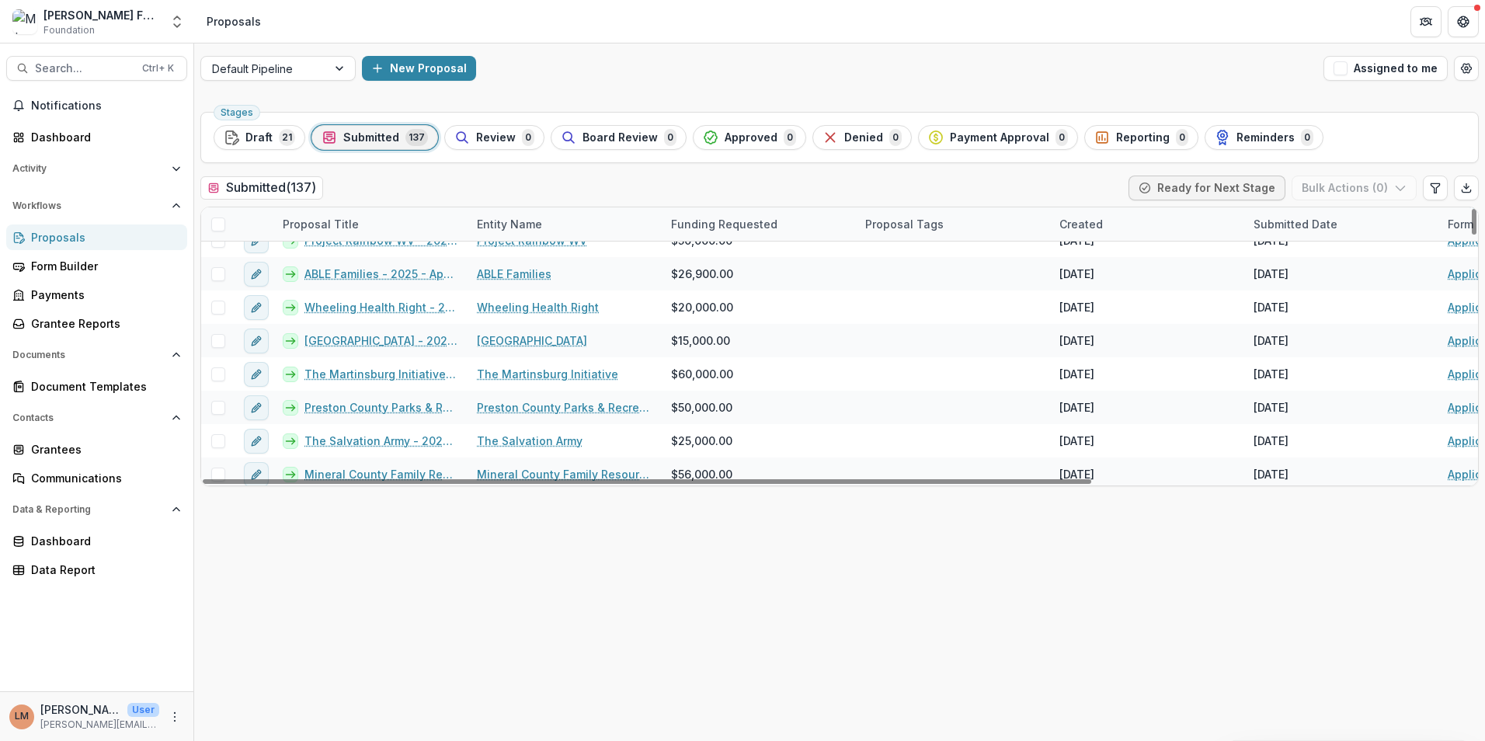
scroll to position [777, 0]
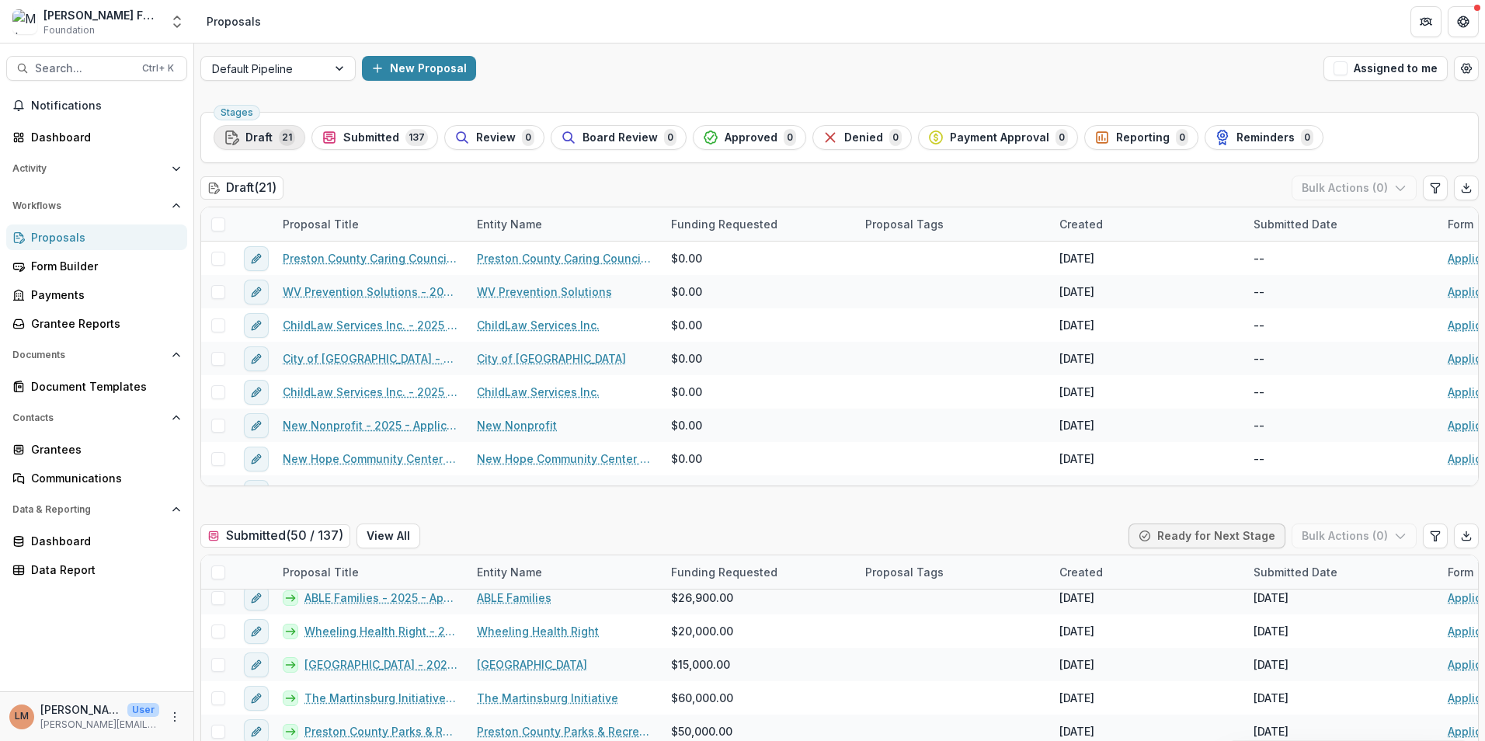
click at [260, 136] on span "Draft" at bounding box center [258, 137] width 27 height 13
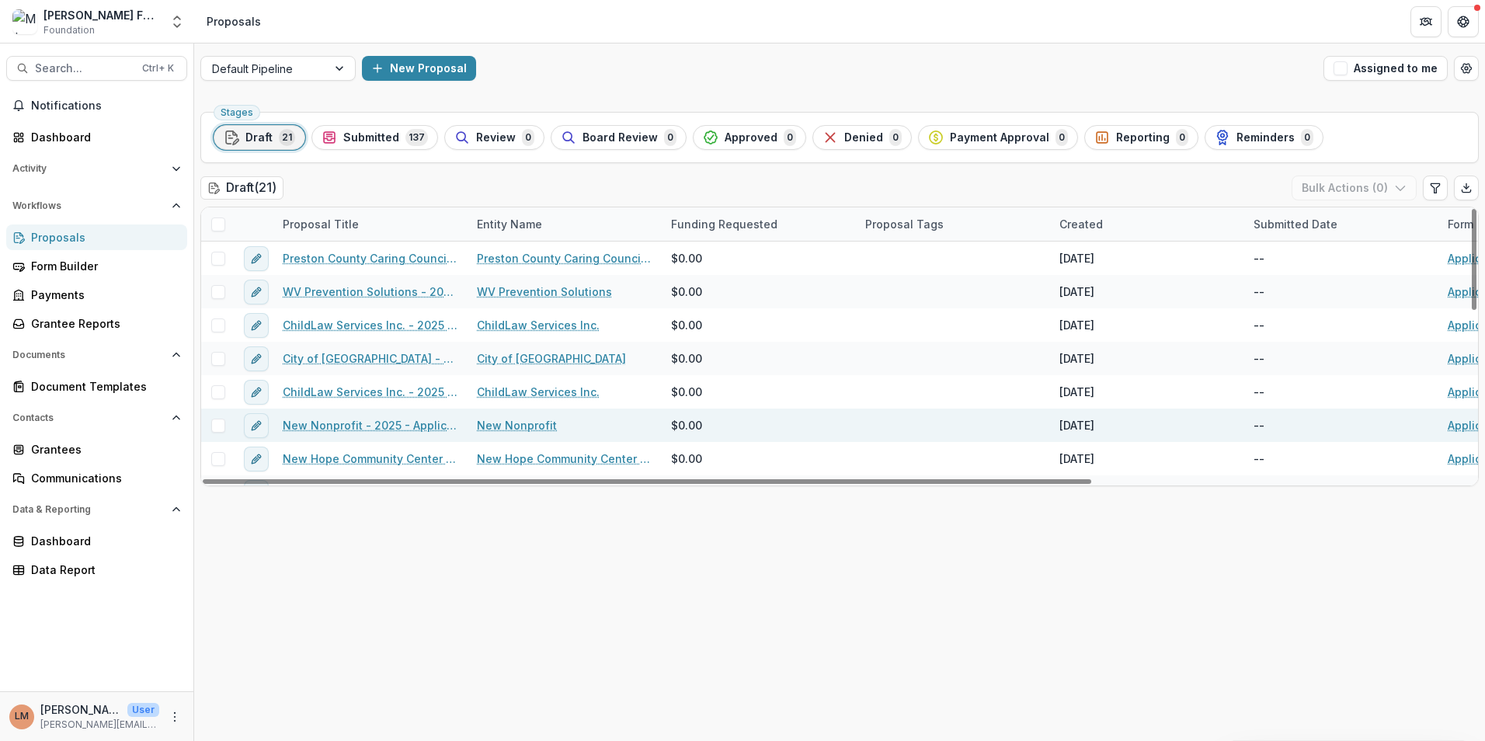
click at [352, 429] on link "New Nonprofit - 2025 - Application Form" at bounding box center [371, 425] width 176 height 16
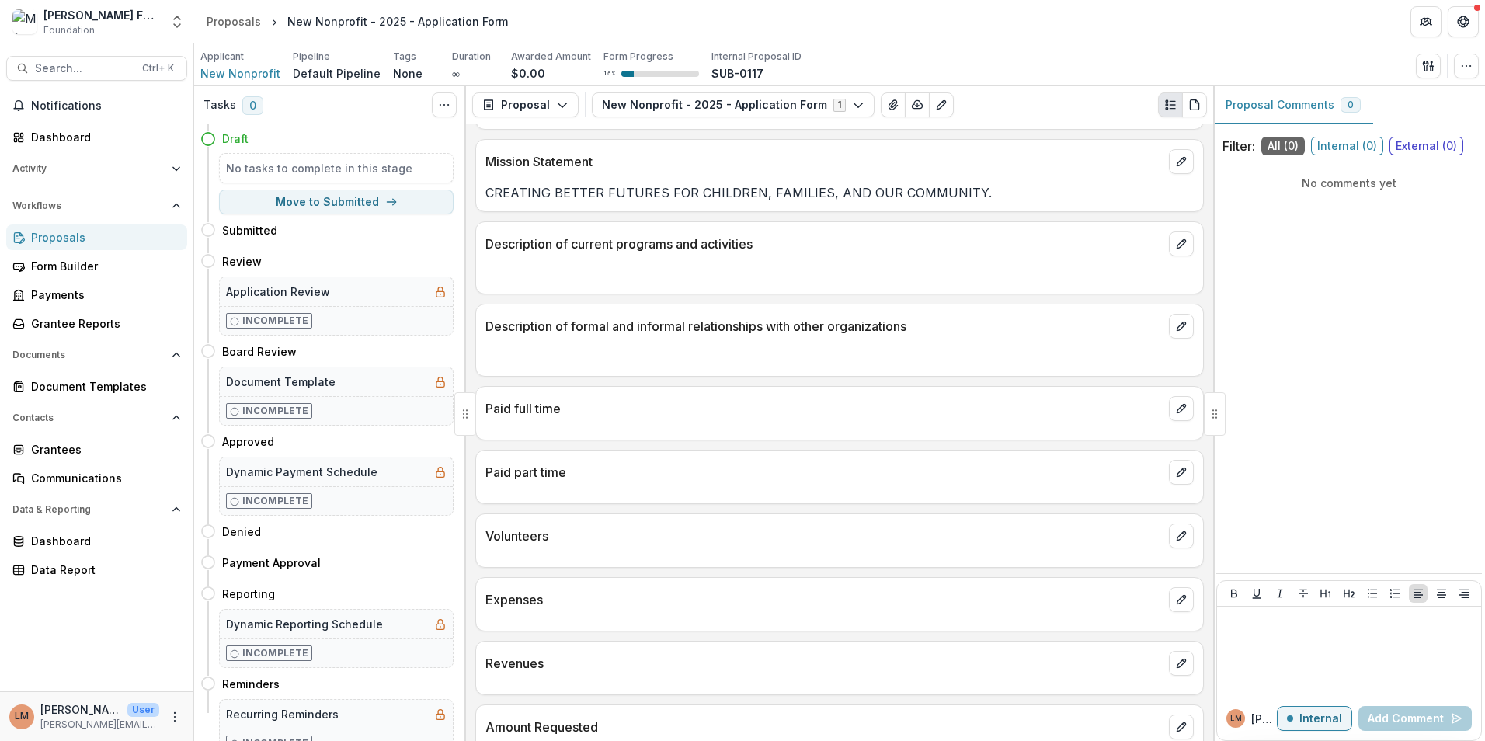
scroll to position [1010, 0]
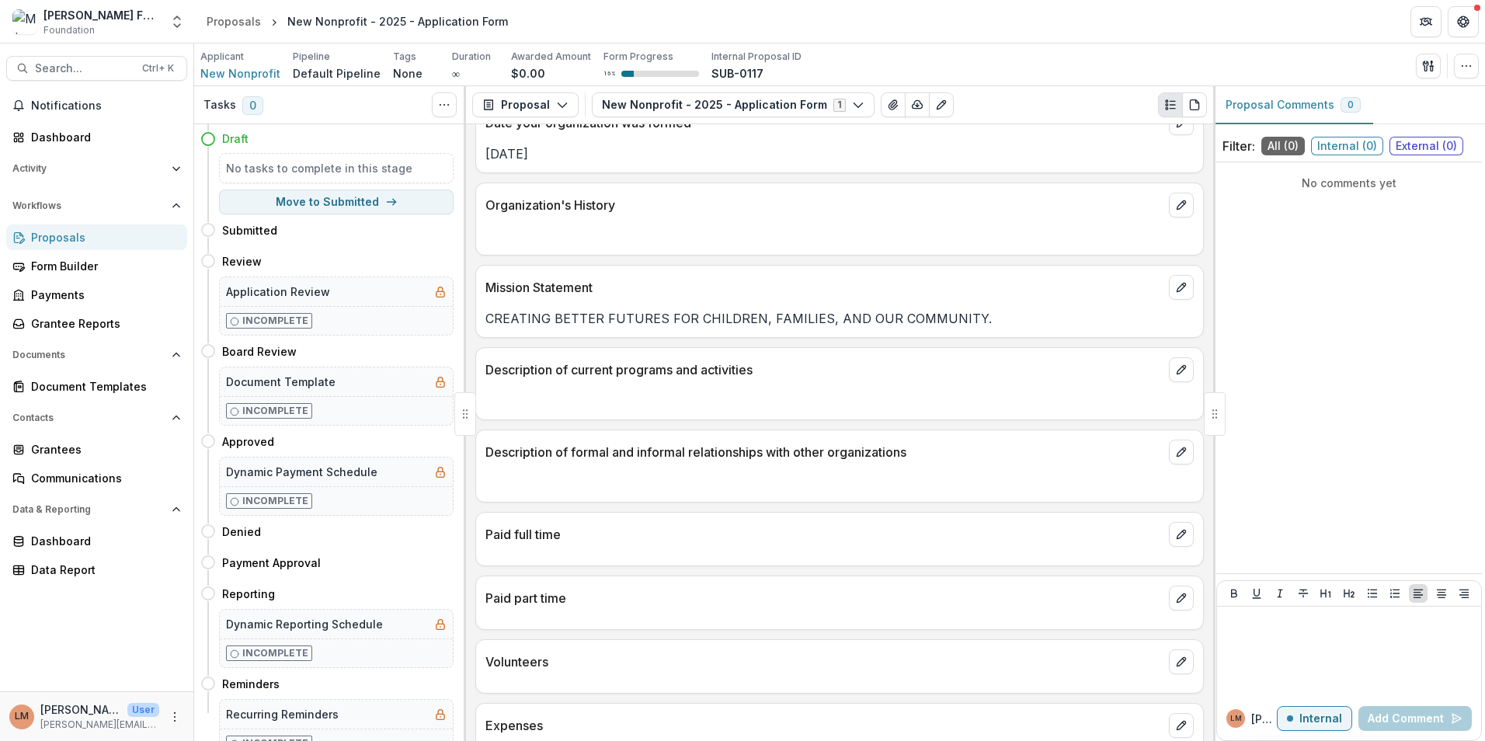
click at [1171, 105] on line "Plaintext view" at bounding box center [1172, 105] width 5 height 0
click at [1473, 66] on button "button" at bounding box center [1466, 66] width 25 height 25
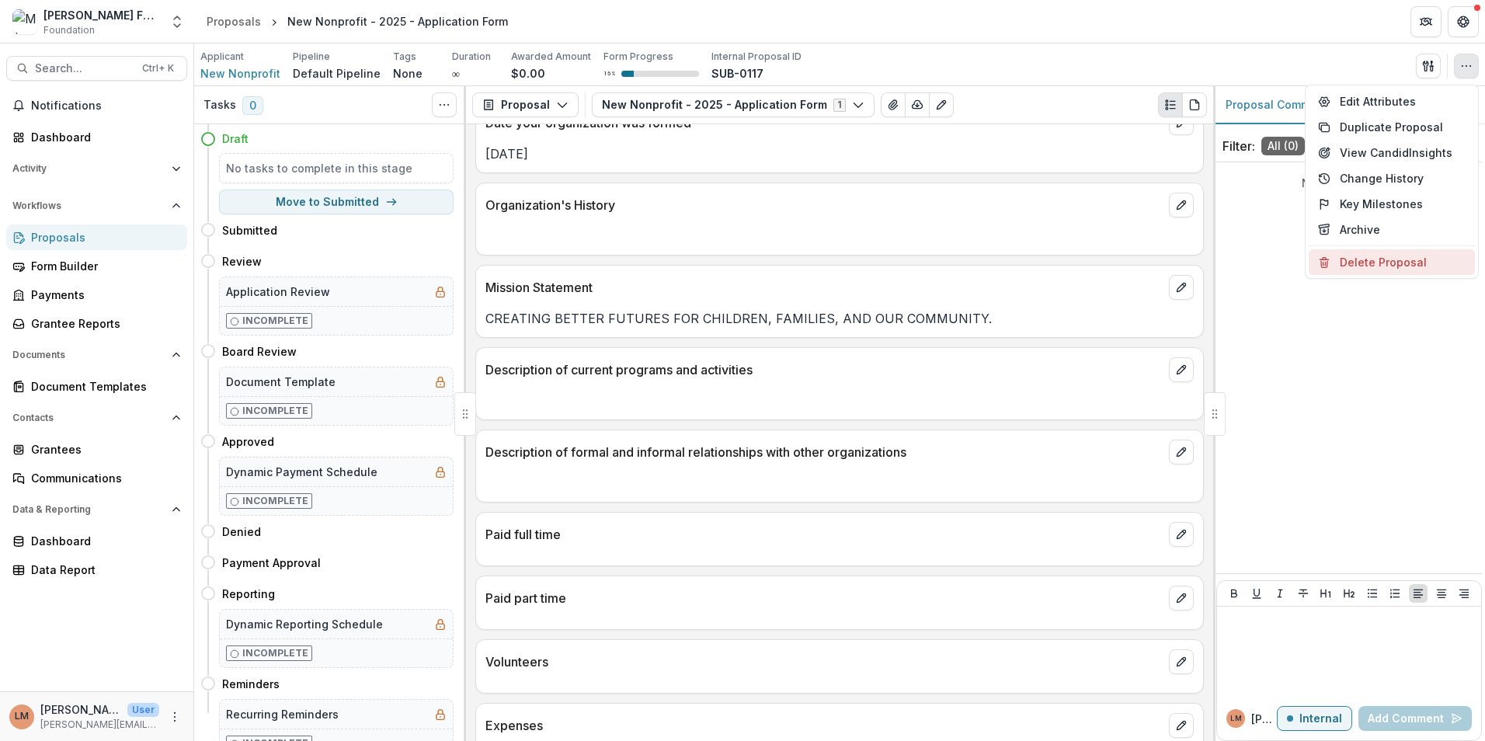
click at [1399, 264] on button "Delete Proposal" at bounding box center [1392, 262] width 166 height 26
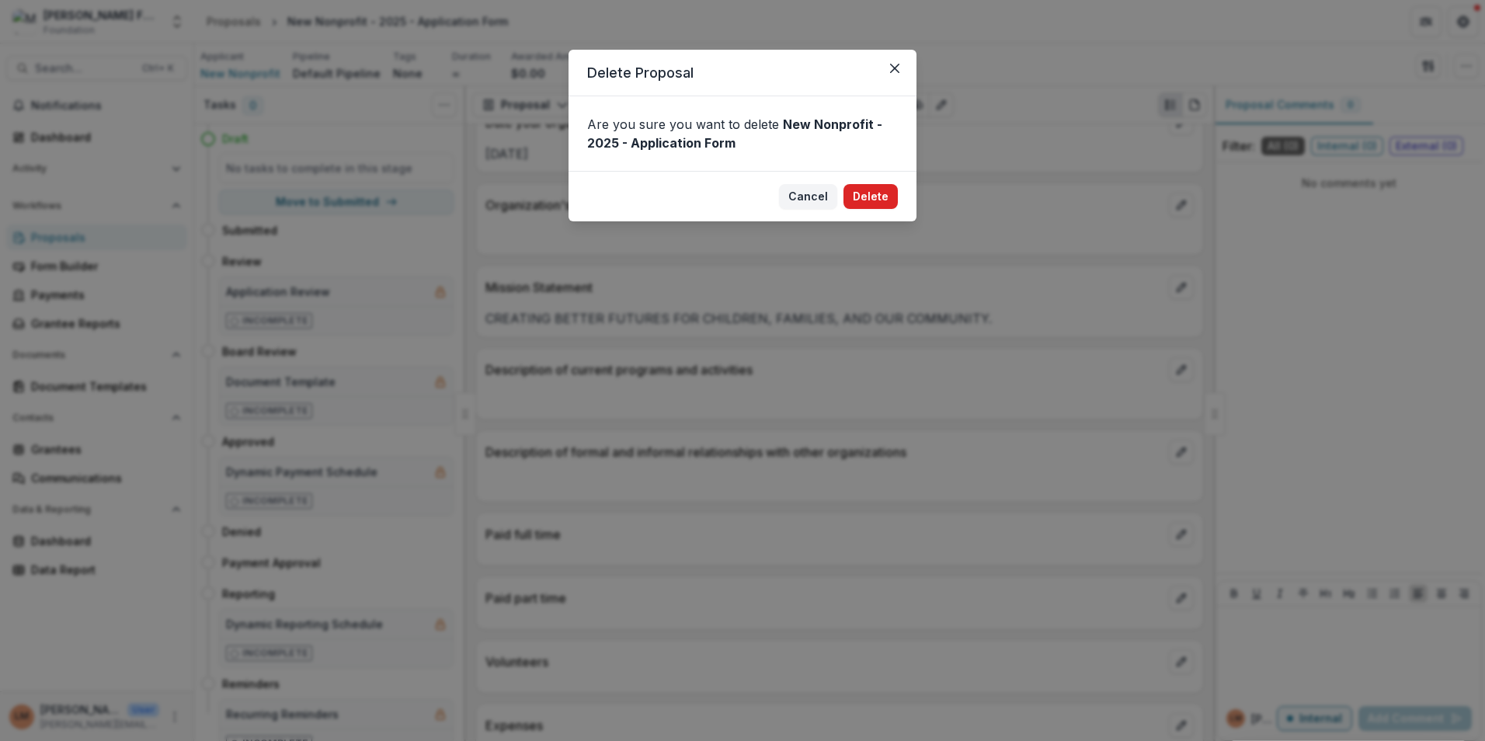
click at [859, 190] on button "Delete" at bounding box center [870, 196] width 54 height 25
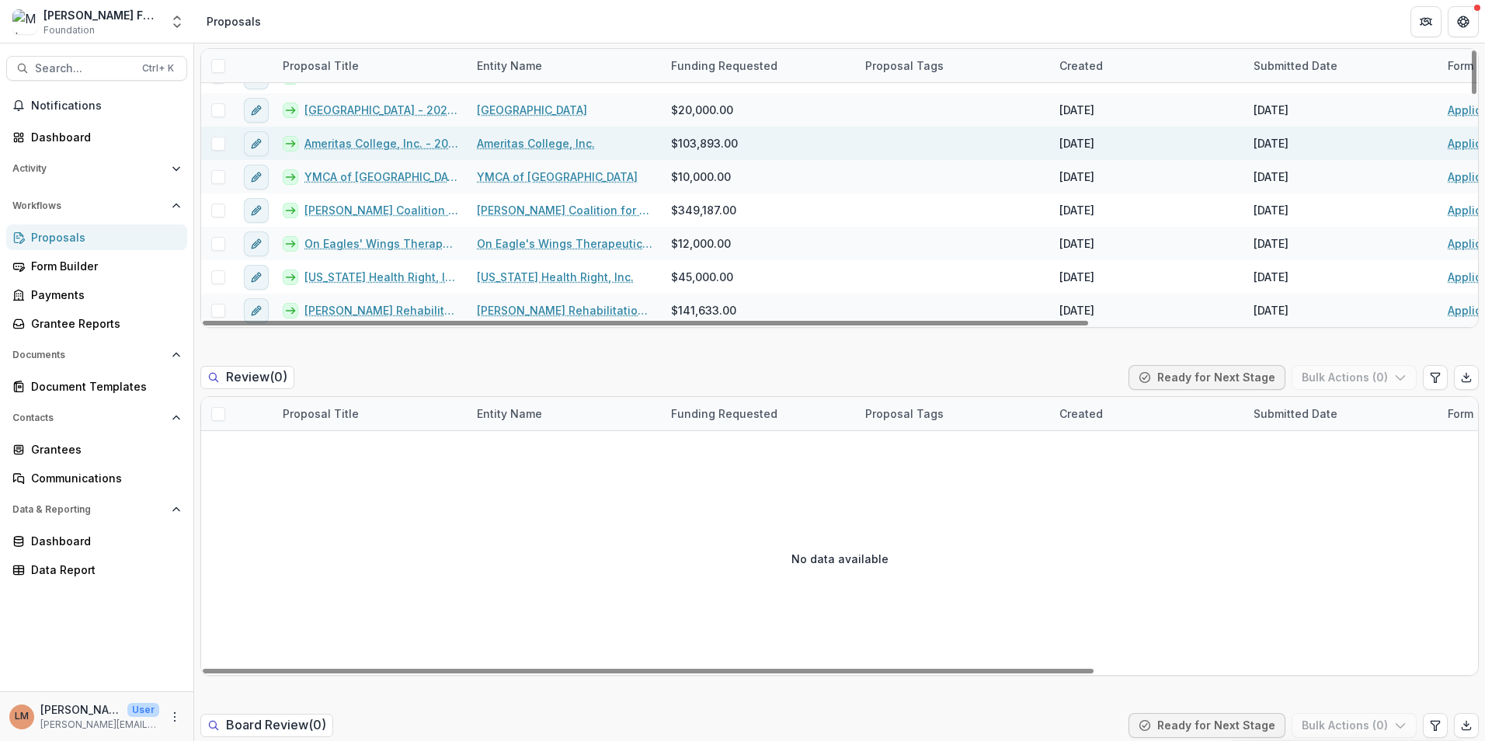
scroll to position [311, 0]
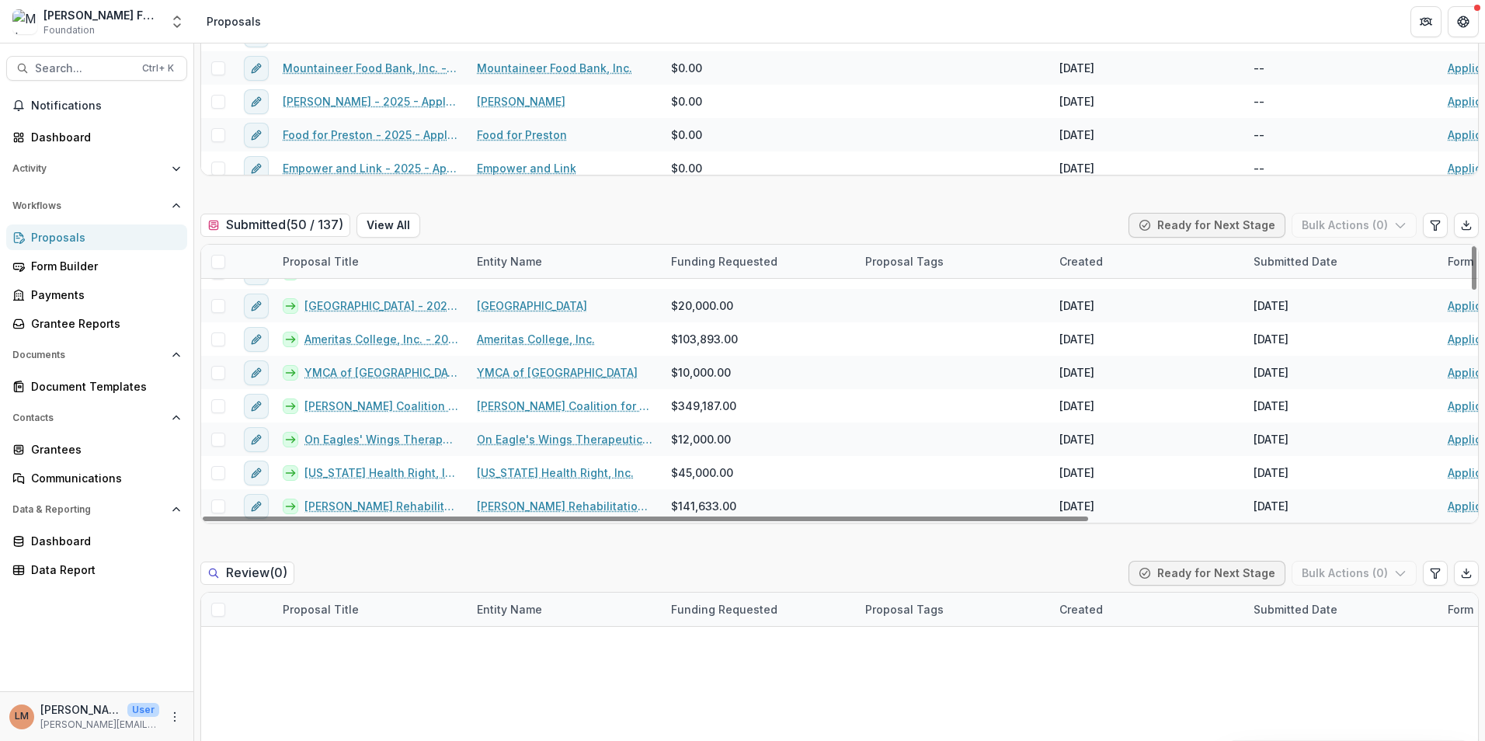
click at [392, 228] on button "View All" at bounding box center [388, 225] width 64 height 25
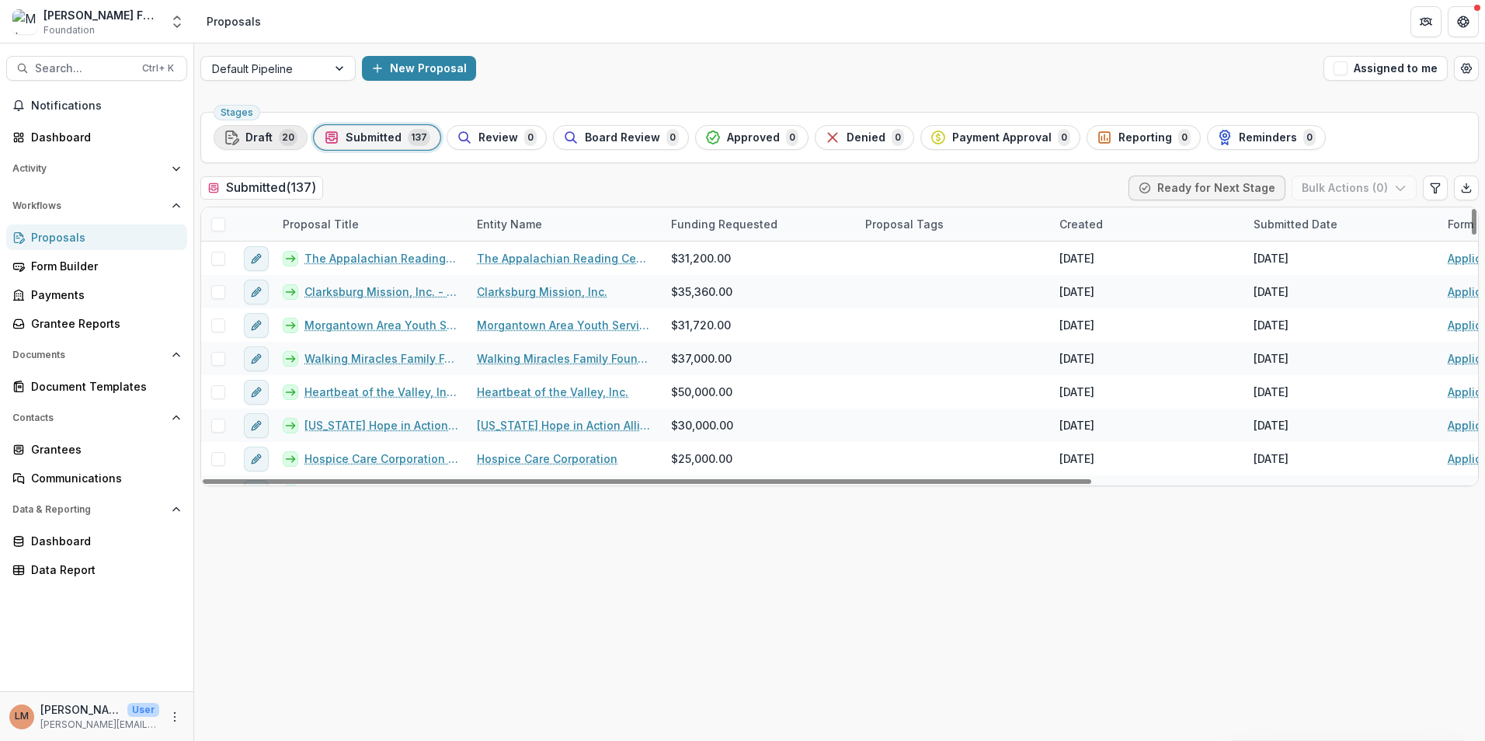
click at [255, 134] on span "Draft" at bounding box center [258, 137] width 27 height 13
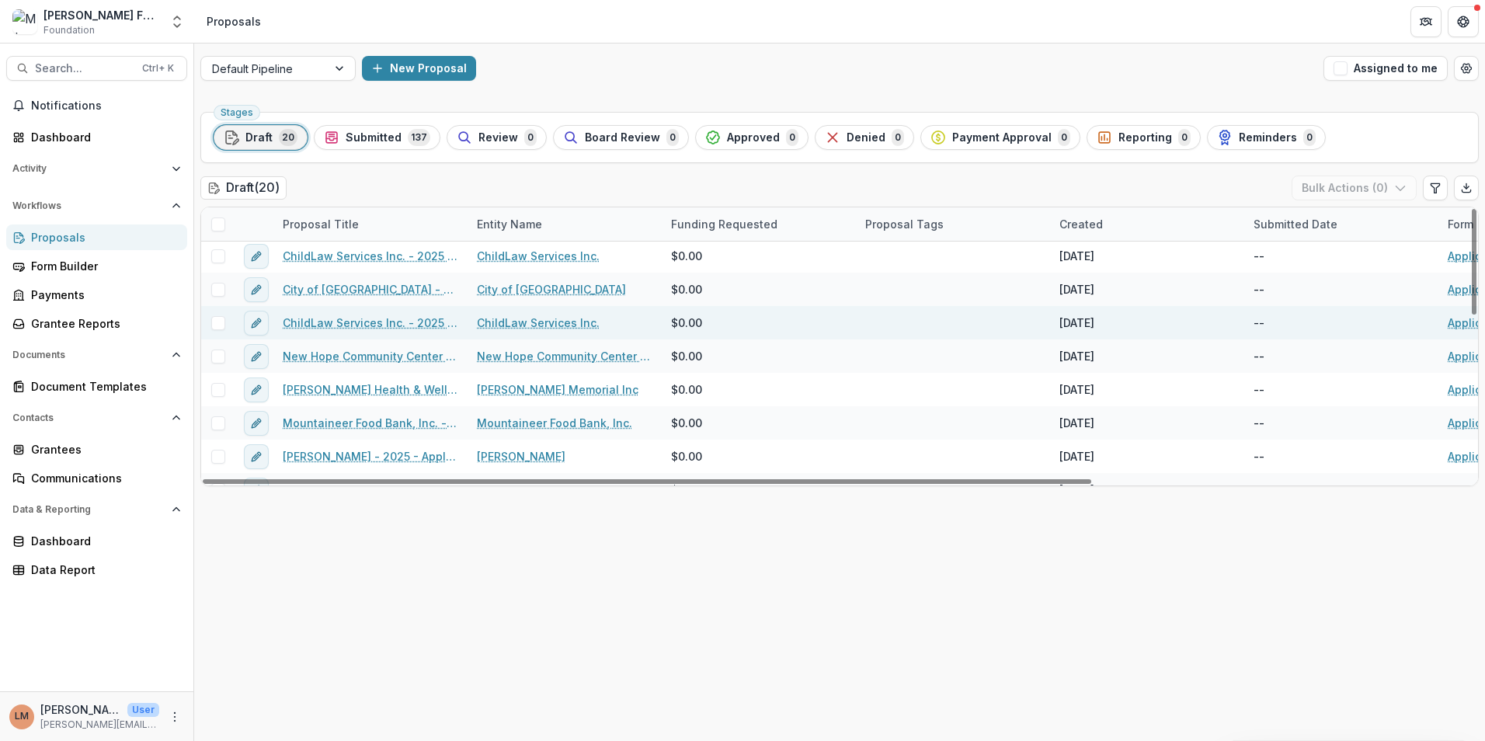
scroll to position [78, 0]
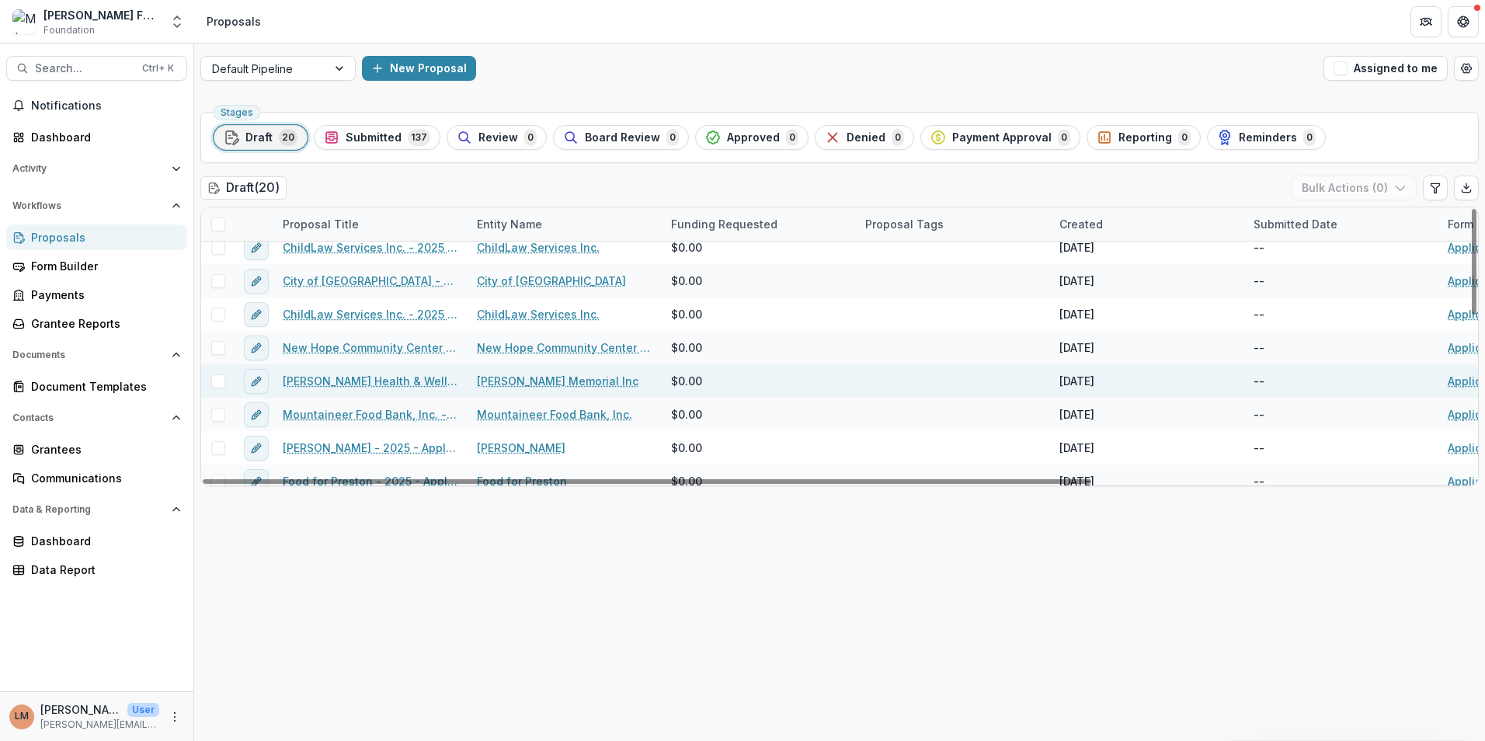
click at [347, 376] on link "[PERSON_NAME] Health & Wellness Center, Inc. - 2025 - Application Form" at bounding box center [371, 381] width 176 height 16
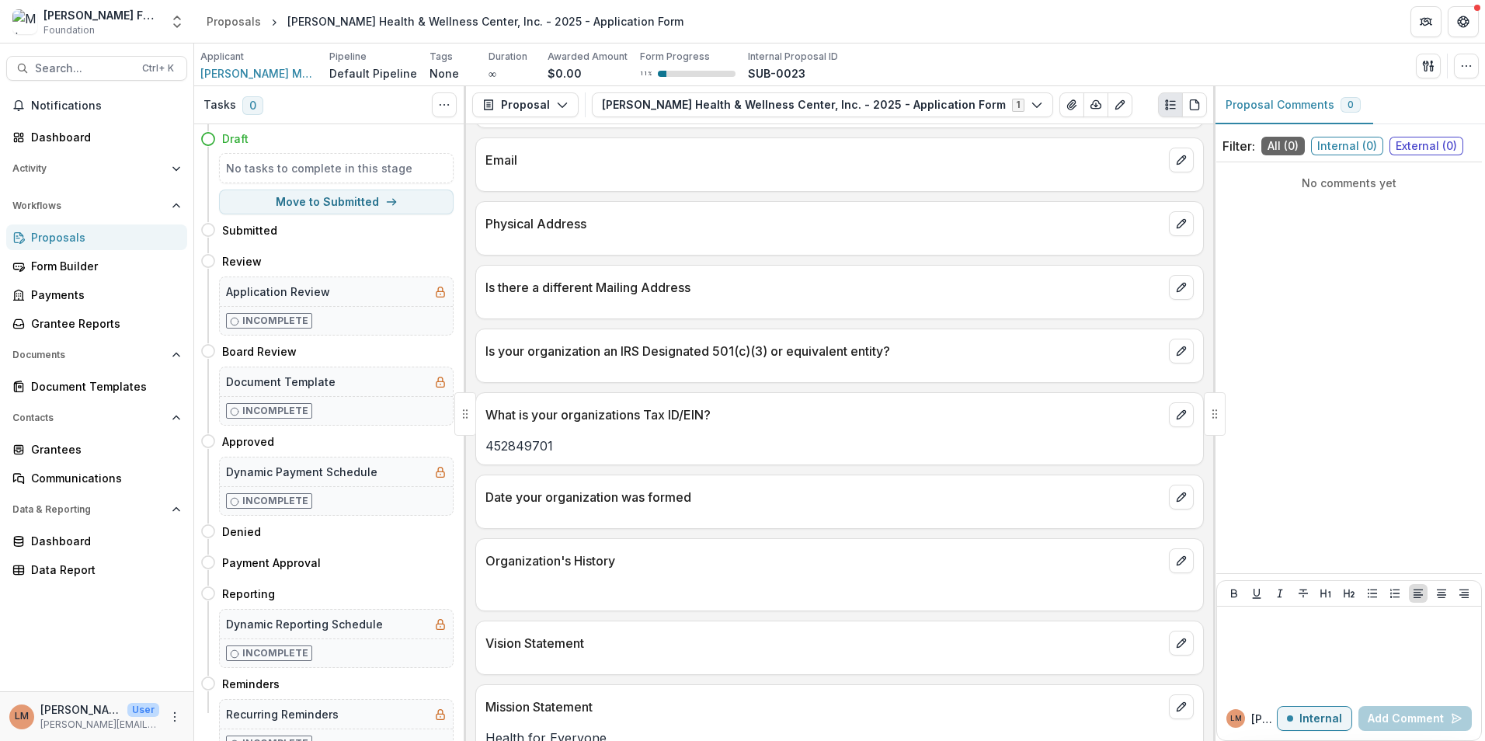
scroll to position [233, 0]
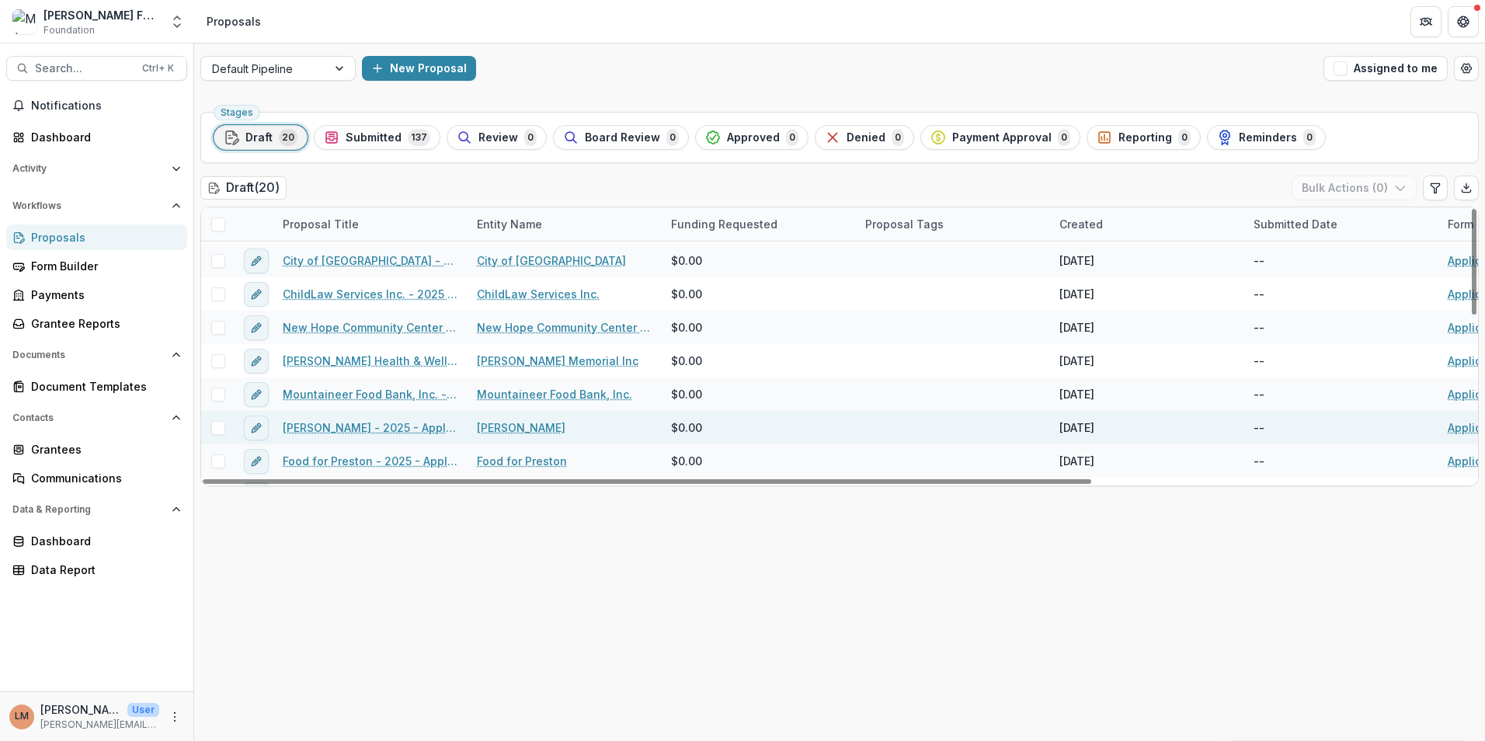
scroll to position [155, 0]
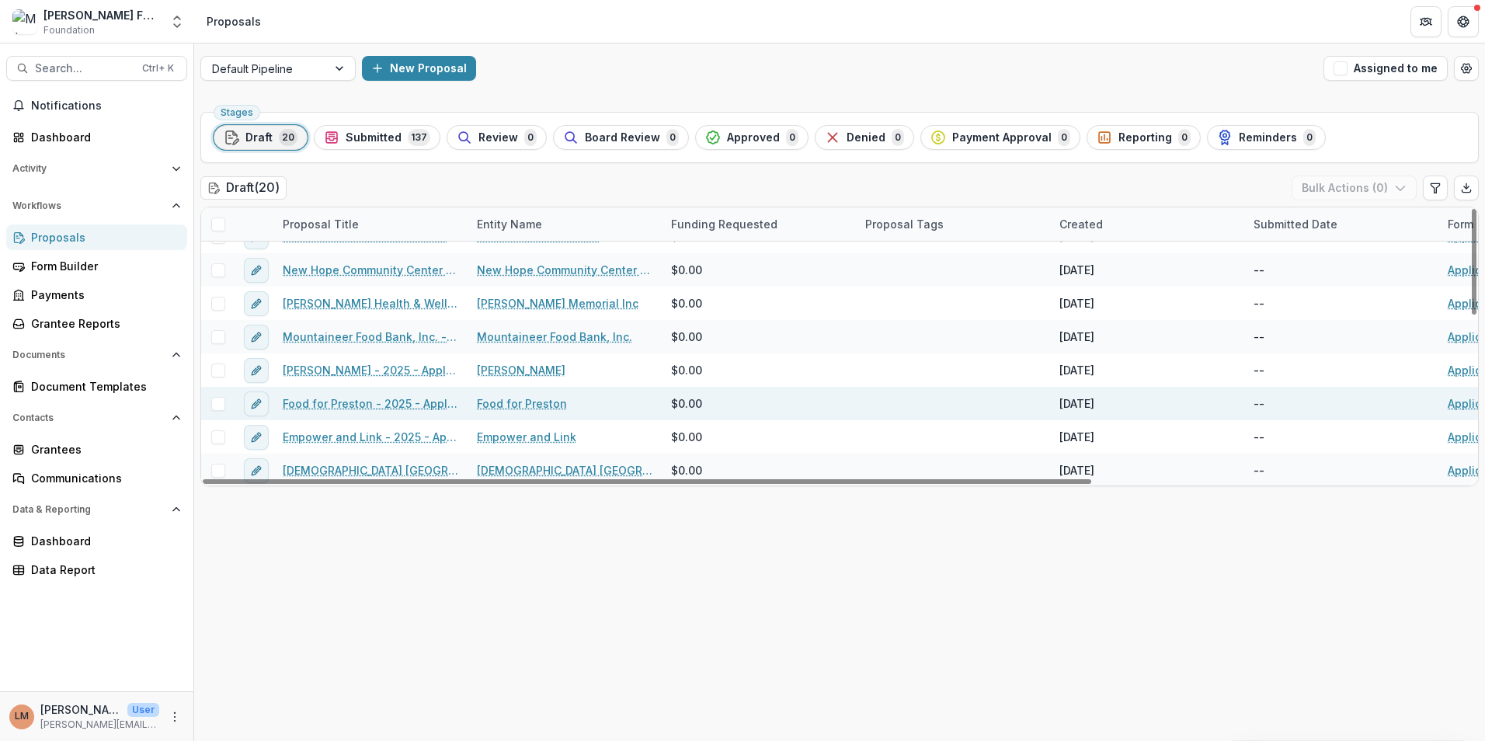
click at [343, 404] on link "Food for Preston - 2025 - Application Form" at bounding box center [371, 403] width 176 height 16
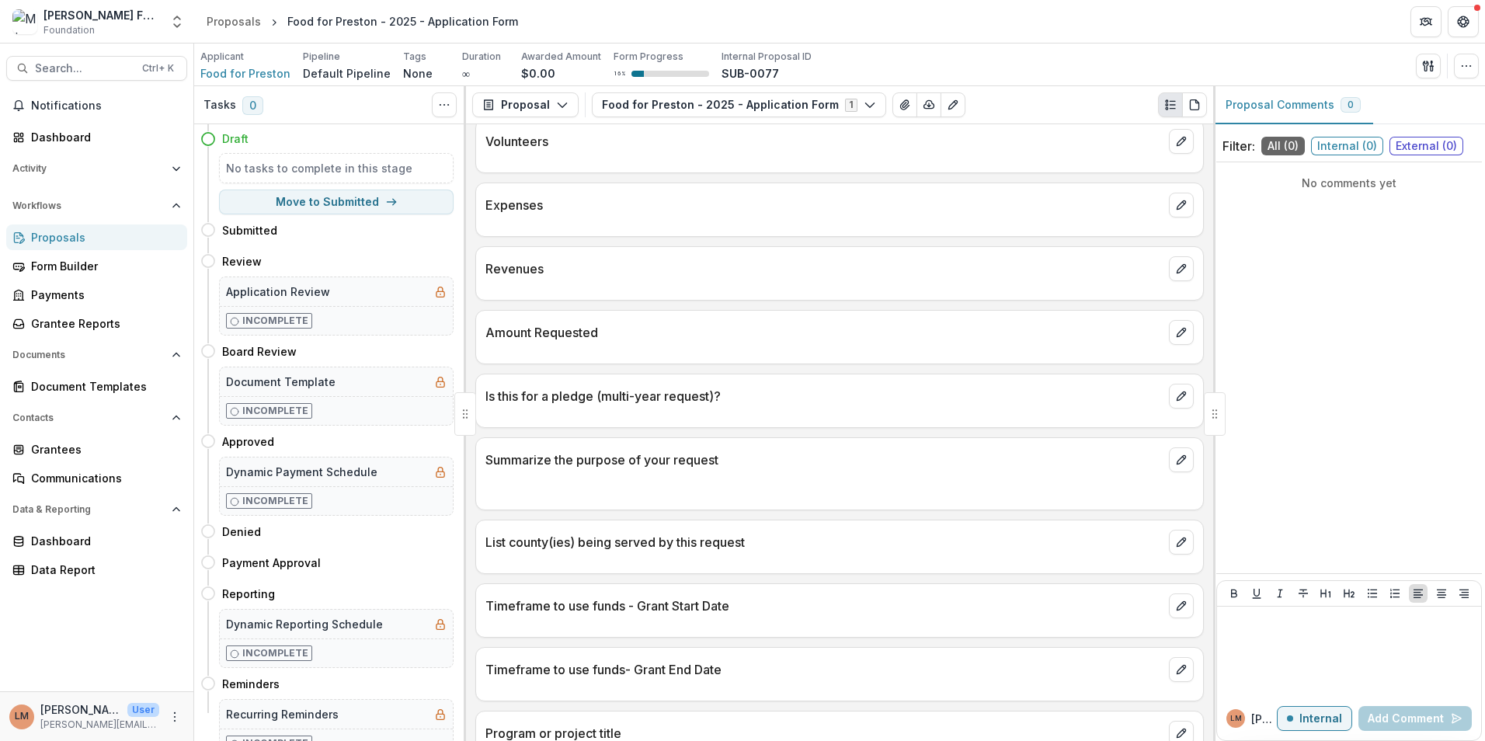
scroll to position [1709, 0]
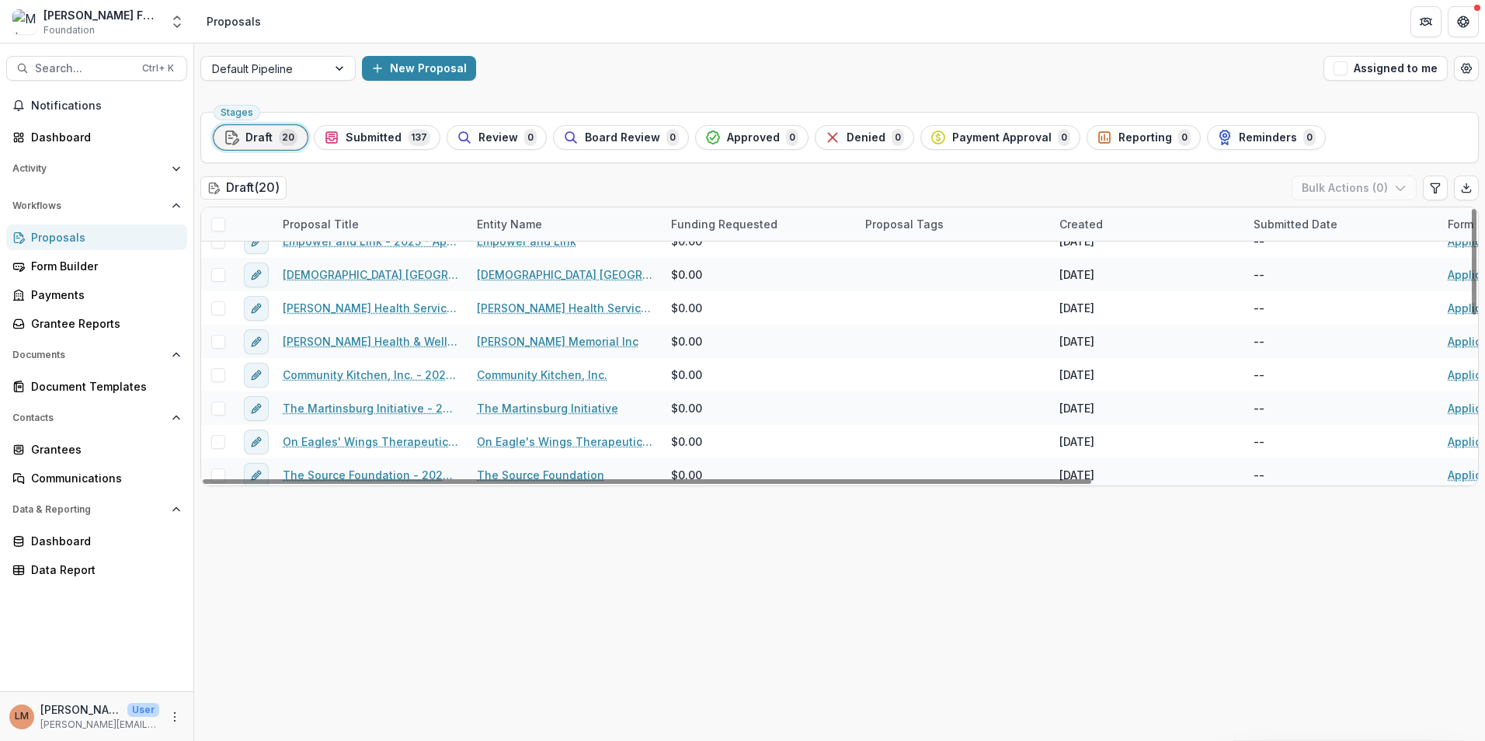
scroll to position [388, 0]
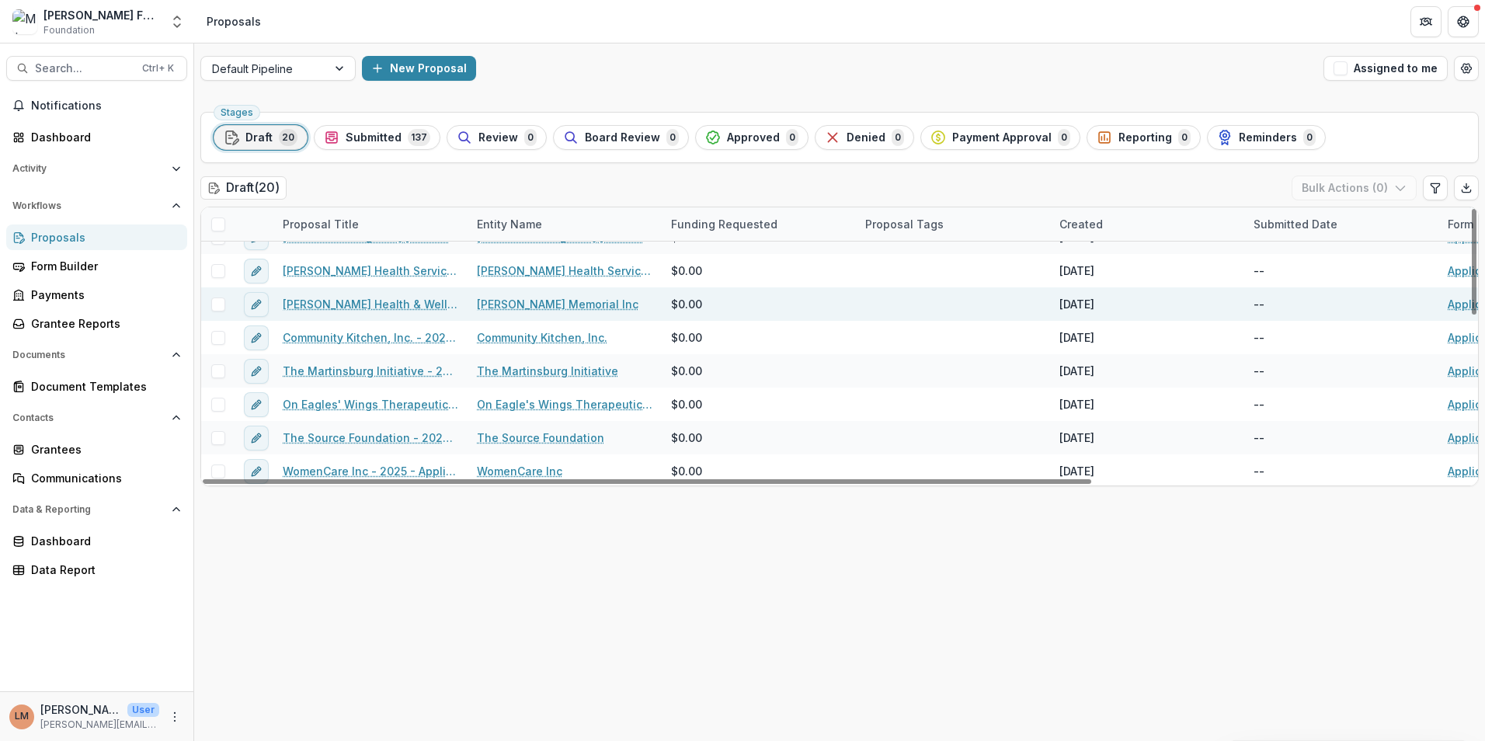
click at [347, 303] on link "[PERSON_NAME] Health & Wellness Center, Inc. - 2025 - Application Form" at bounding box center [371, 304] width 176 height 16
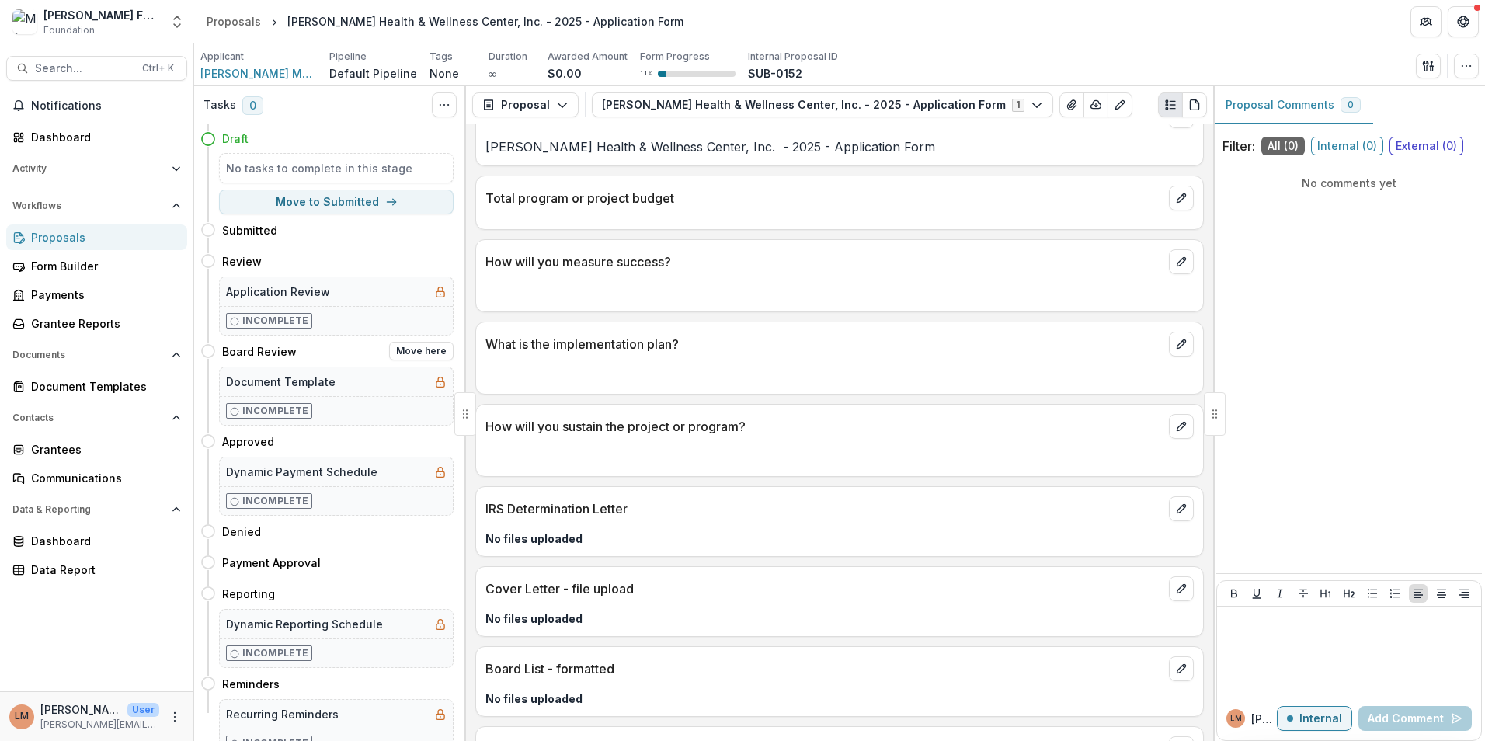
scroll to position [2025, 0]
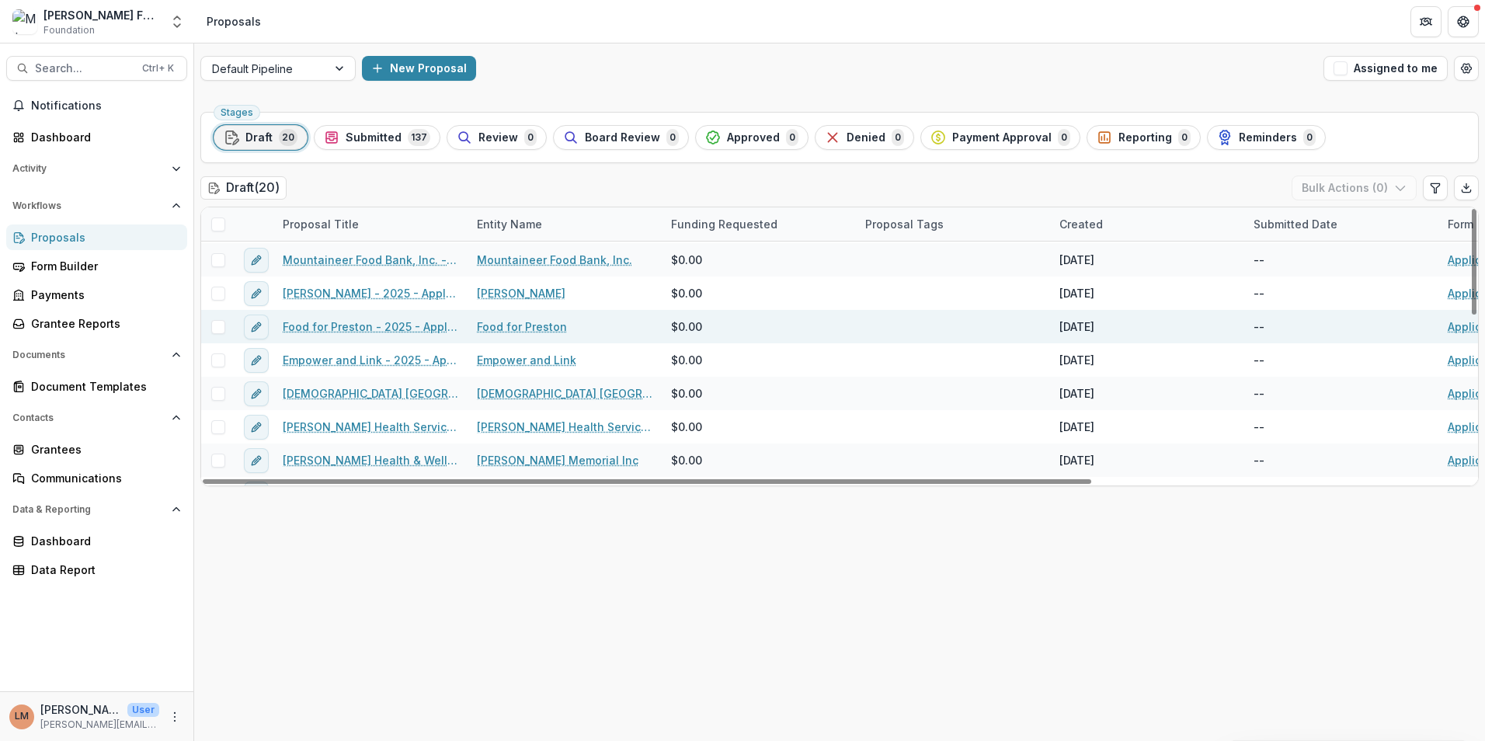
scroll to position [233, 0]
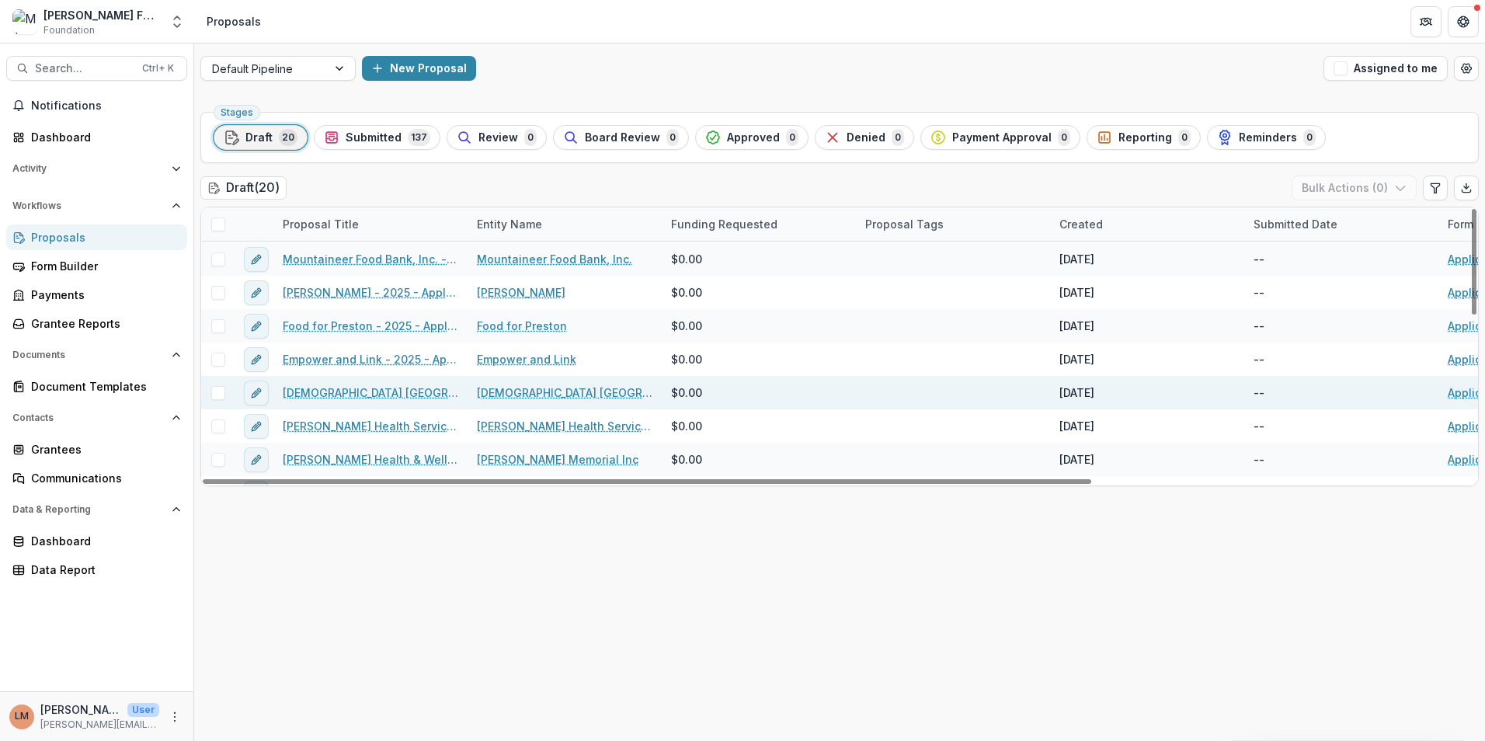
click at [339, 393] on link "[DEMOGRAPHIC_DATA] [GEOGRAPHIC_DATA] - 2025 - Application Form" at bounding box center [371, 392] width 176 height 16
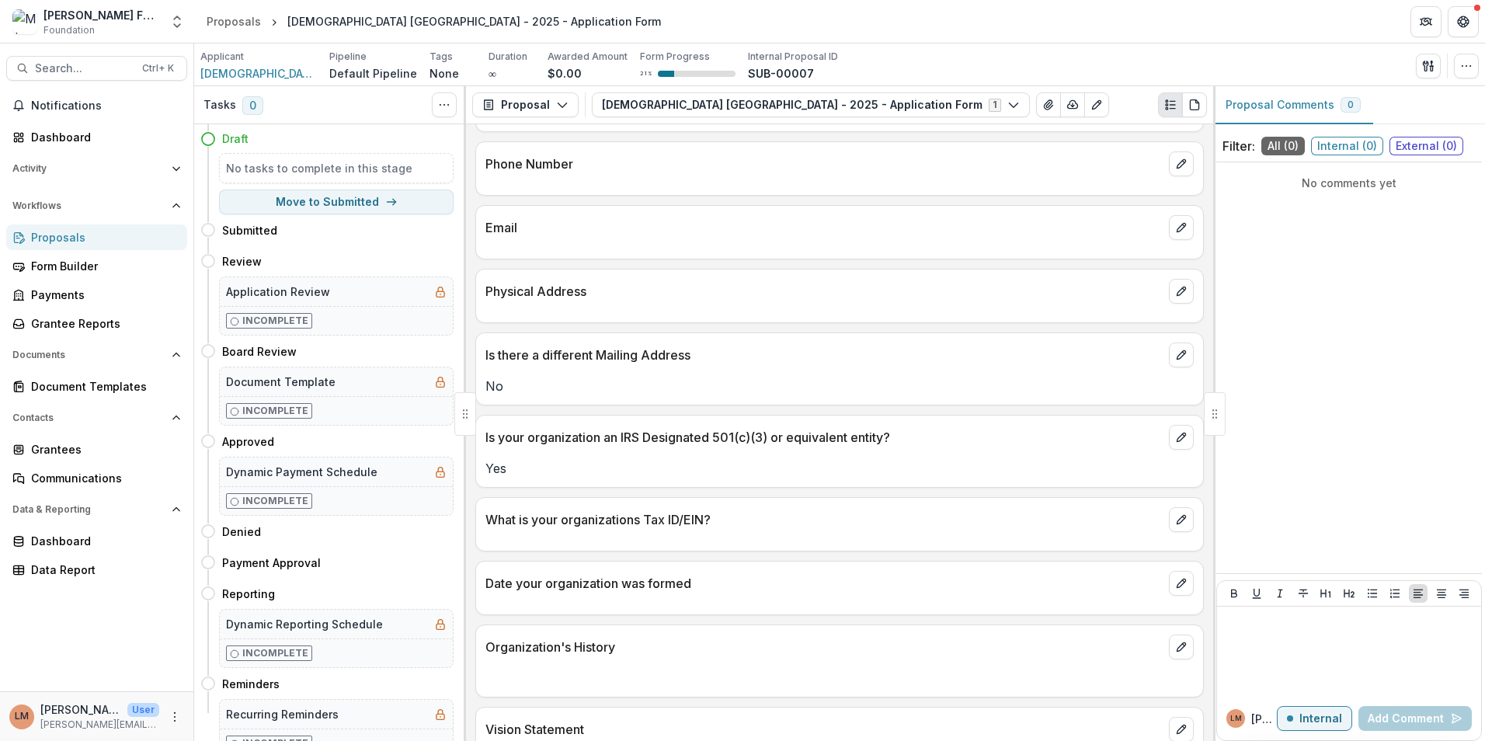
scroll to position [388, 0]
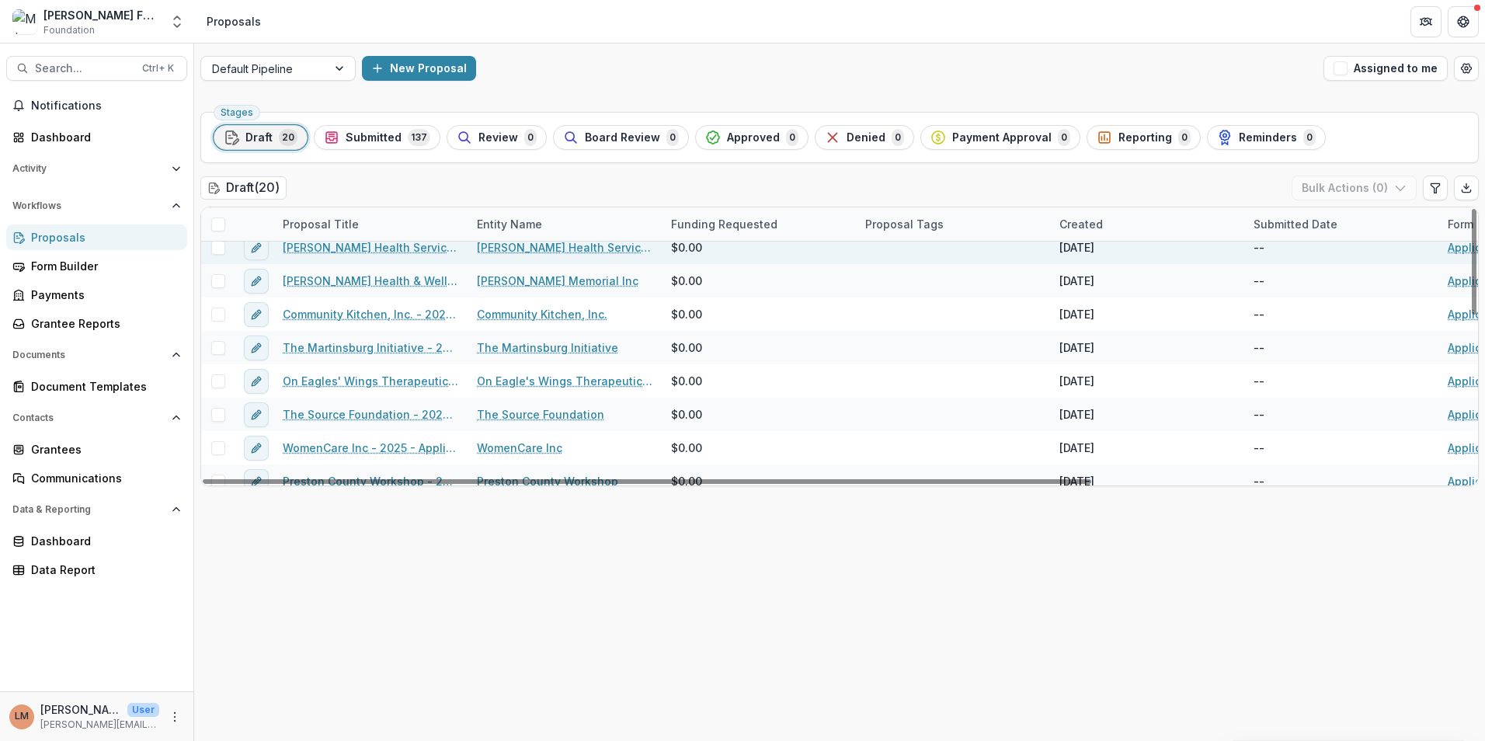
scroll to position [424, 0]
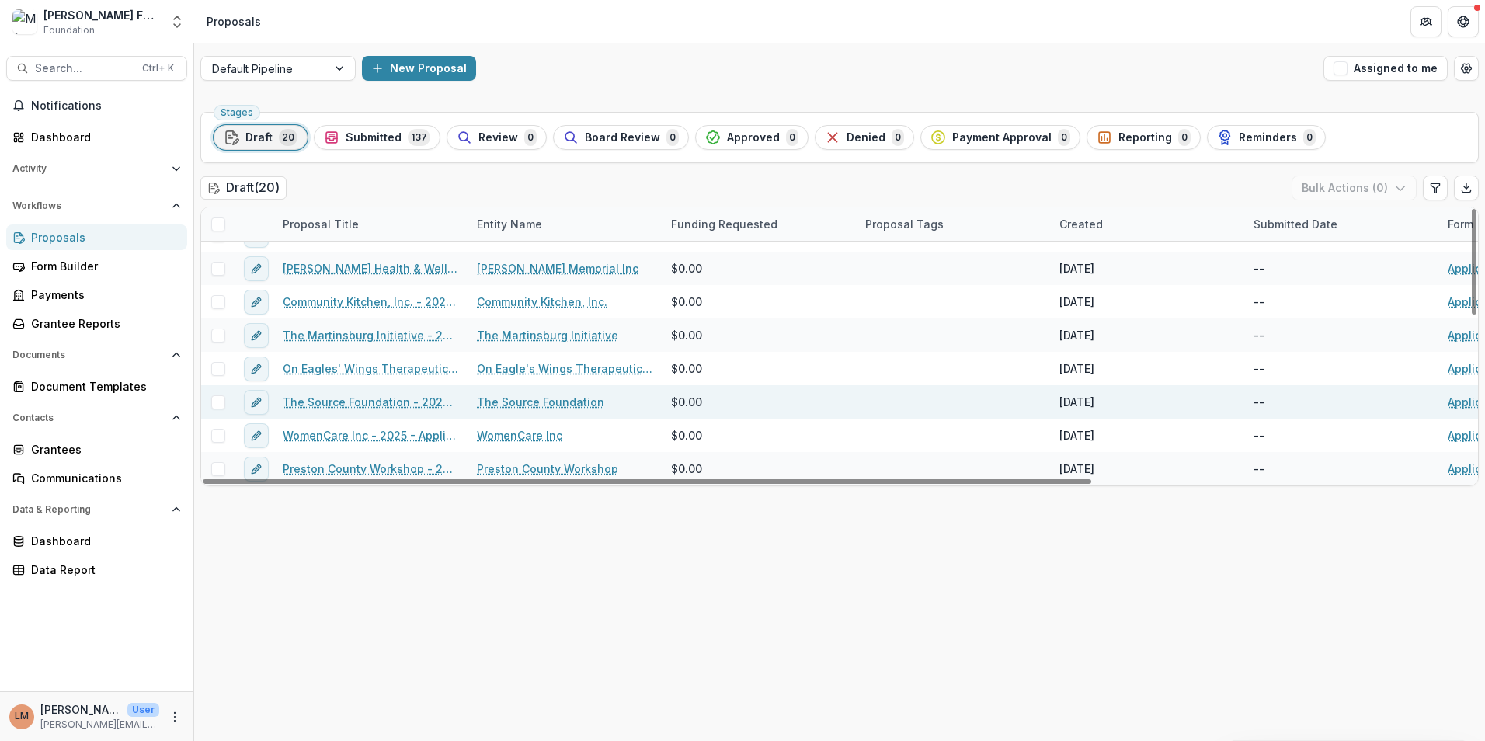
click at [364, 405] on link "The Source Foundation - 2025 - Application Form" at bounding box center [371, 402] width 176 height 16
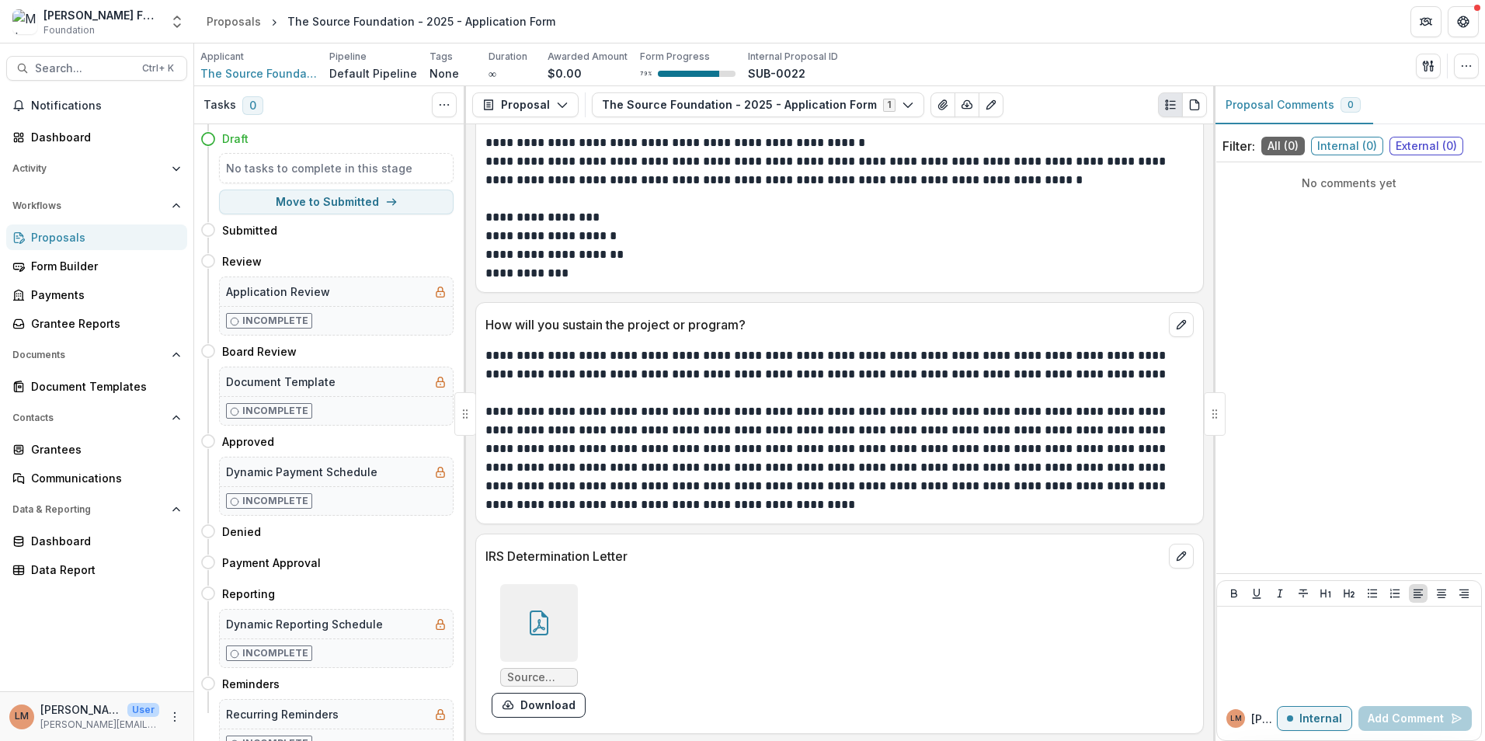
scroll to position [4731, 0]
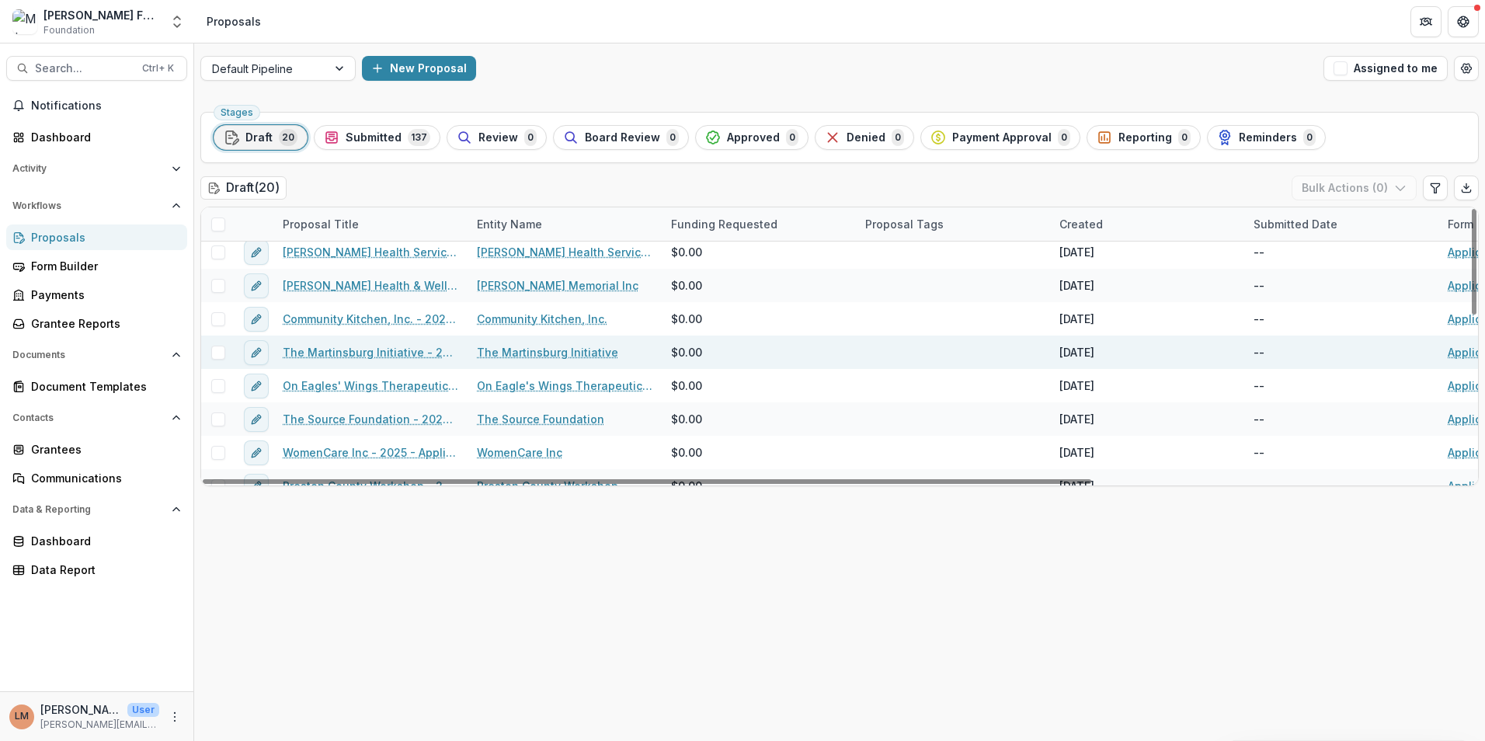
scroll to position [424, 0]
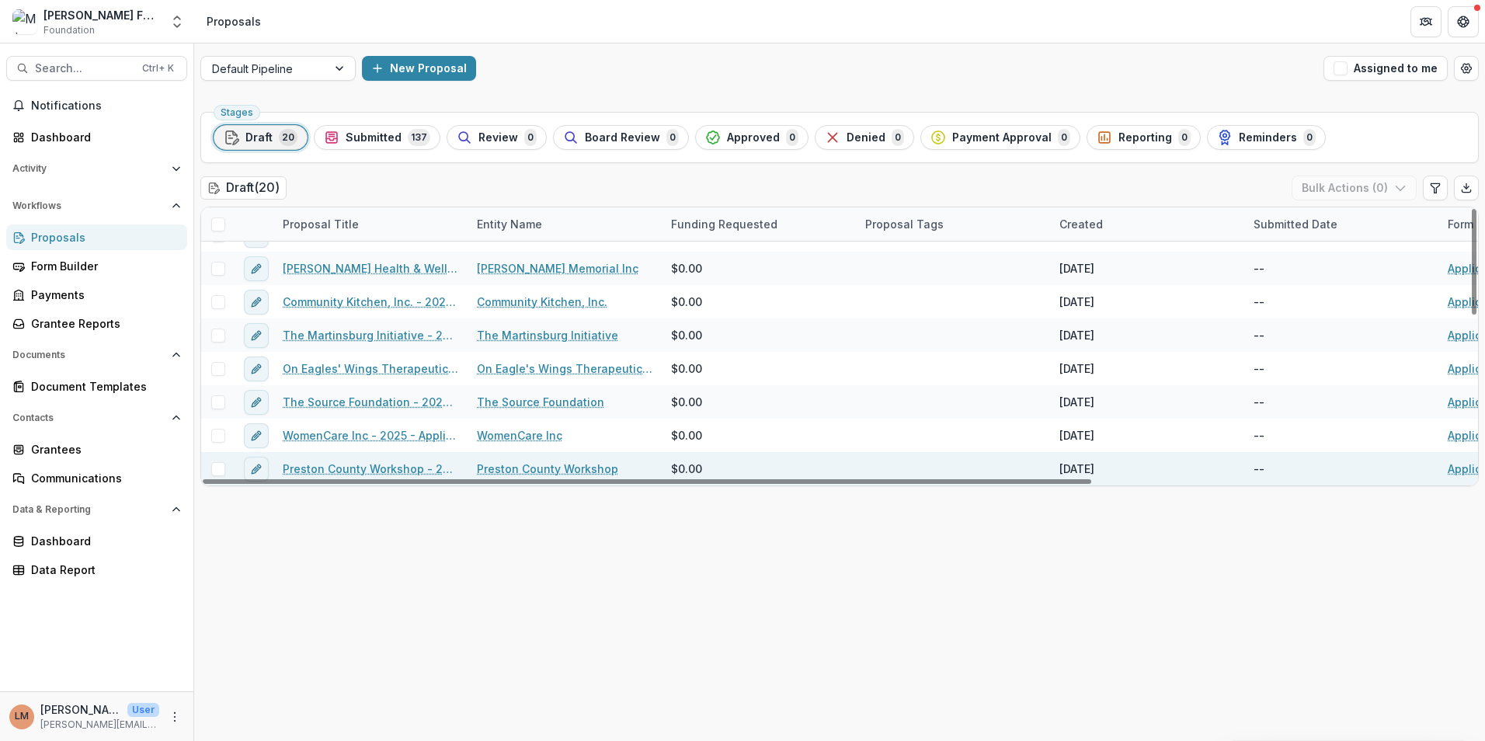
click at [338, 463] on link "Preston County Workshop - 2025 - Application Form" at bounding box center [371, 469] width 176 height 16
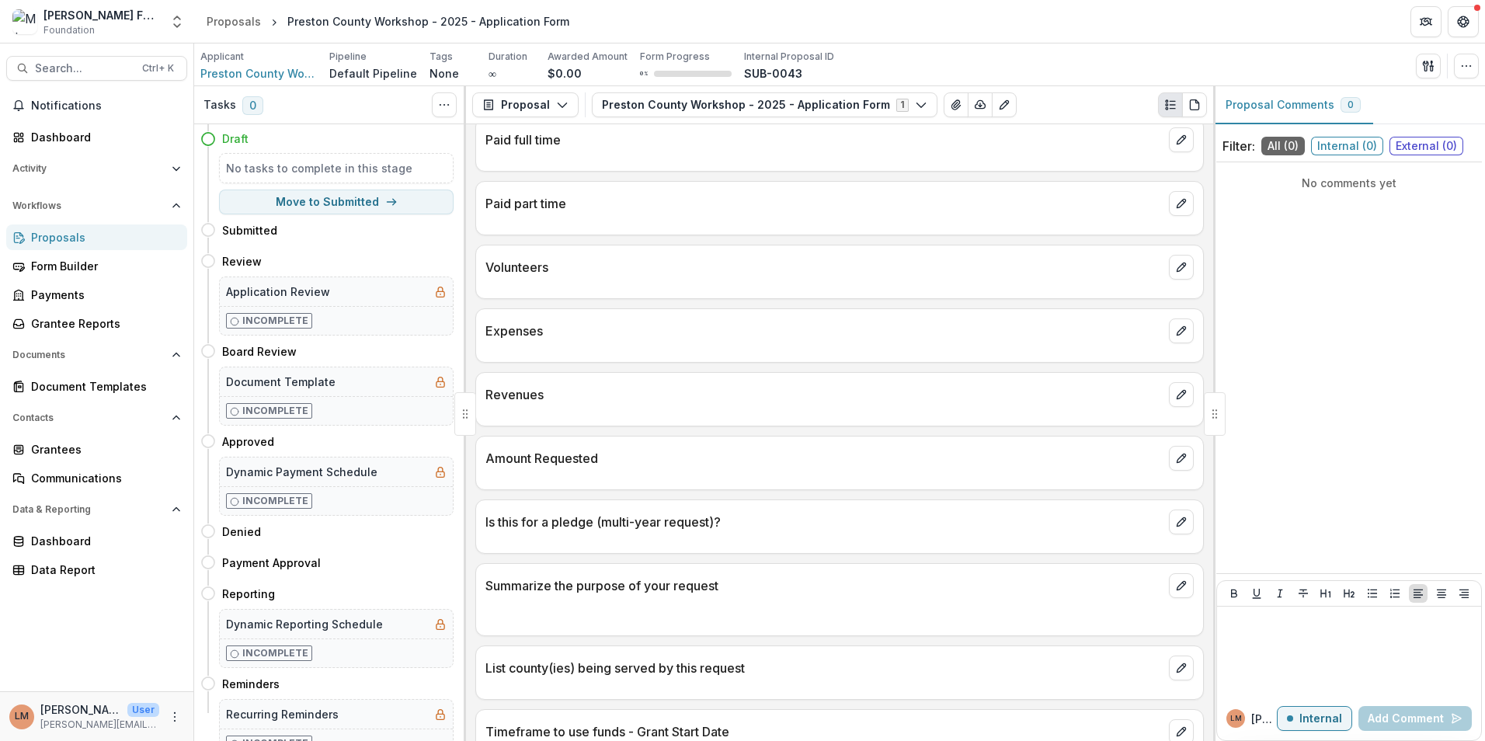
scroll to position [1374, 0]
click at [1476, 64] on button "button" at bounding box center [1466, 66] width 25 height 25
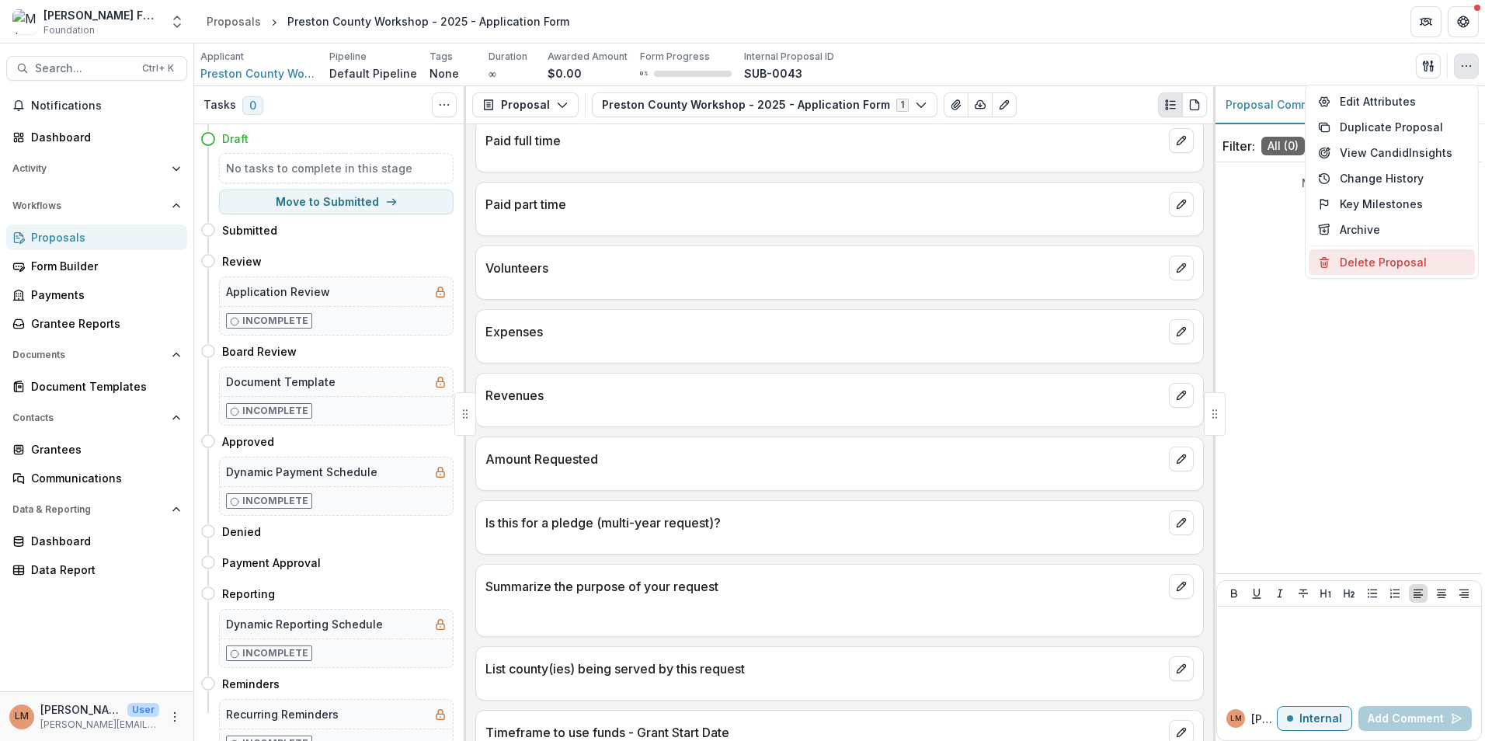
click at [1380, 257] on button "Delete Proposal" at bounding box center [1392, 262] width 166 height 26
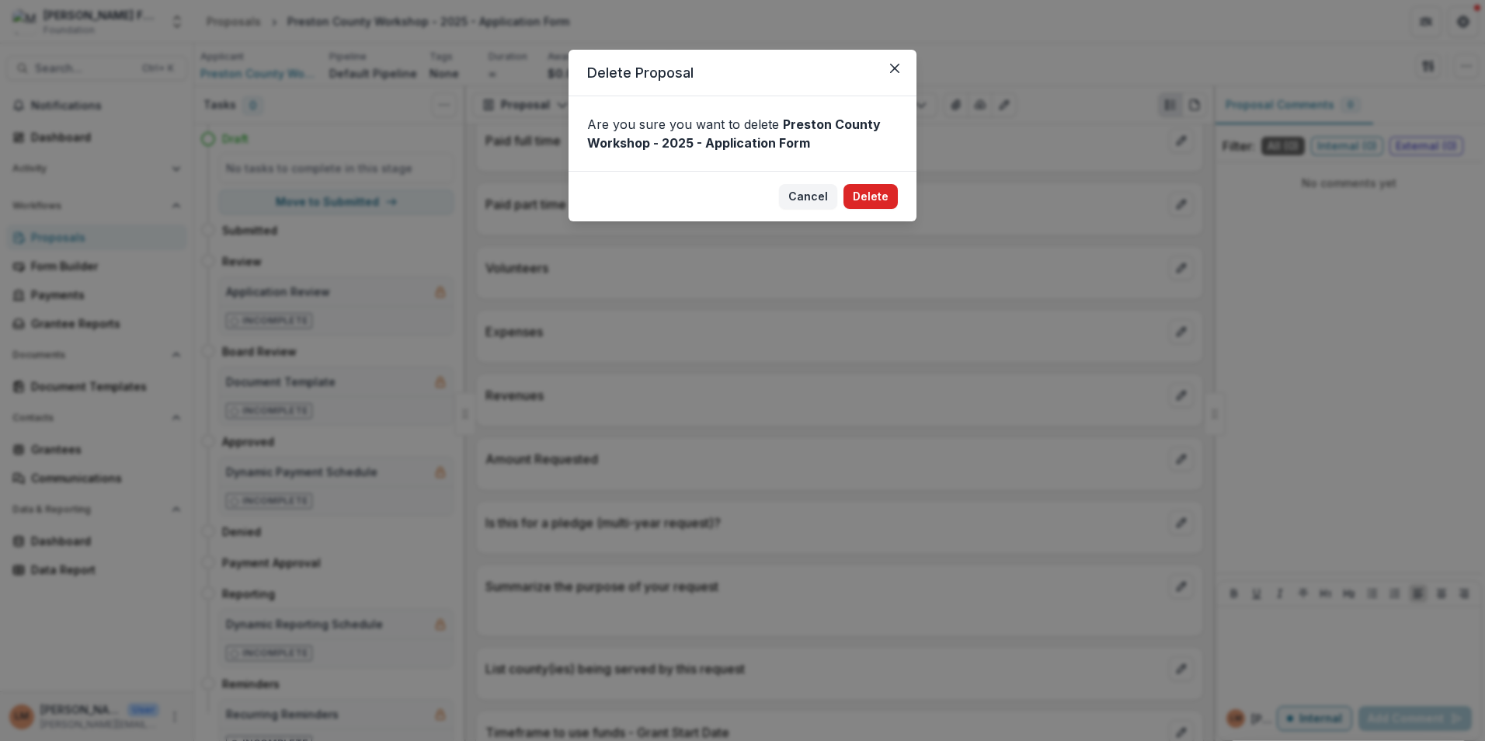
click at [884, 197] on button "Delete" at bounding box center [870, 196] width 54 height 25
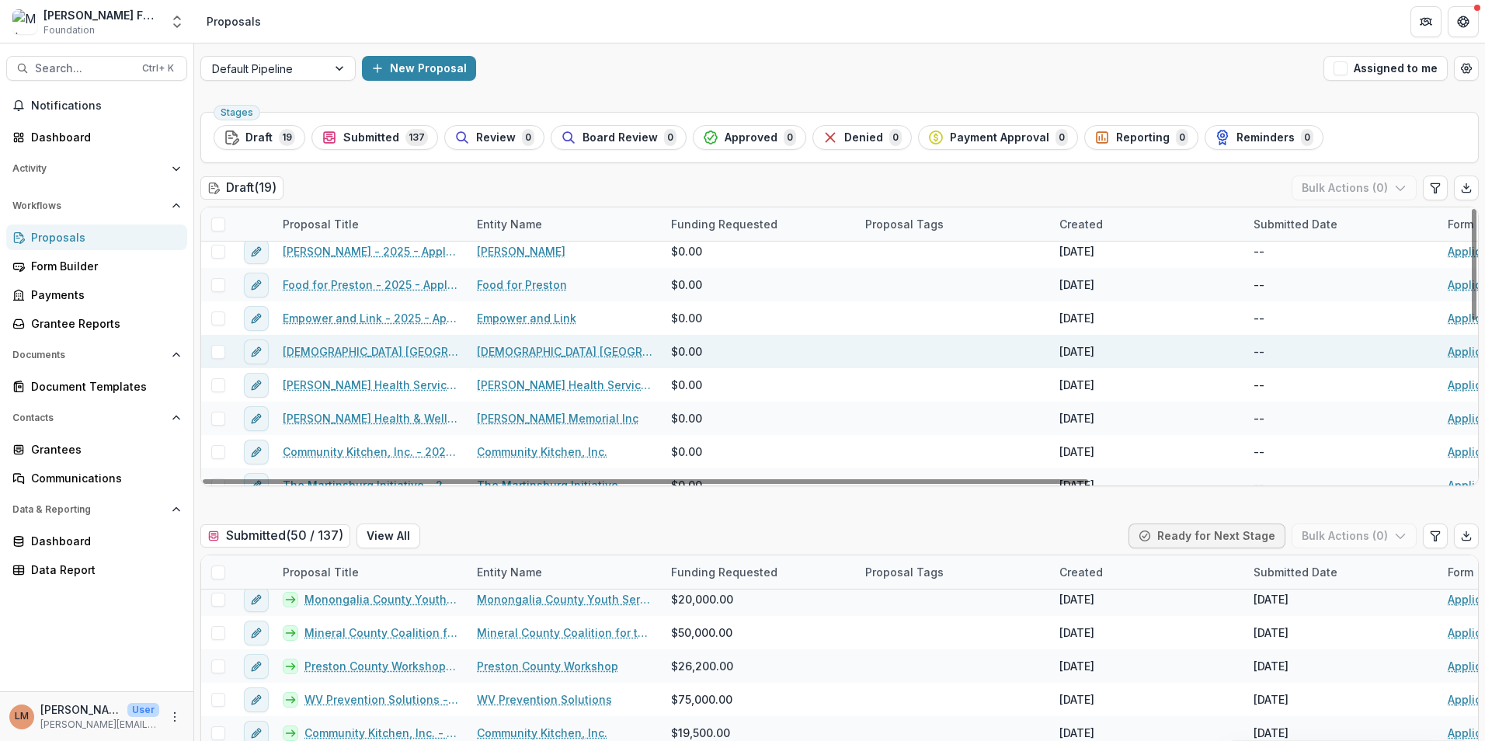
scroll to position [311, 0]
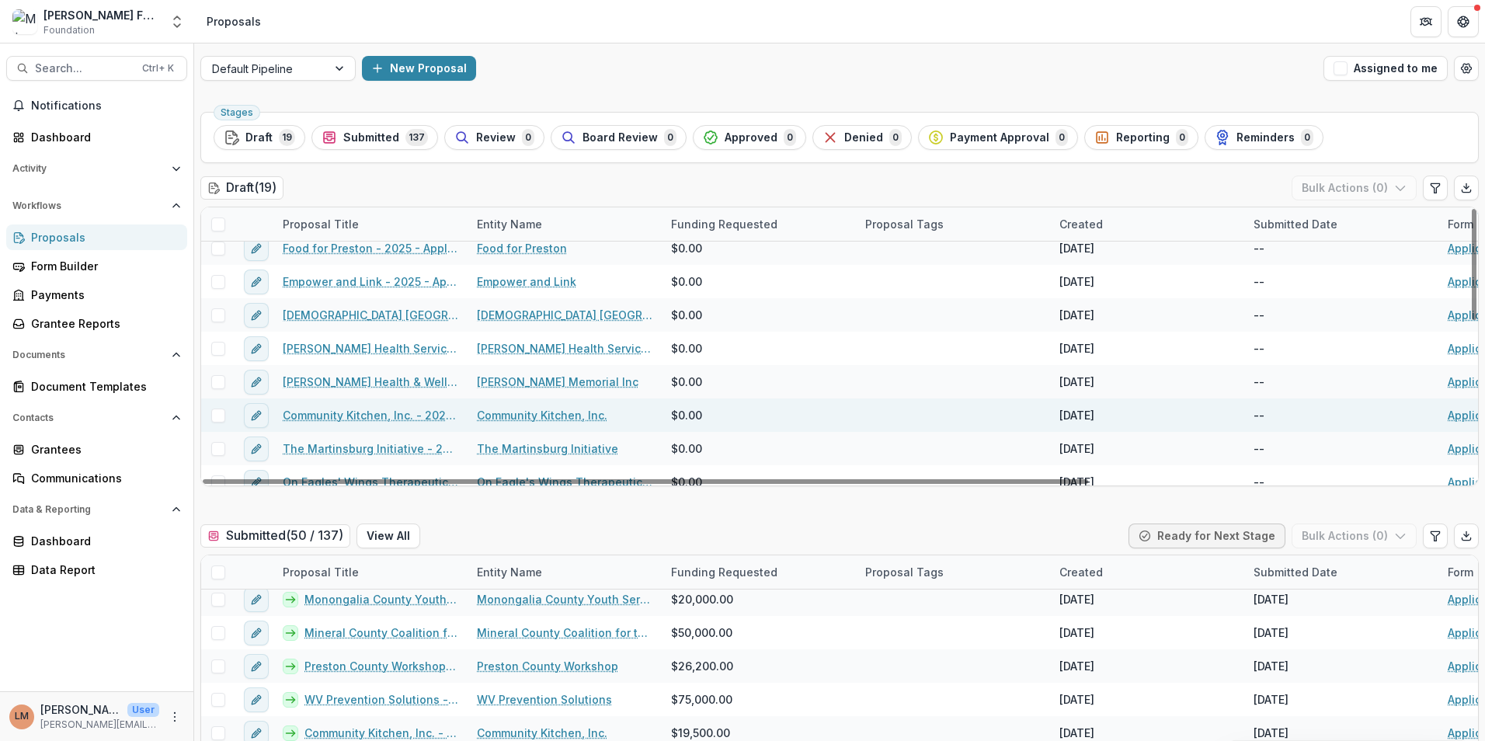
click at [372, 417] on link "Community Kitchen, Inc. - 2025 - Application Form" at bounding box center [371, 415] width 176 height 16
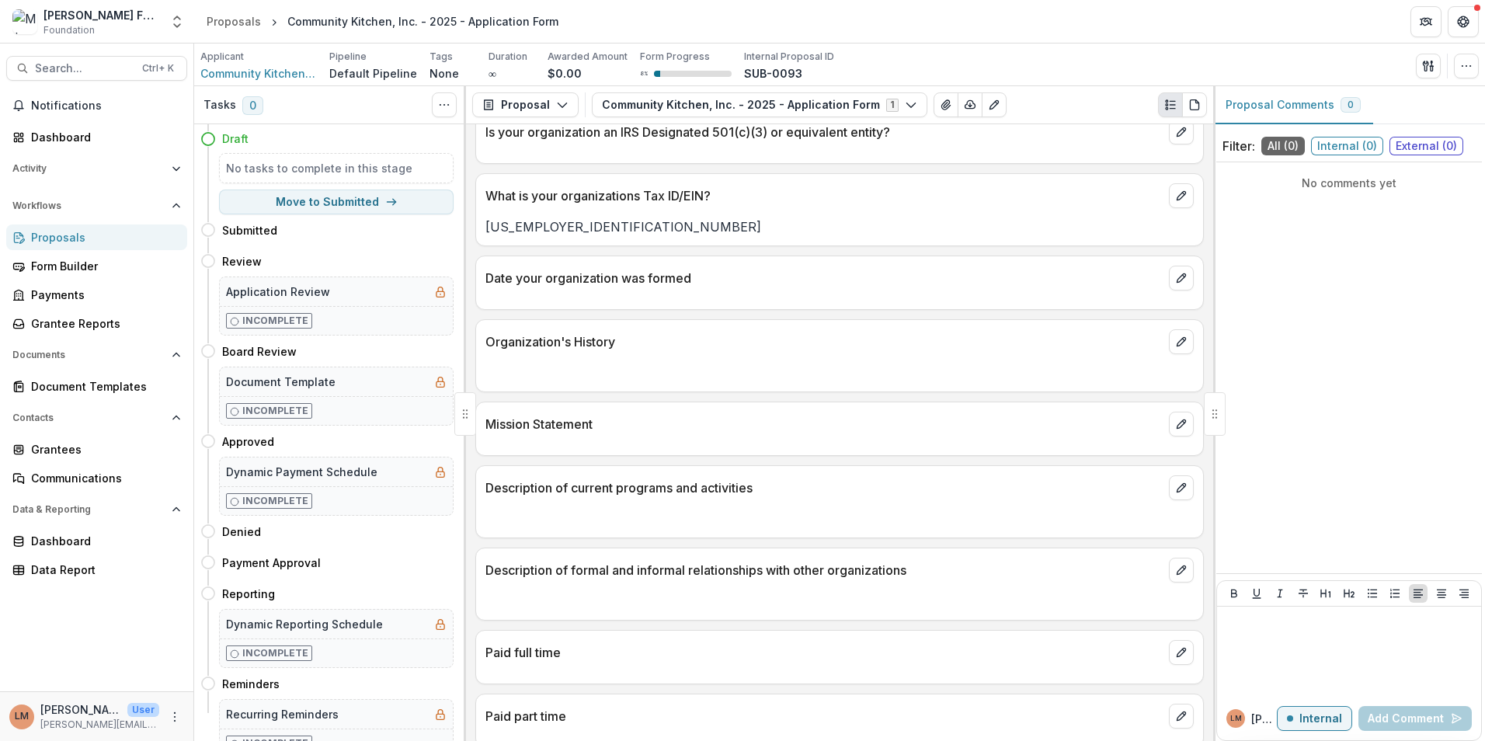
scroll to position [544, 0]
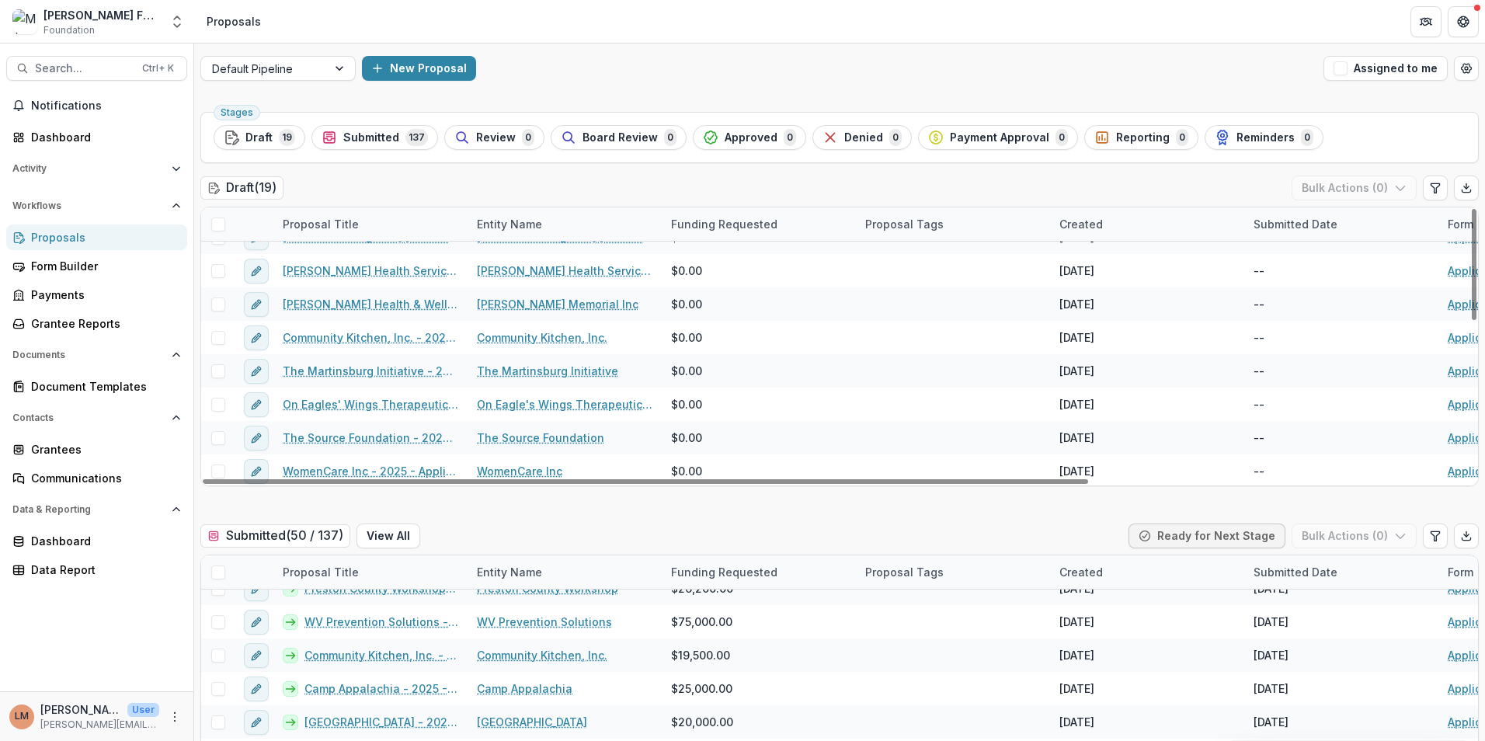
scroll to position [391, 0]
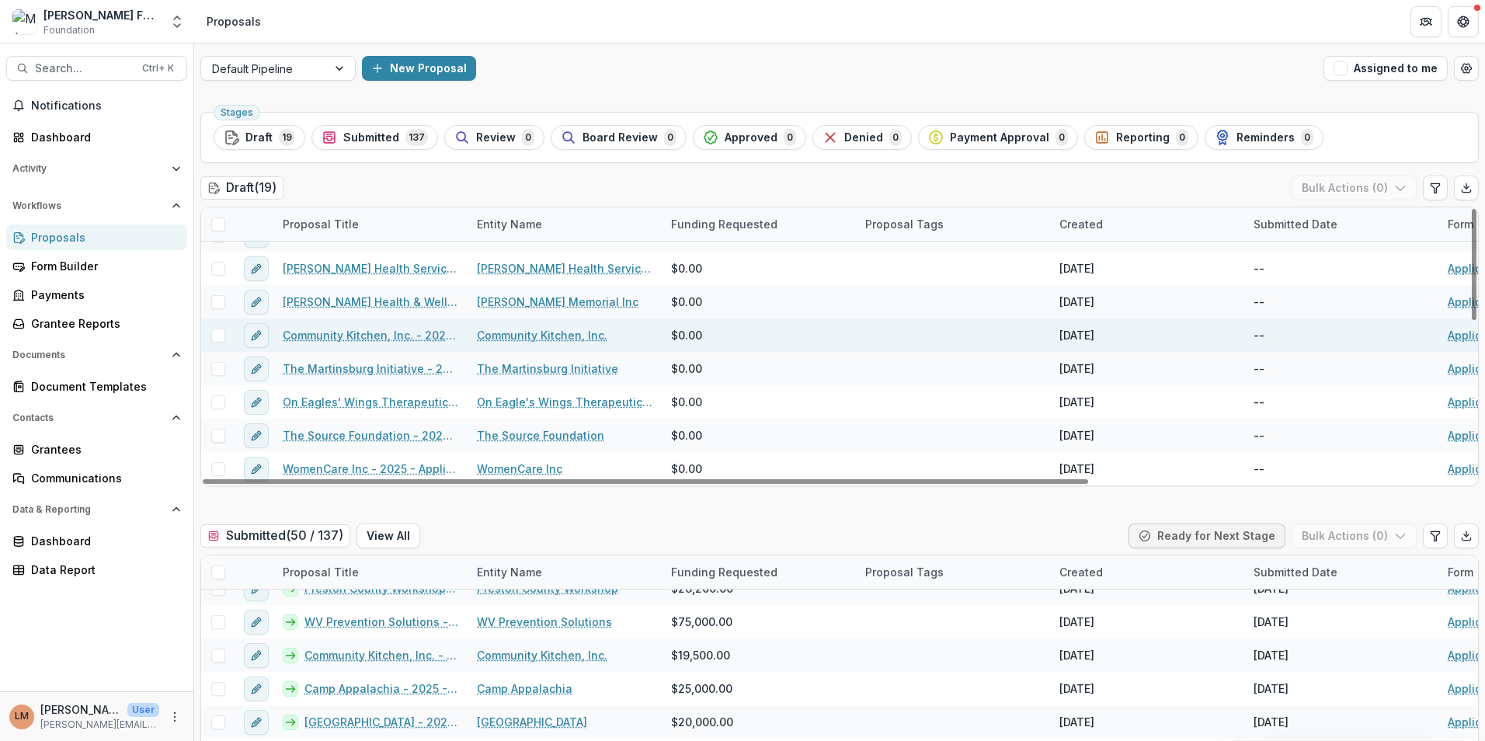
click at [339, 333] on link "Community Kitchen, Inc. - 2025 - Application Form" at bounding box center [371, 335] width 176 height 16
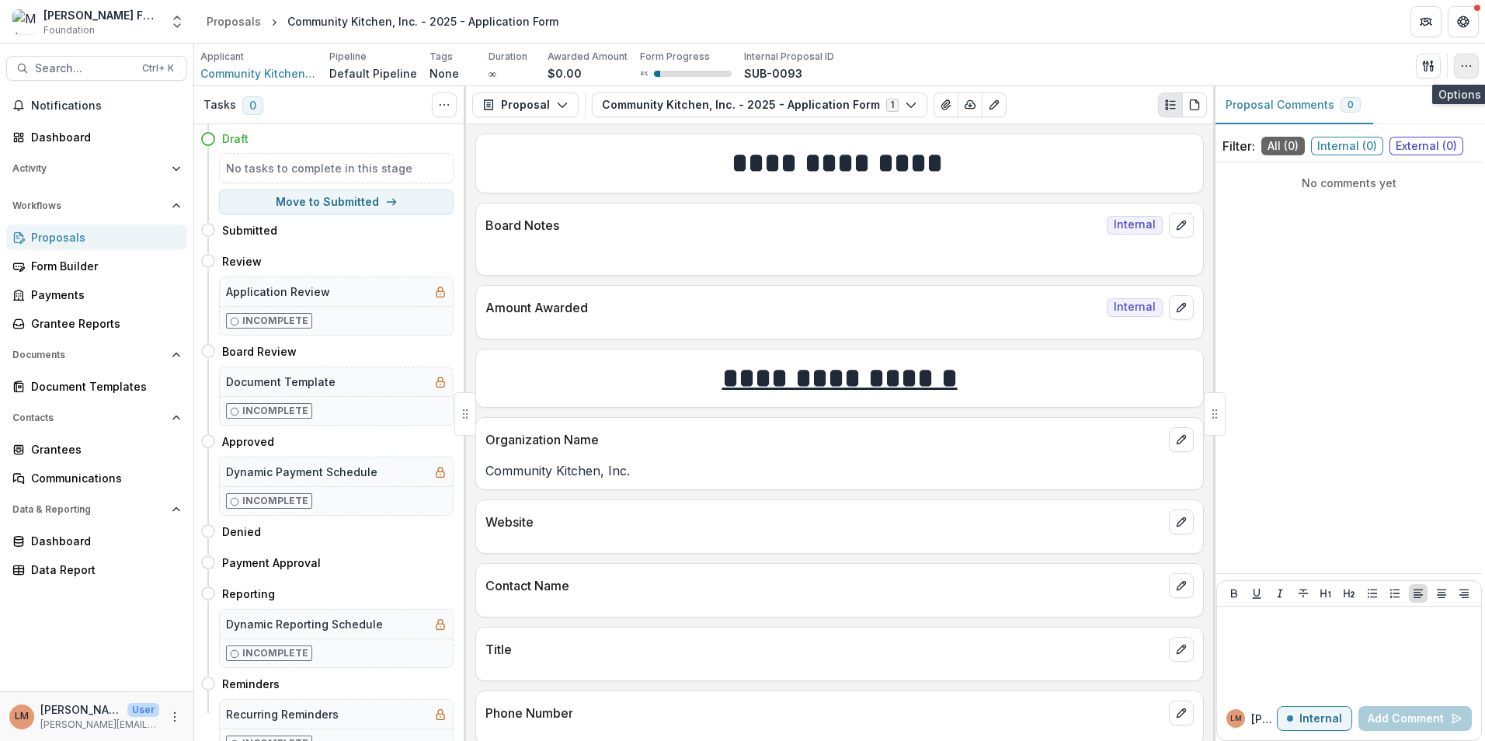
click at [1463, 65] on icon "button" at bounding box center [1466, 66] width 12 height 12
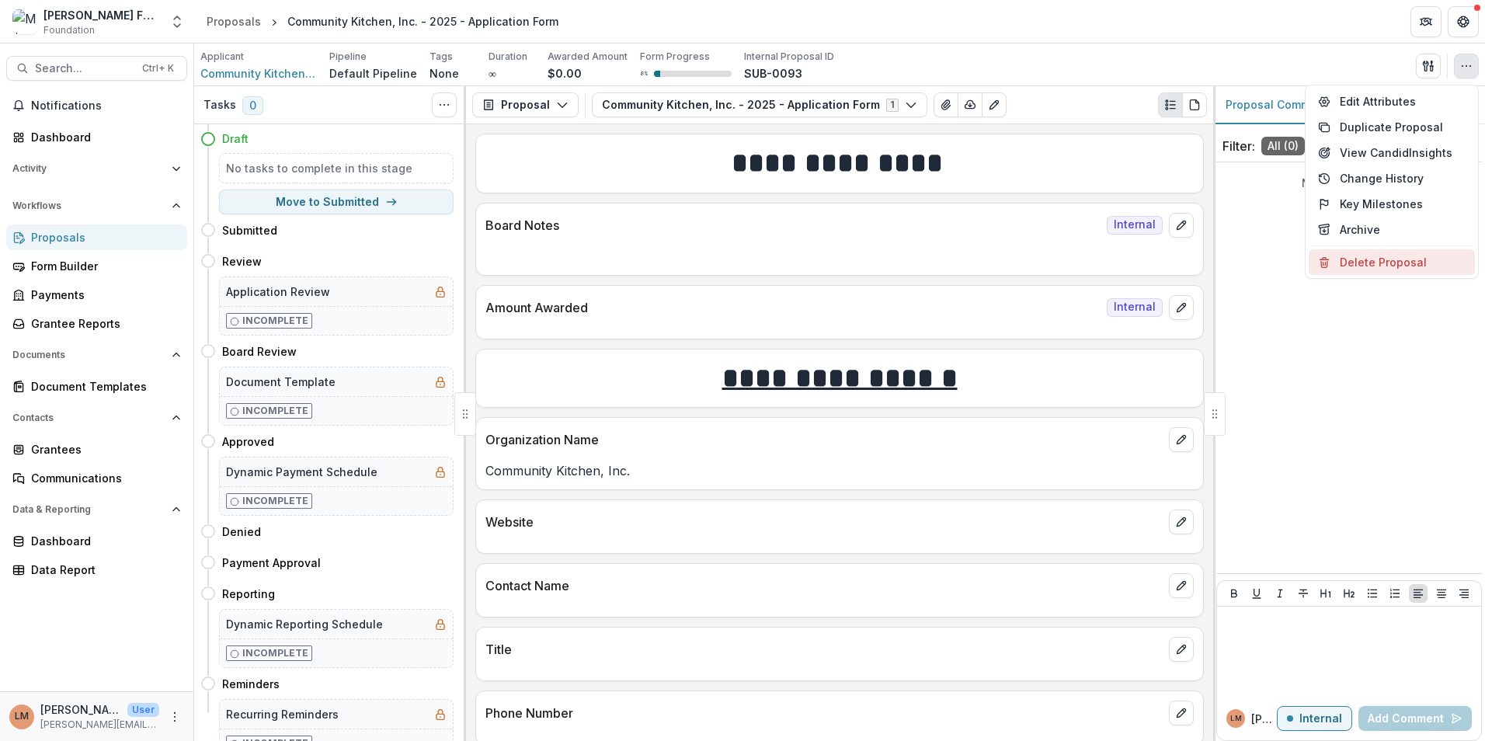
click at [1396, 257] on button "Delete Proposal" at bounding box center [1392, 262] width 166 height 26
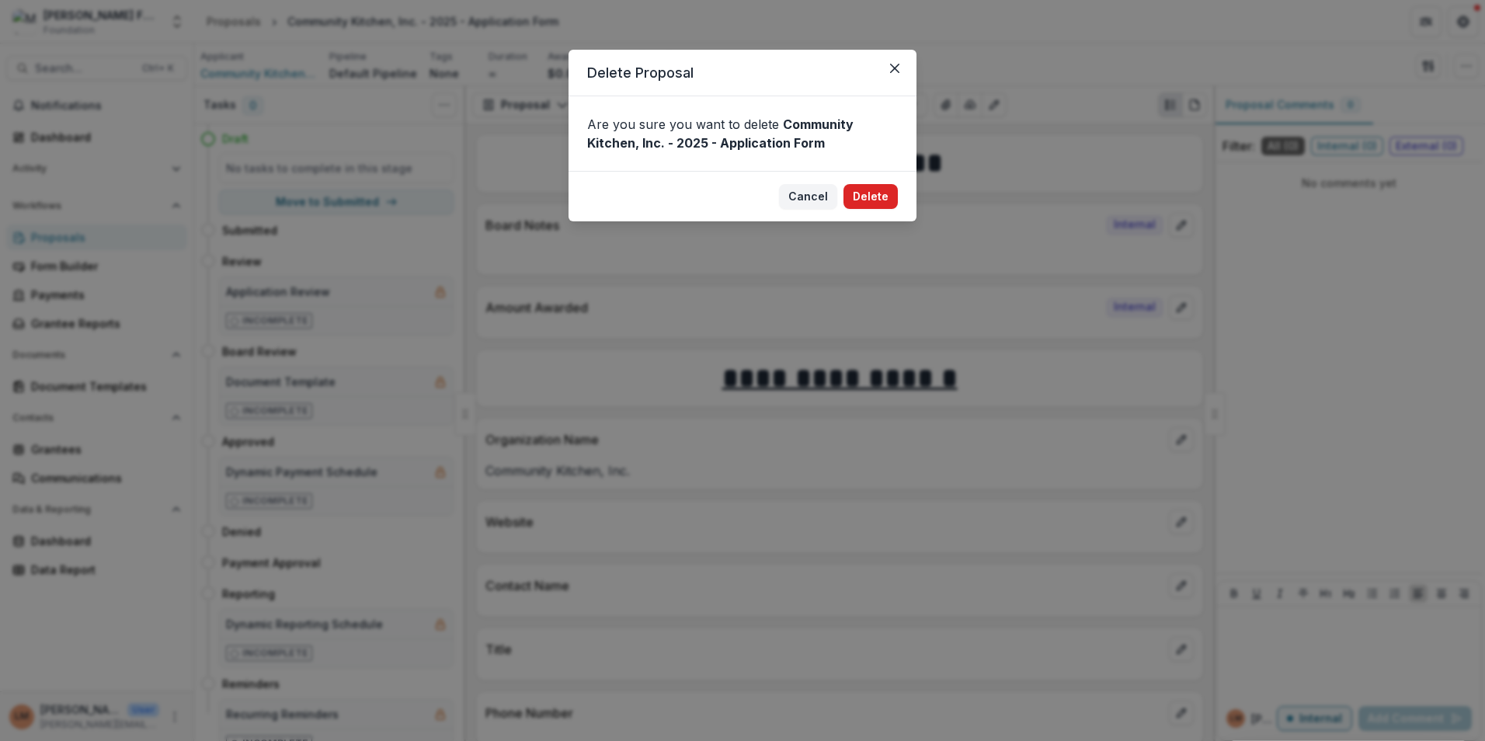
click at [887, 199] on button "Delete" at bounding box center [870, 196] width 54 height 25
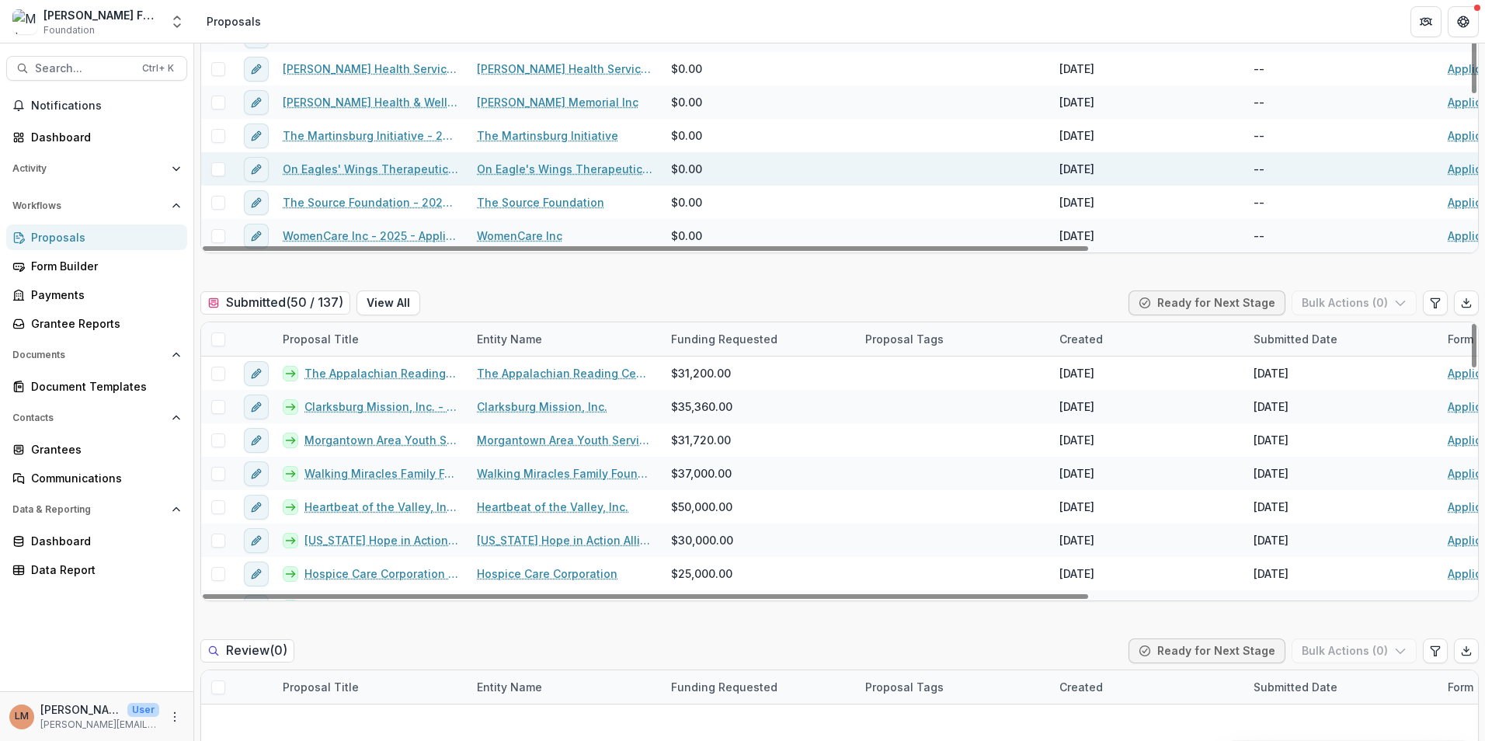
click at [372, 169] on link "On Eagles' Wings Therapeutic Horsemanship - 2025 - Application Form" at bounding box center [371, 169] width 176 height 16
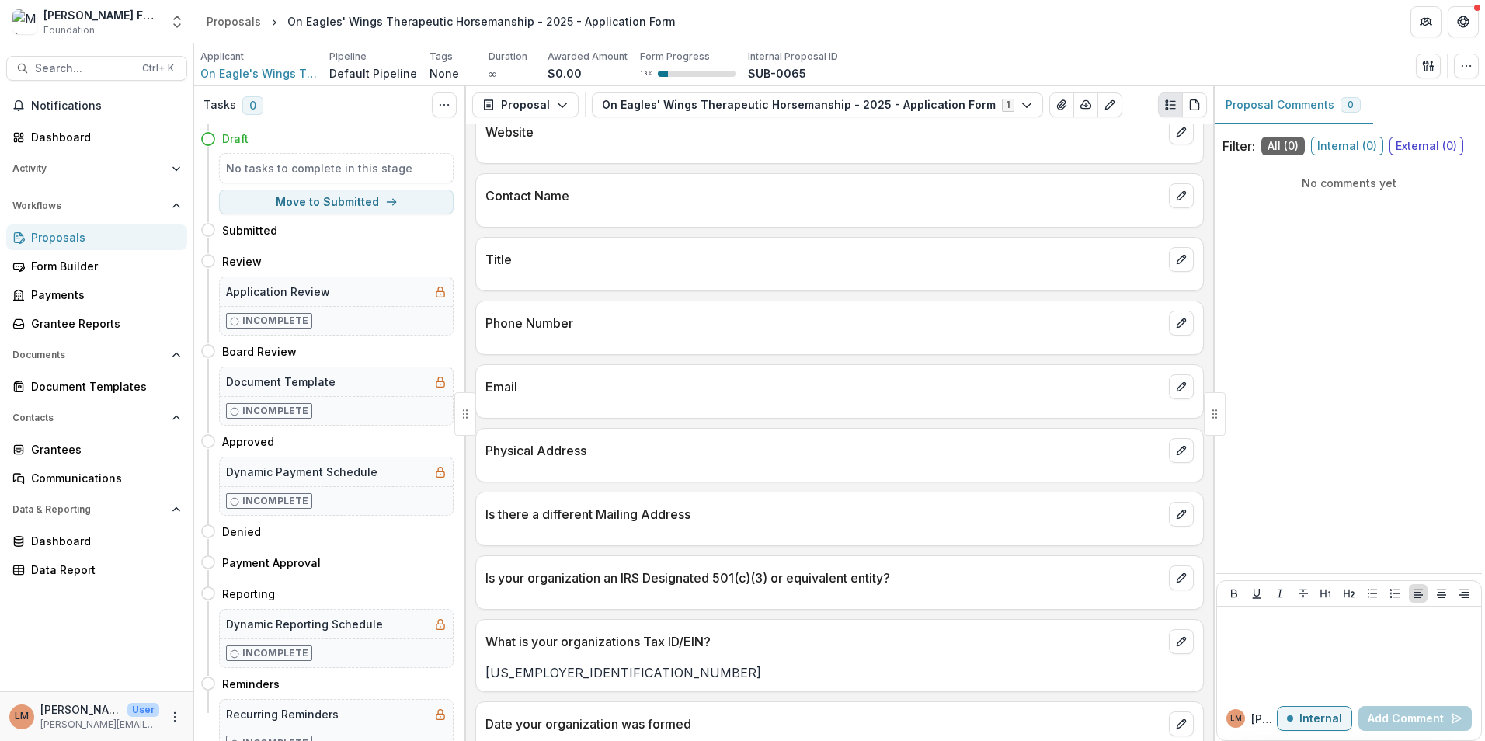
scroll to position [388, 0]
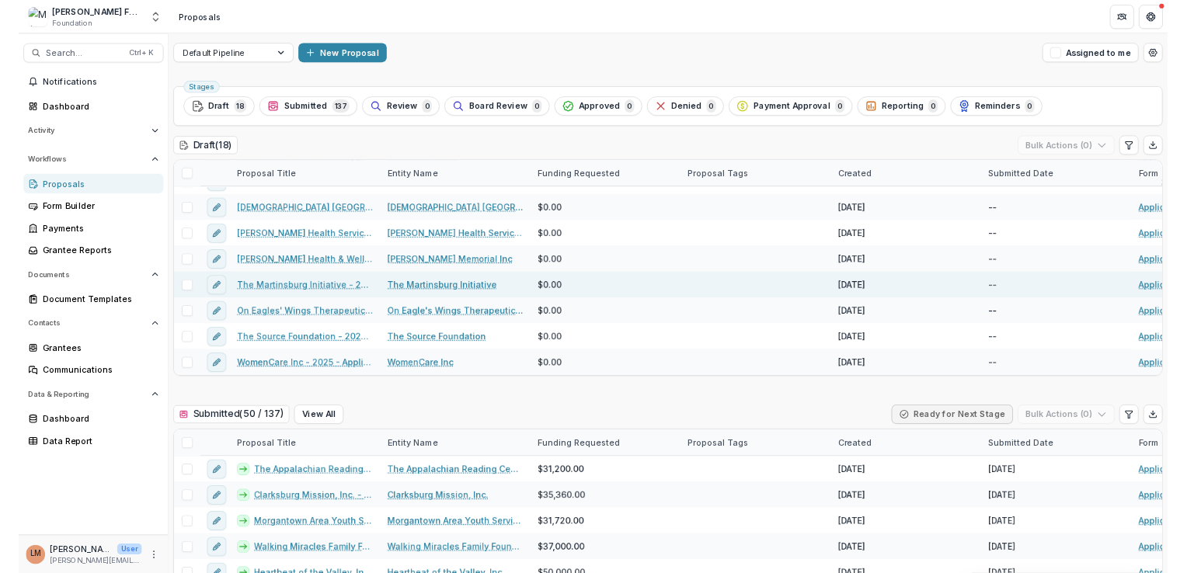
scroll to position [356, 0]
